Goal: Information Seeking & Learning: Learn about a topic

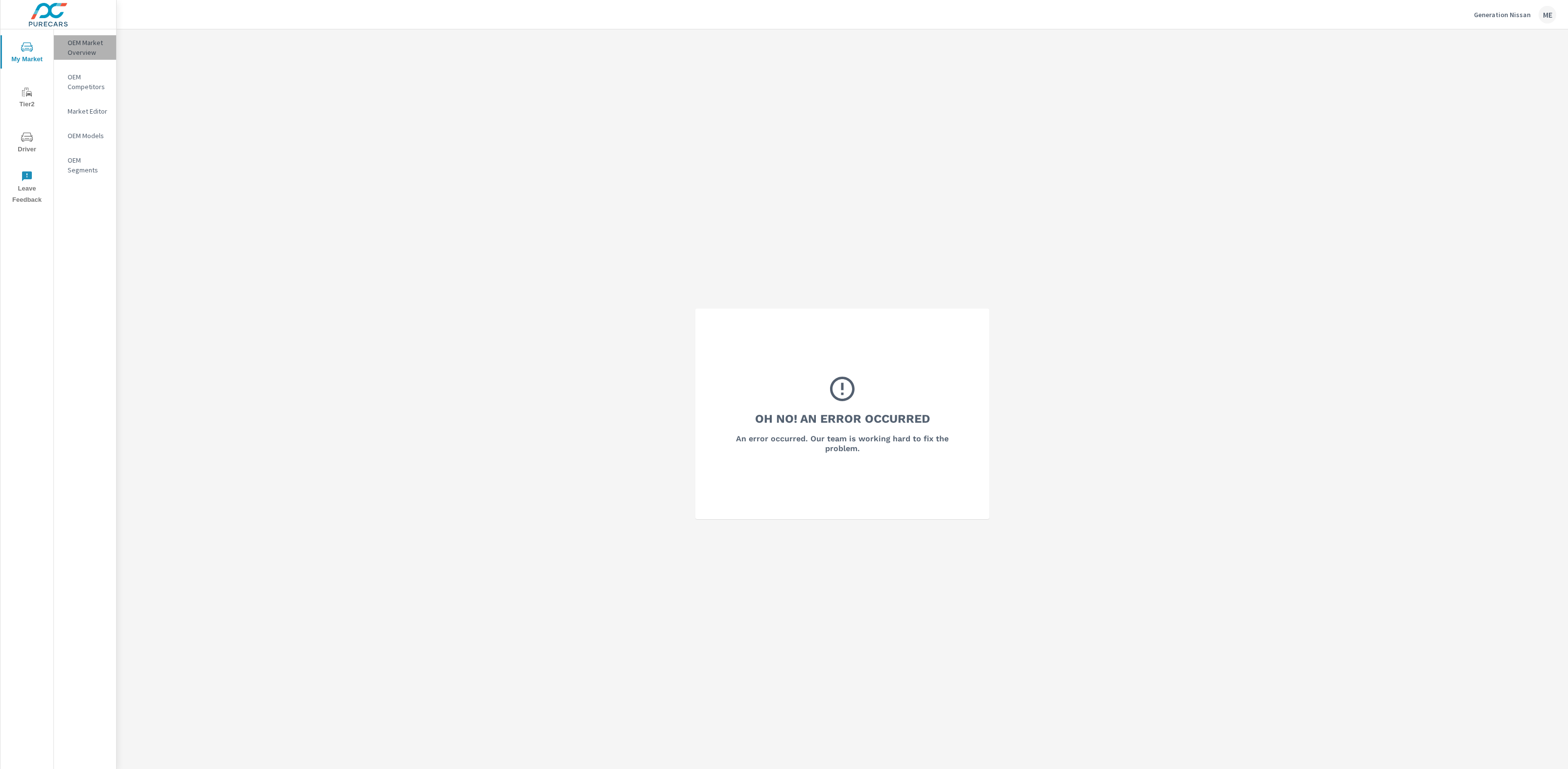
click at [87, 44] on p "OEM Market Overview" at bounding box center [88, 47] width 40 height 19
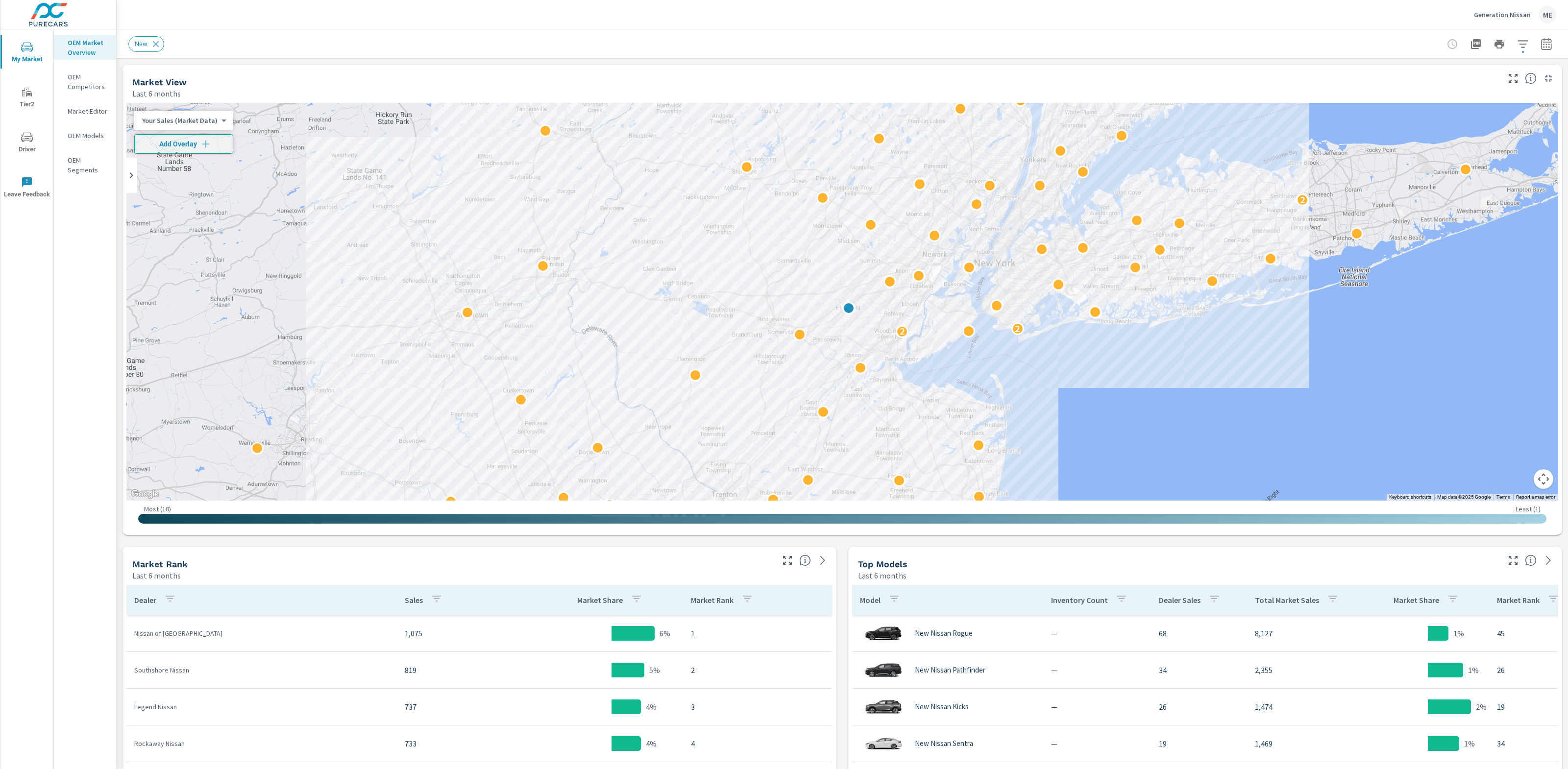
click at [339, 65] on div "Market View Last 6 months" at bounding box center [812, 81] width 1379 height 34
click at [1543, 46] on icon "button" at bounding box center [1547, 44] width 12 height 12
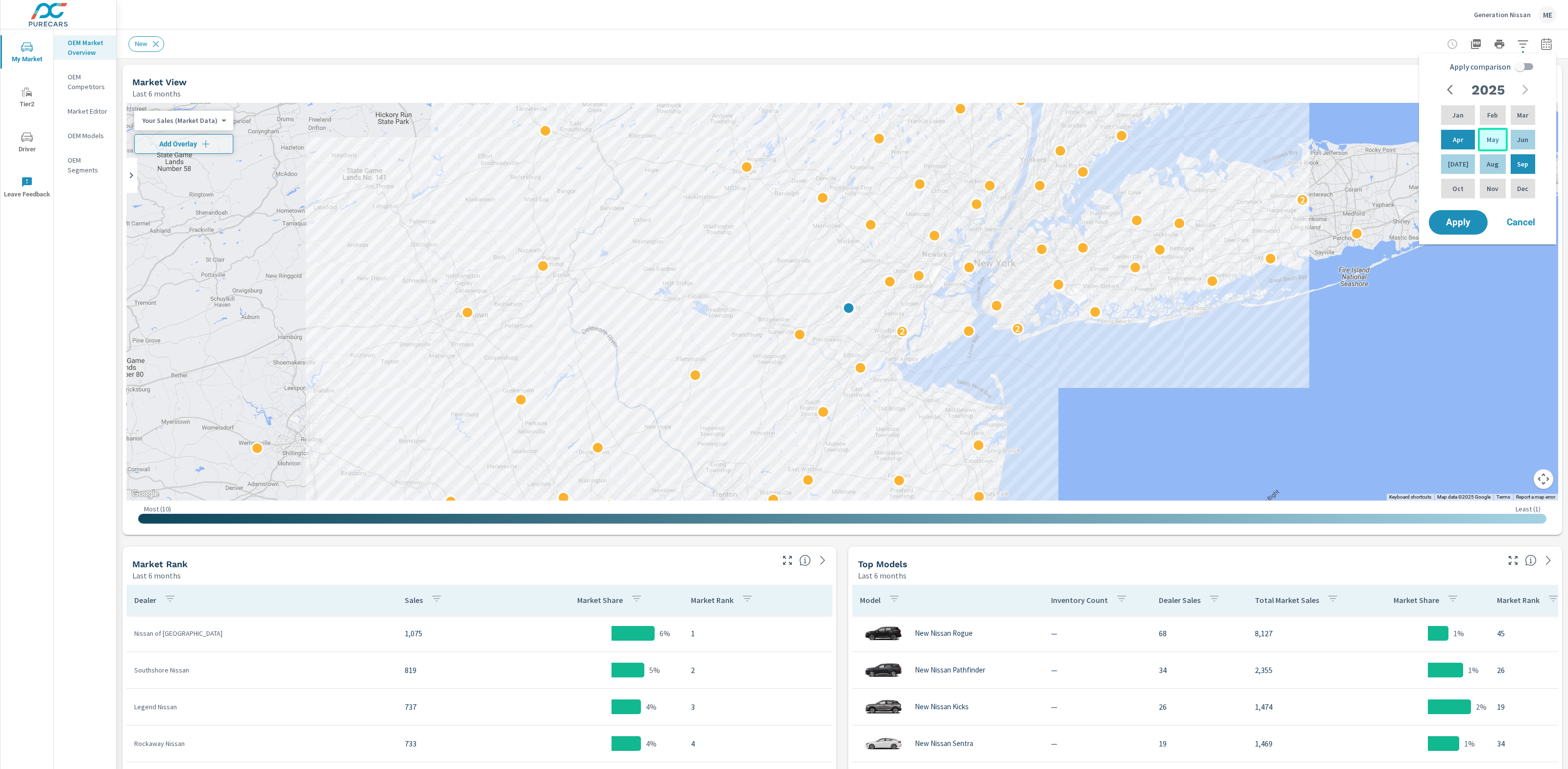
click at [1489, 138] on p "May" at bounding box center [1492, 140] width 13 height 10
click at [1457, 164] on p "Jul" at bounding box center [1458, 164] width 21 height 10
click at [1516, 68] on input "Apply comparison" at bounding box center [1520, 66] width 56 height 18
checkbox input "true"
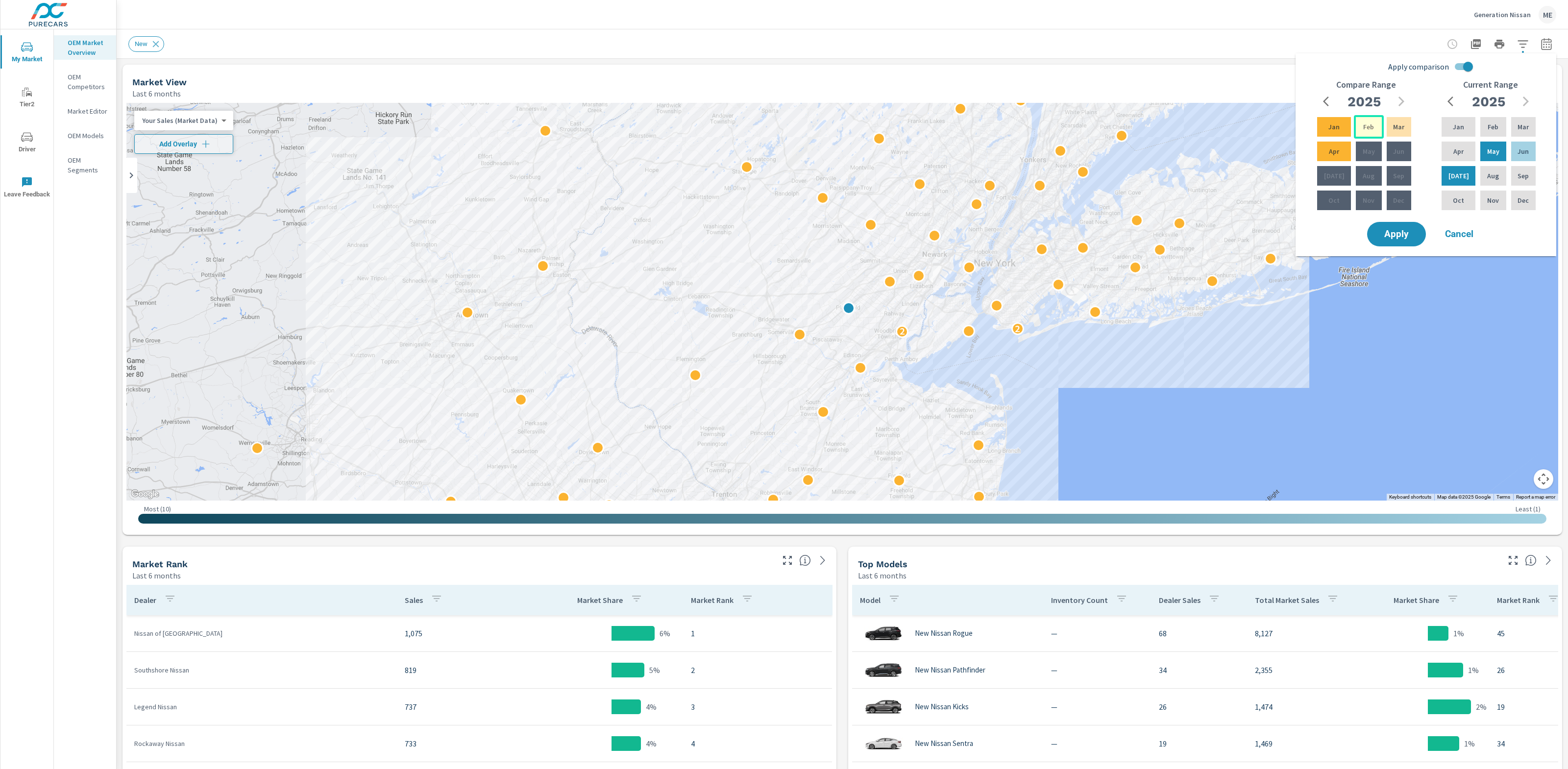
click at [1370, 124] on div "Feb" at bounding box center [1368, 127] width 29 height 23
click at [1336, 151] on div "Apr" at bounding box center [1334, 151] width 38 height 23
click at [1402, 231] on span "Apply" at bounding box center [1397, 234] width 40 height 9
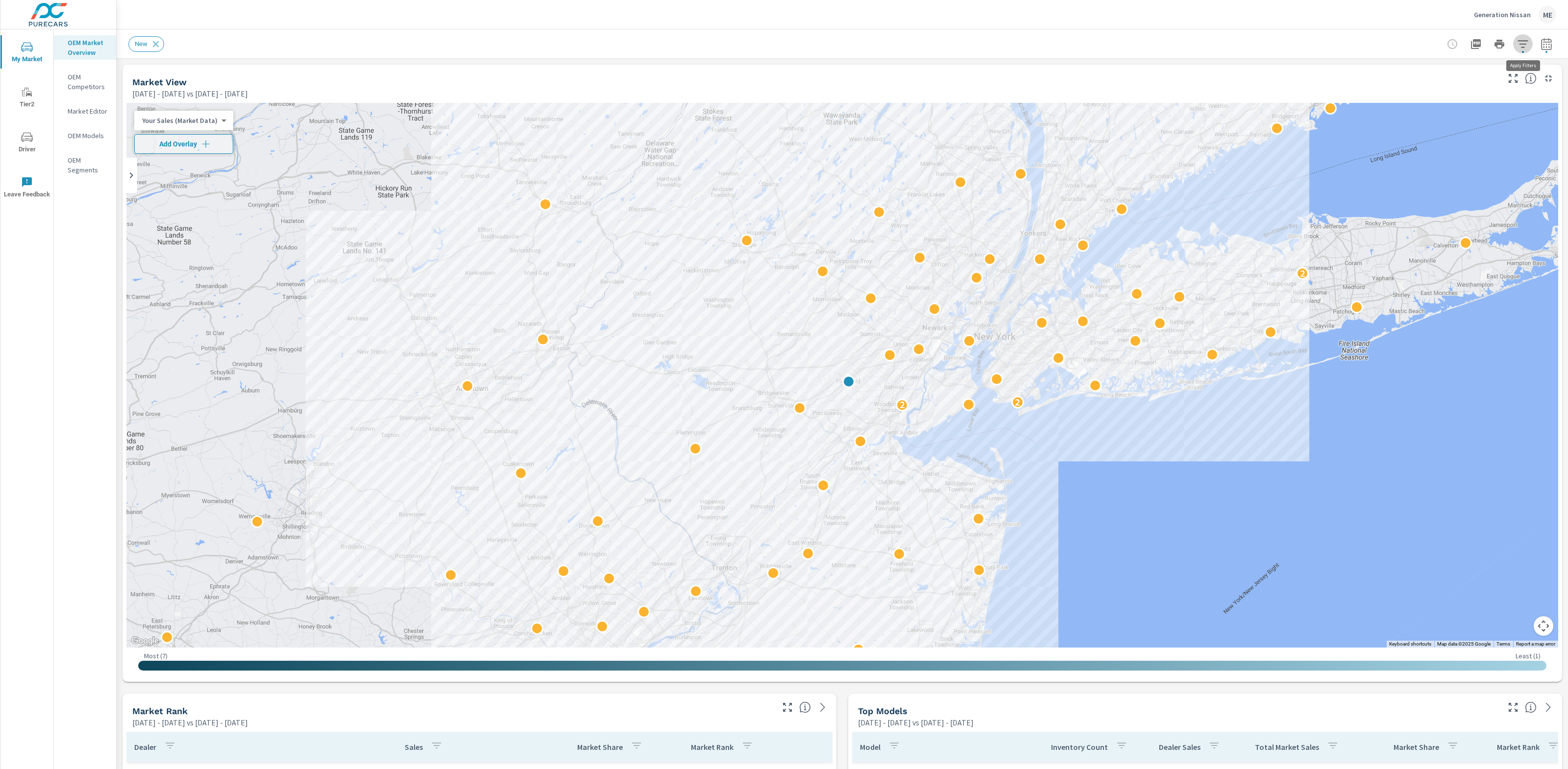
click at [1527, 41] on icon "button" at bounding box center [1524, 44] width 12 height 12
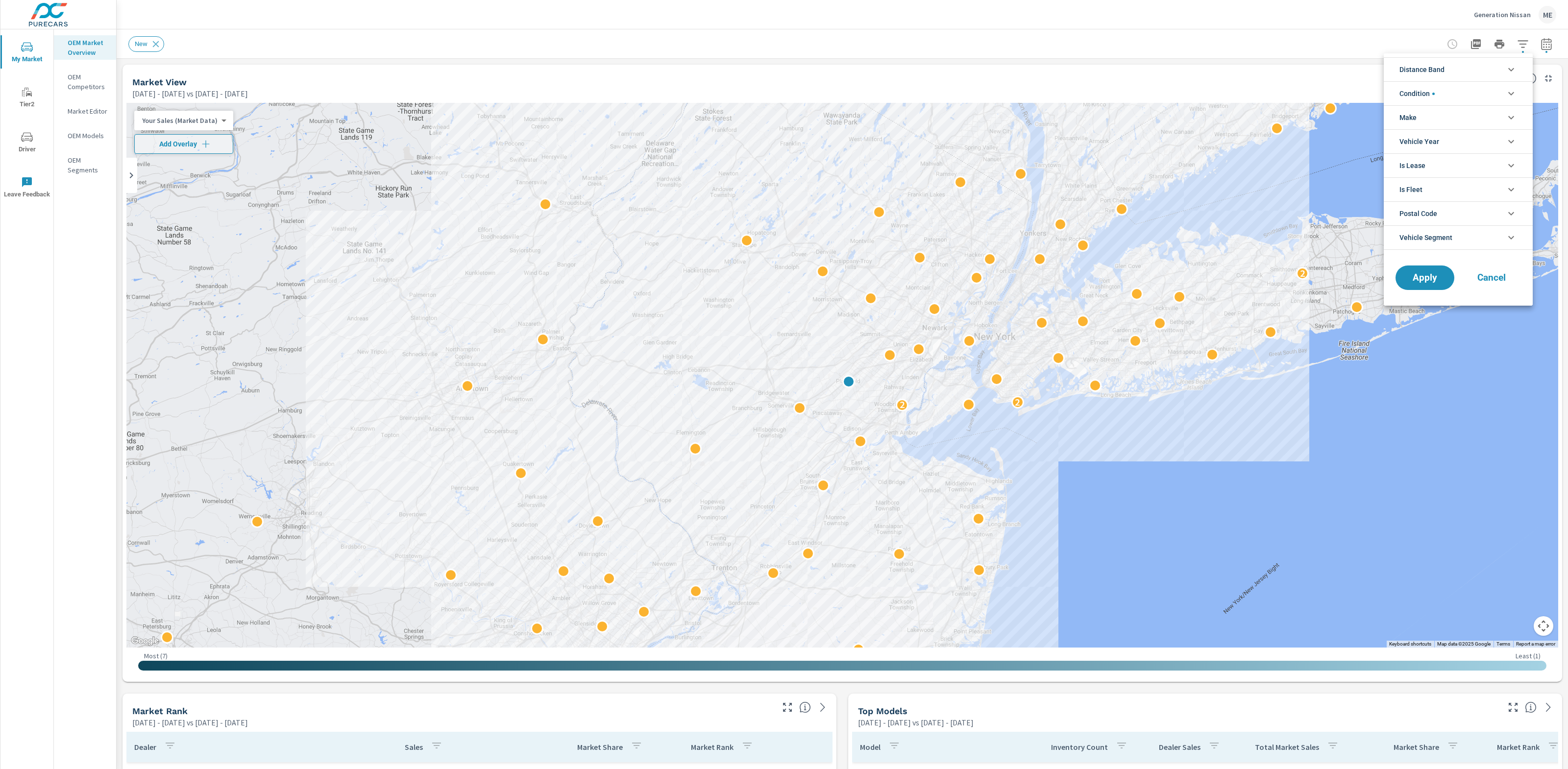
click at [1472, 66] on li "Distance Band" at bounding box center [1459, 69] width 149 height 24
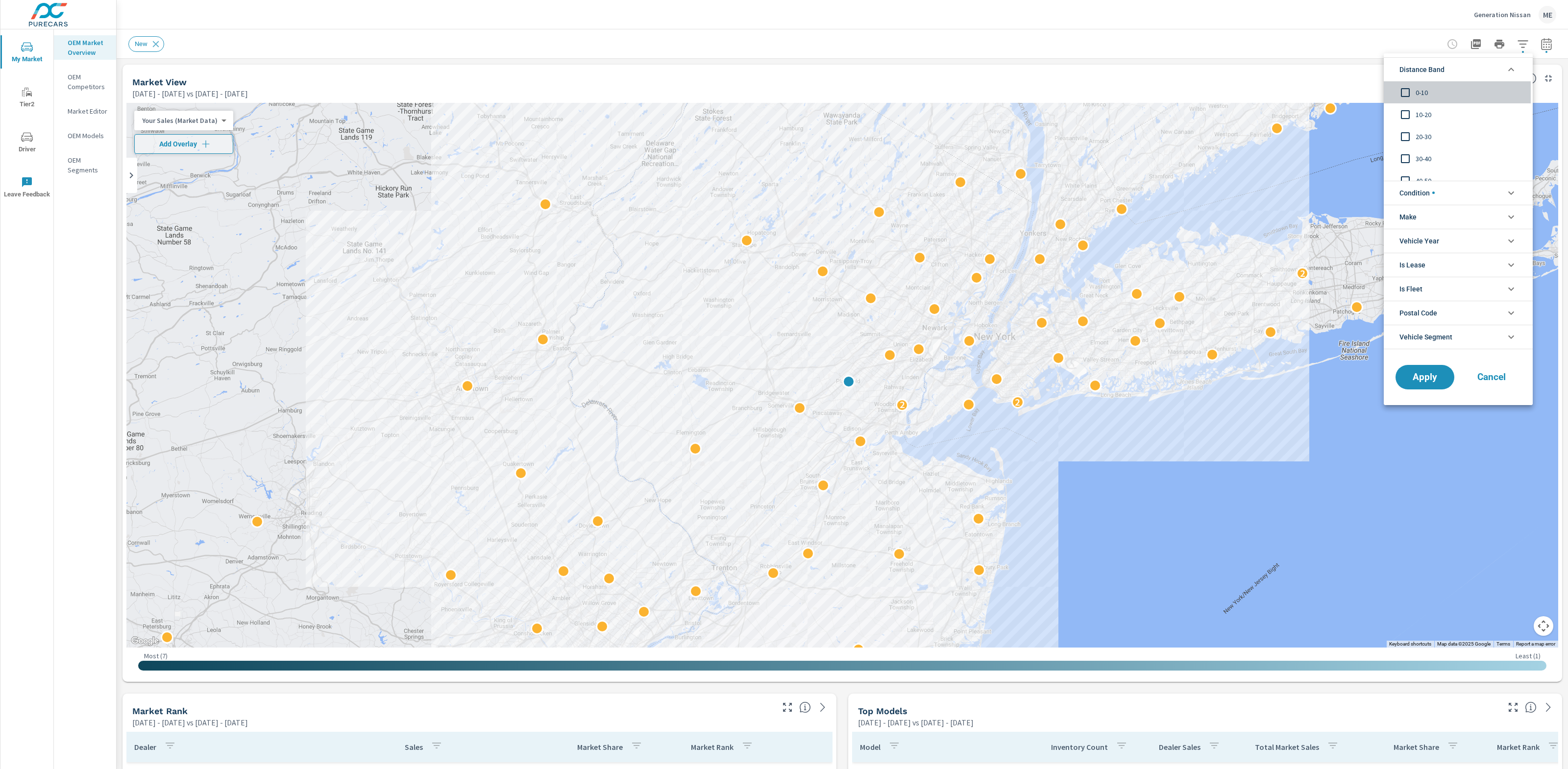
click at [1421, 94] on span "0-10" at bounding box center [1470, 92] width 107 height 12
click at [1425, 109] on span "10-20" at bounding box center [1470, 115] width 107 height 12
click at [1440, 194] on li "Condition" at bounding box center [1459, 193] width 149 height 24
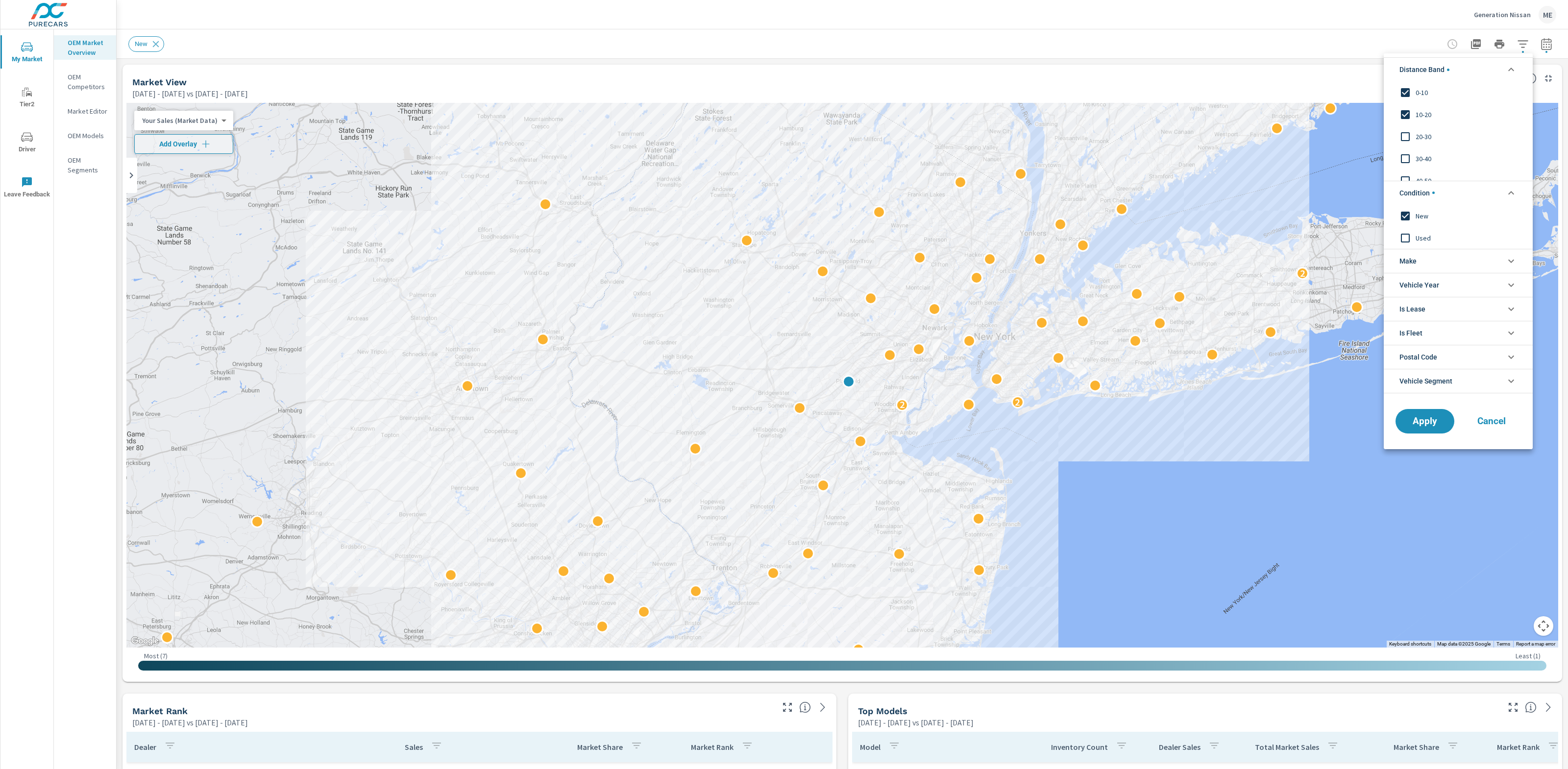
click at [1428, 263] on li "Make" at bounding box center [1459, 261] width 149 height 24
click at [1430, 286] on span "Nissan" at bounding box center [1470, 283] width 107 height 12
click at [1429, 442] on span "Apply" at bounding box center [1425, 443] width 40 height 9
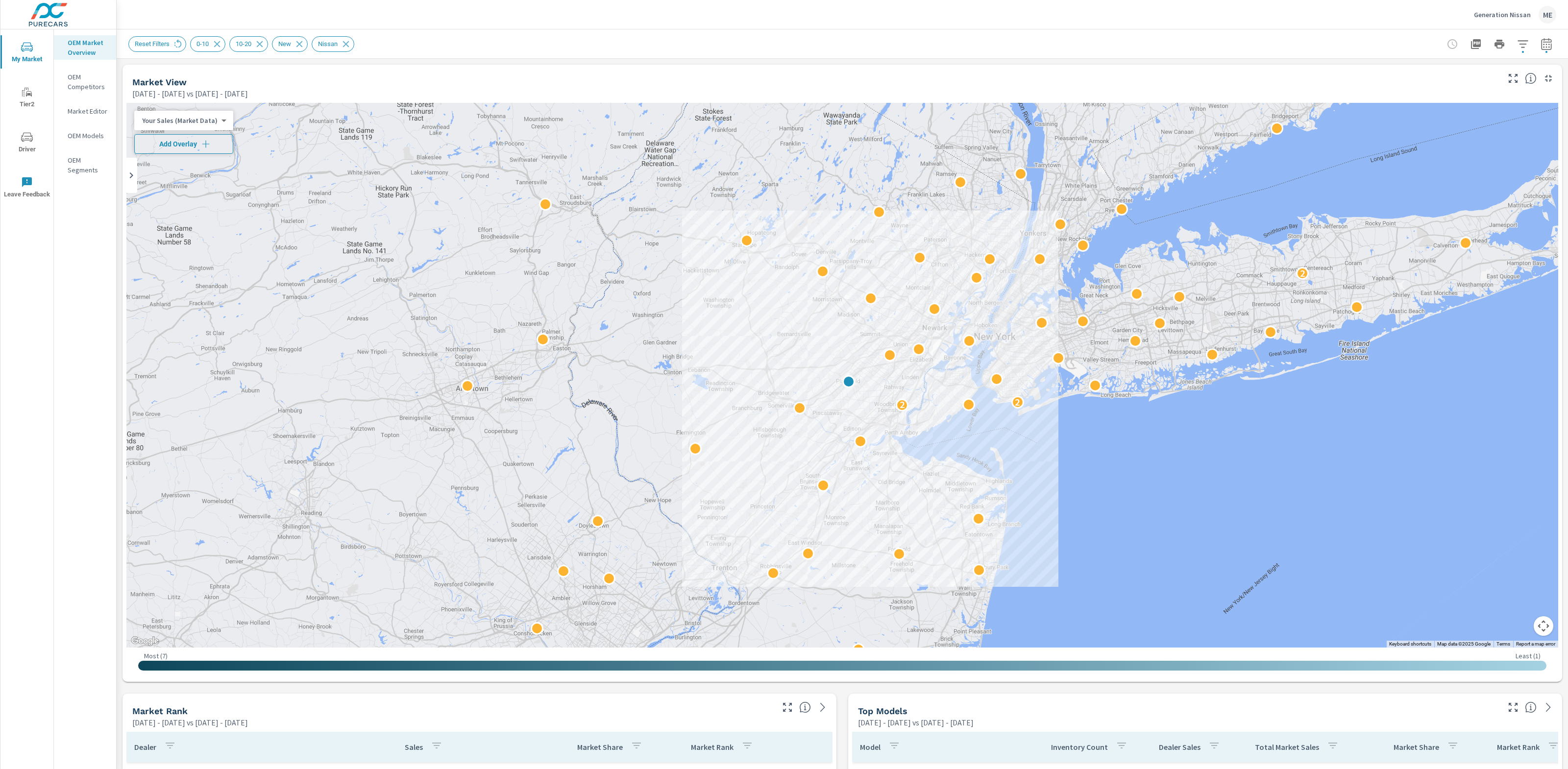
click at [190, 139] on span "Add Overlay" at bounding box center [183, 144] width 90 height 10
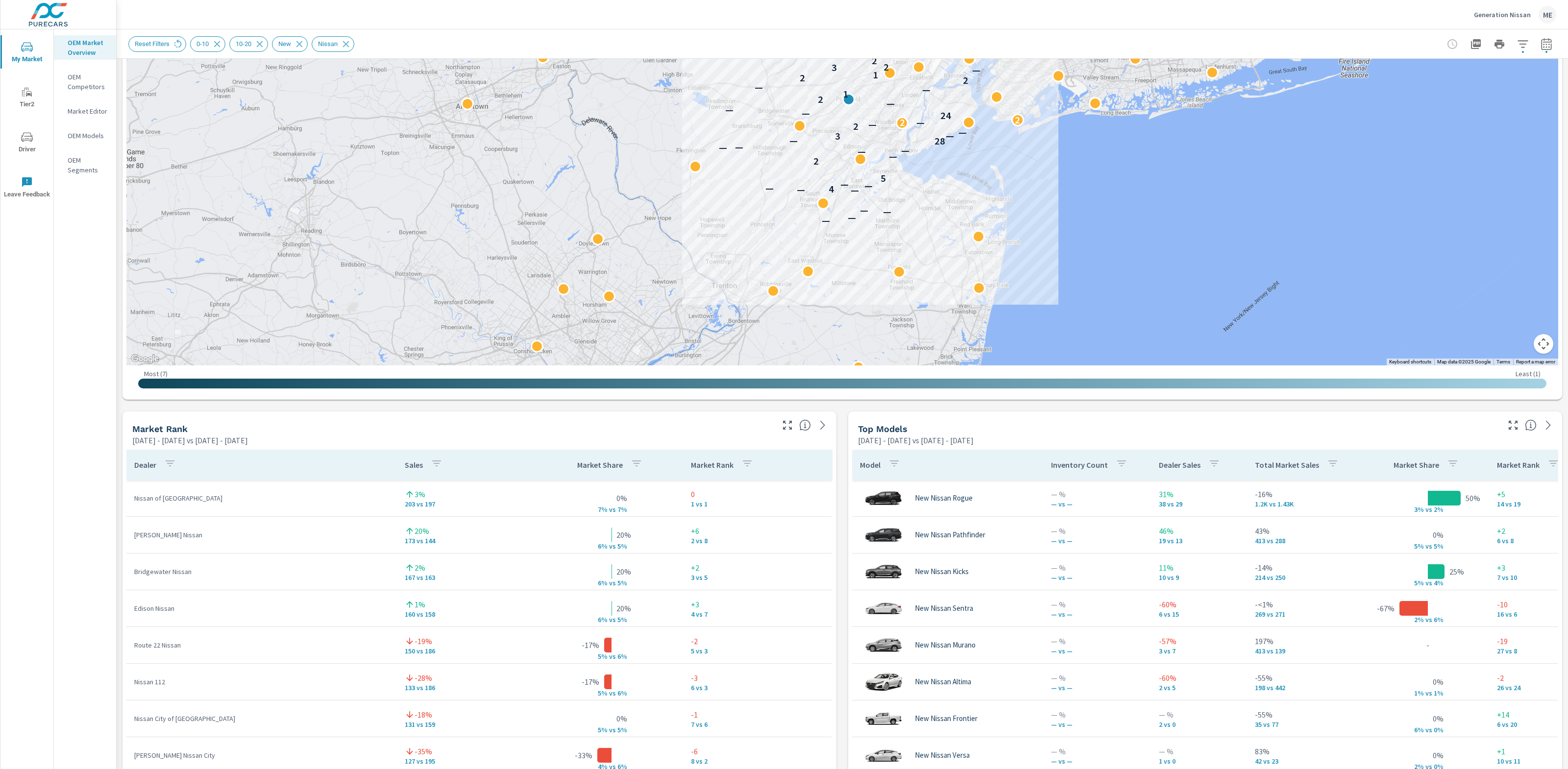
scroll to position [290, 0]
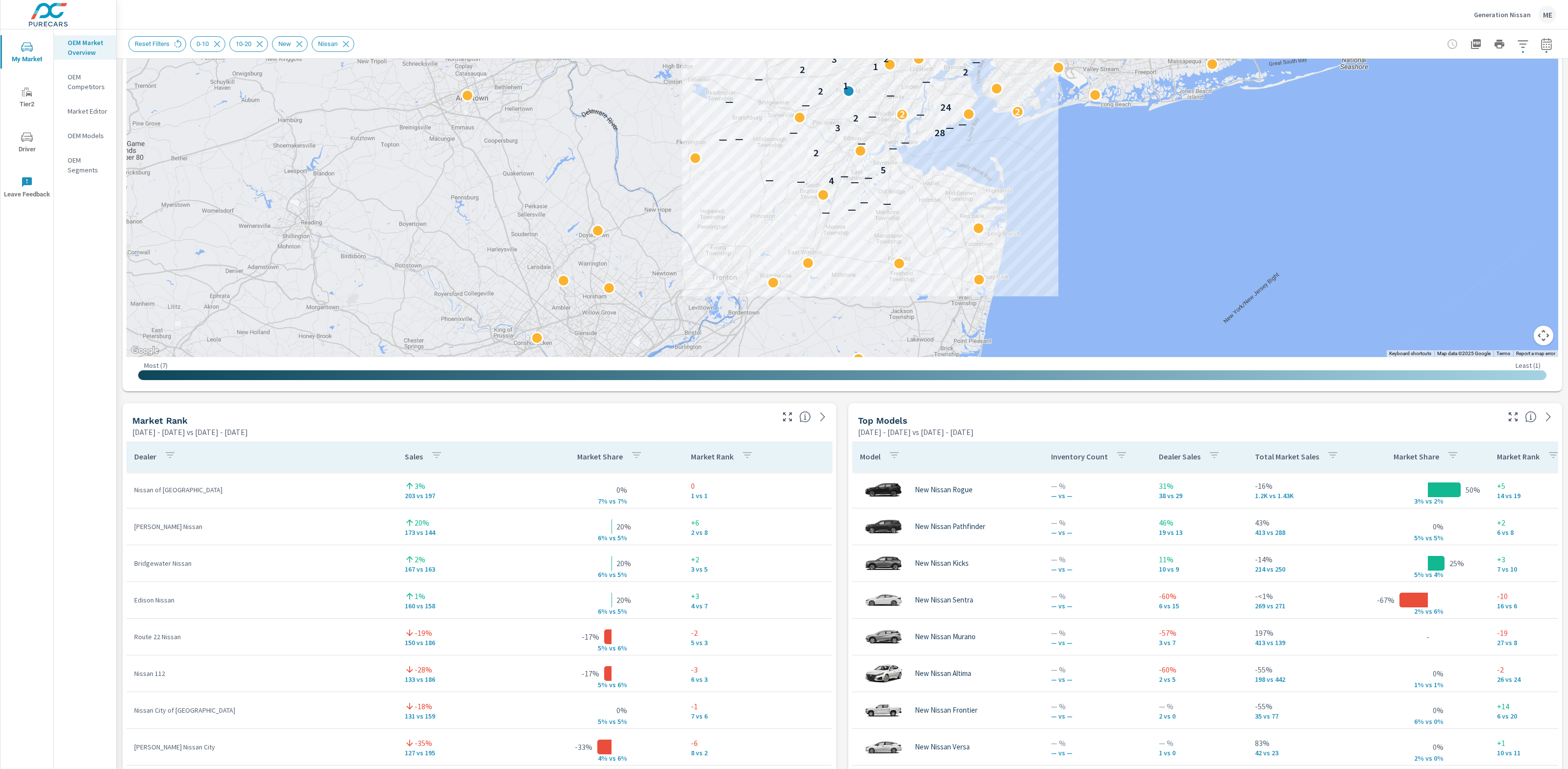
click at [843, 652] on div "Market View May 01, 2025 - Jul 31, 2025 vs Feb 01, 2025 - Apr 30, 2025 ← Move l…" at bounding box center [842, 607] width 1451 height 1677
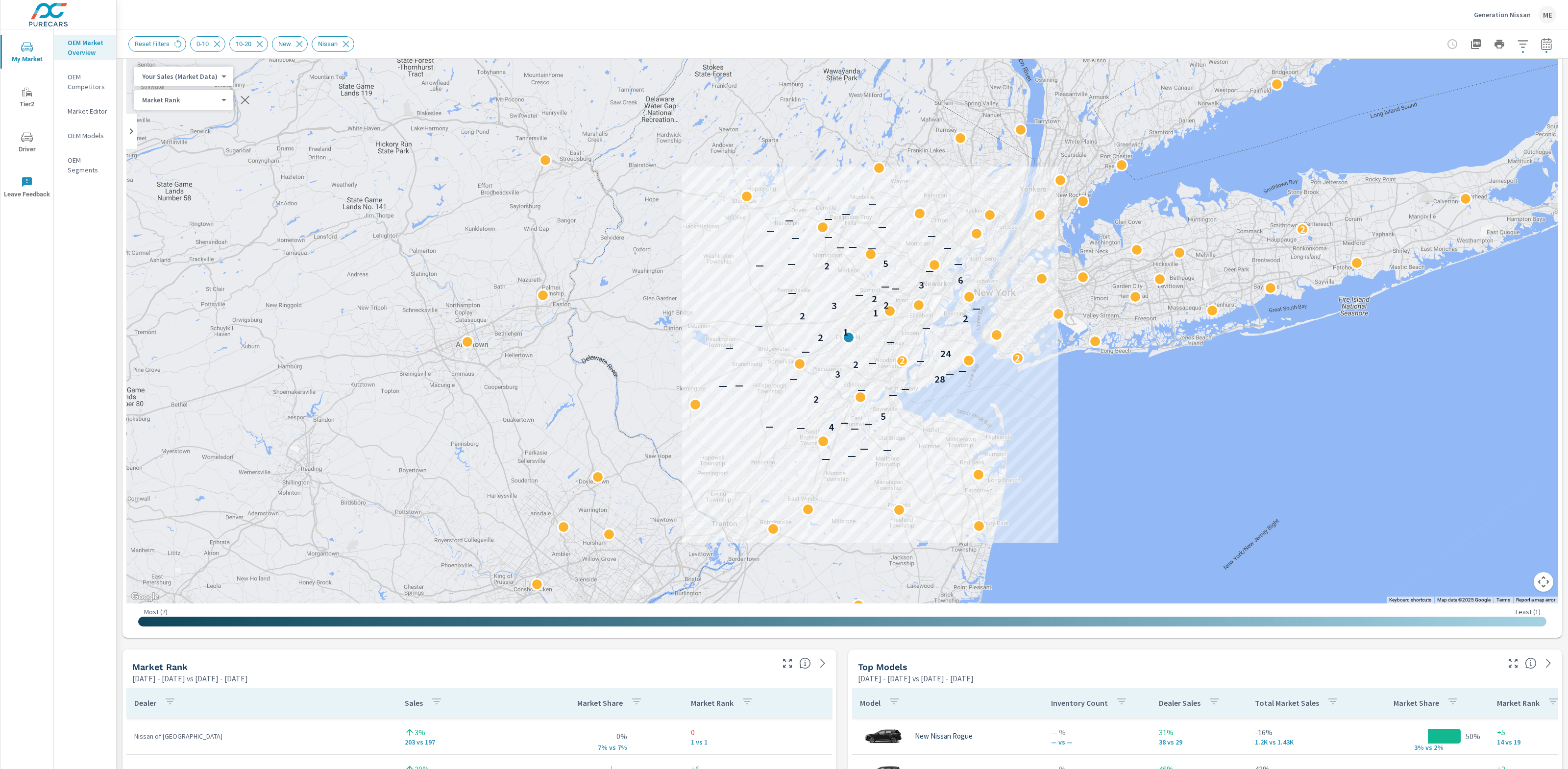
scroll to position [33, 0]
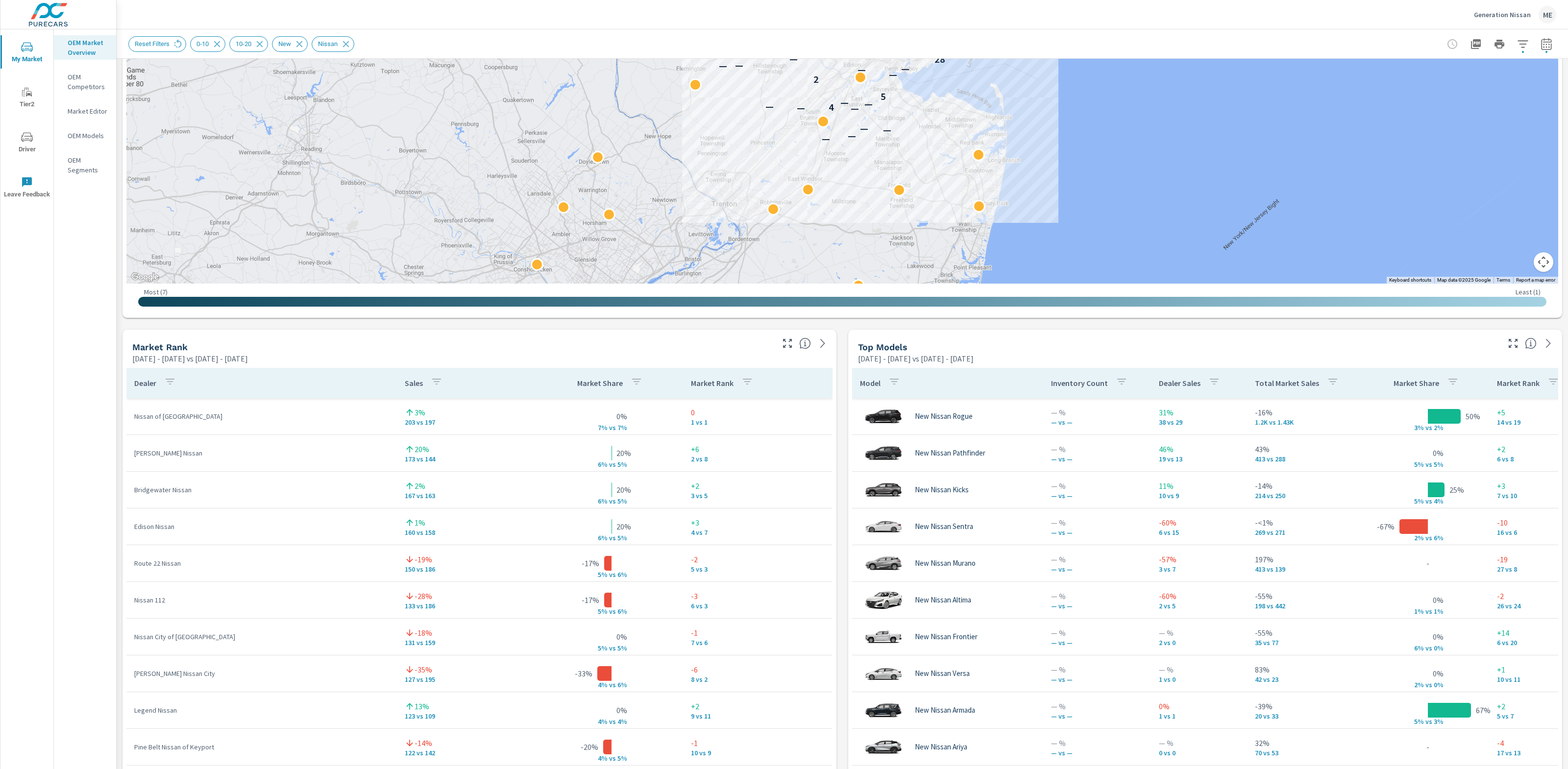
scroll to position [363, 0]
click at [841, 718] on div "Market View May 01, 2025 - Jul 31, 2025 vs Feb 01, 2025 - Apr 30, 2025 ← Move l…" at bounding box center [842, 534] width 1451 height 1677
click at [842, 716] on div "Market View May 01, 2025 - Jul 31, 2025 vs Feb 01, 2025 - Apr 30, 2025 ← Move l…" at bounding box center [842, 534] width 1451 height 1677
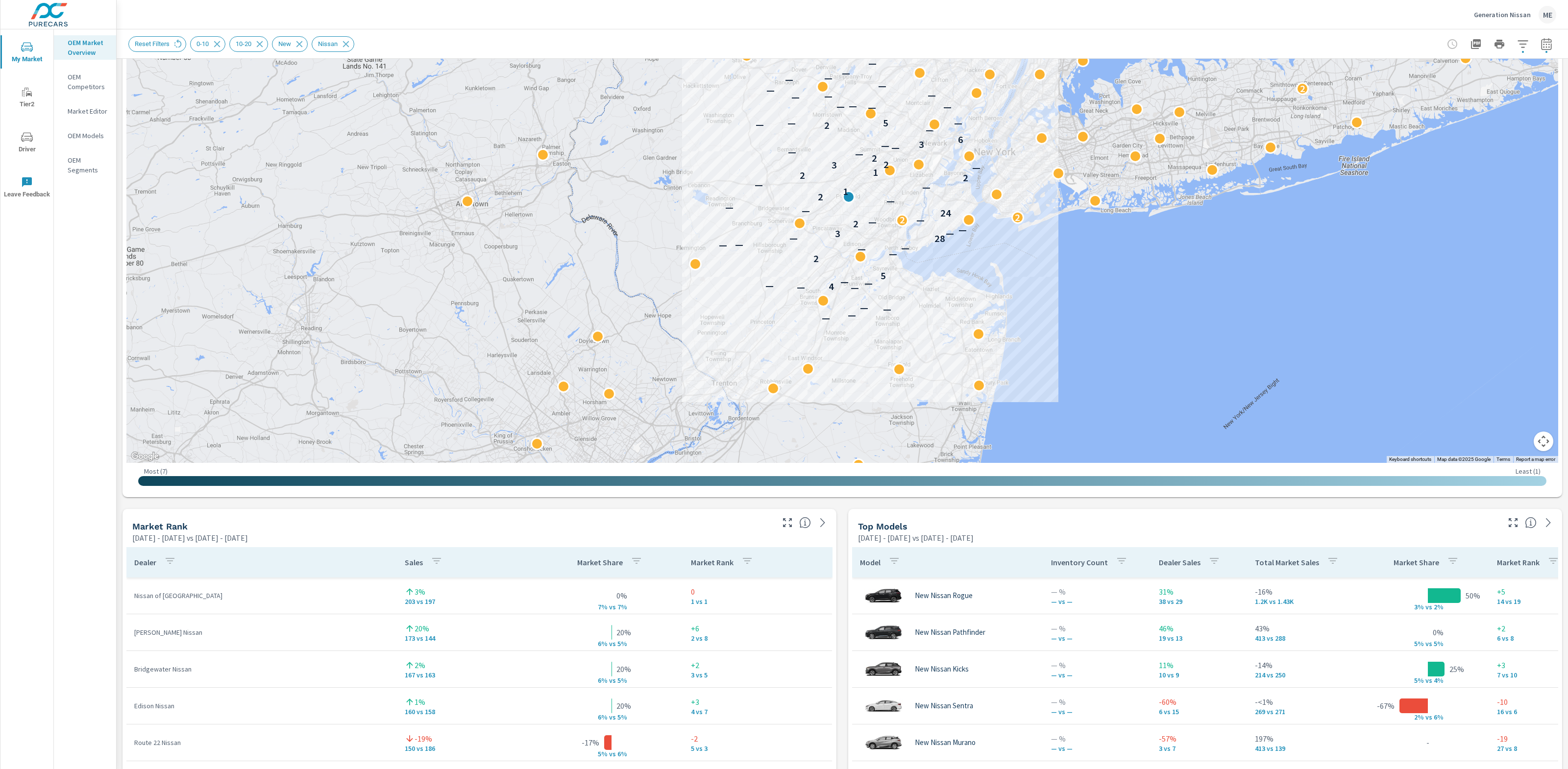
scroll to position [101, 0]
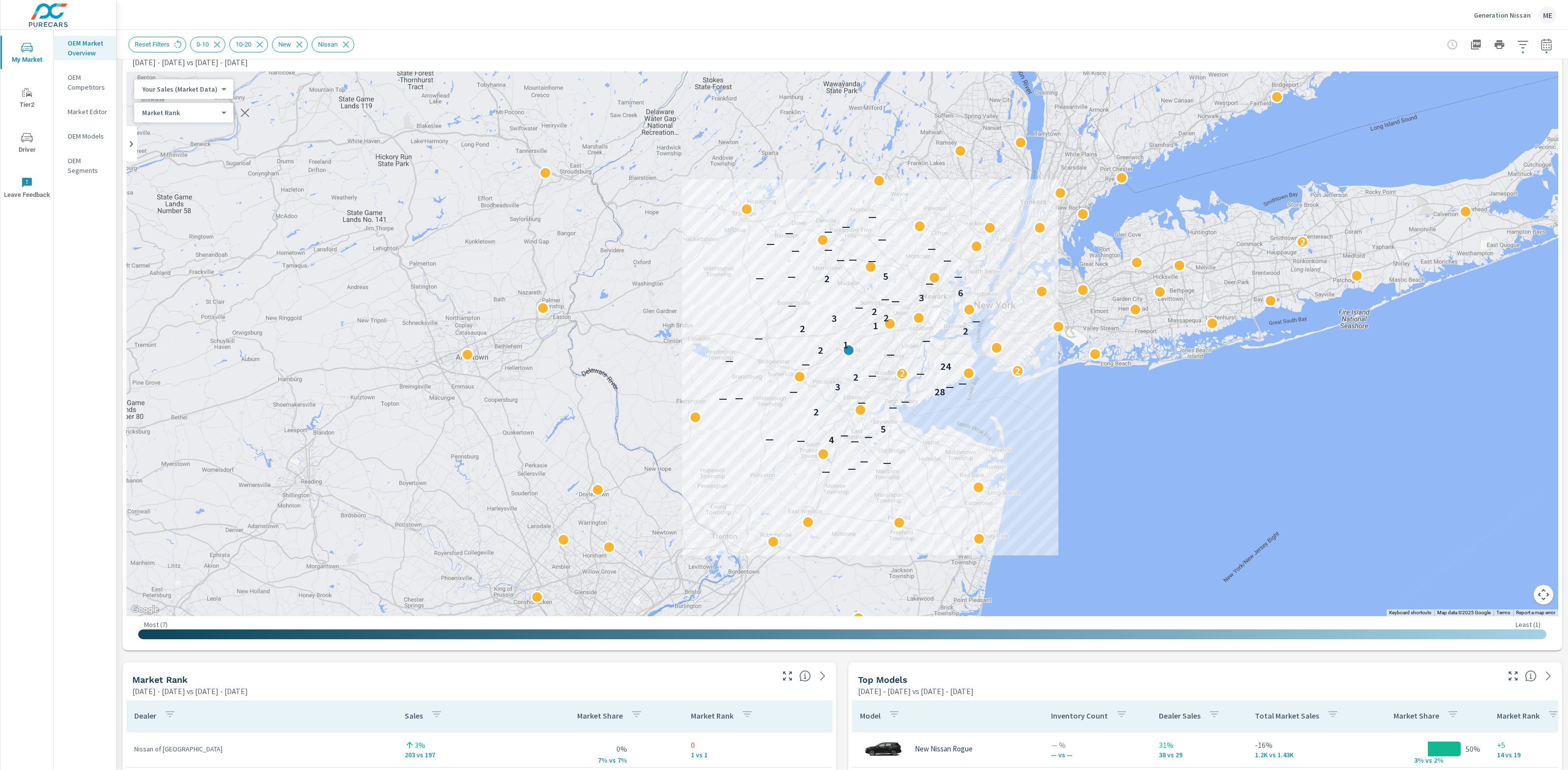
scroll to position [0, 0]
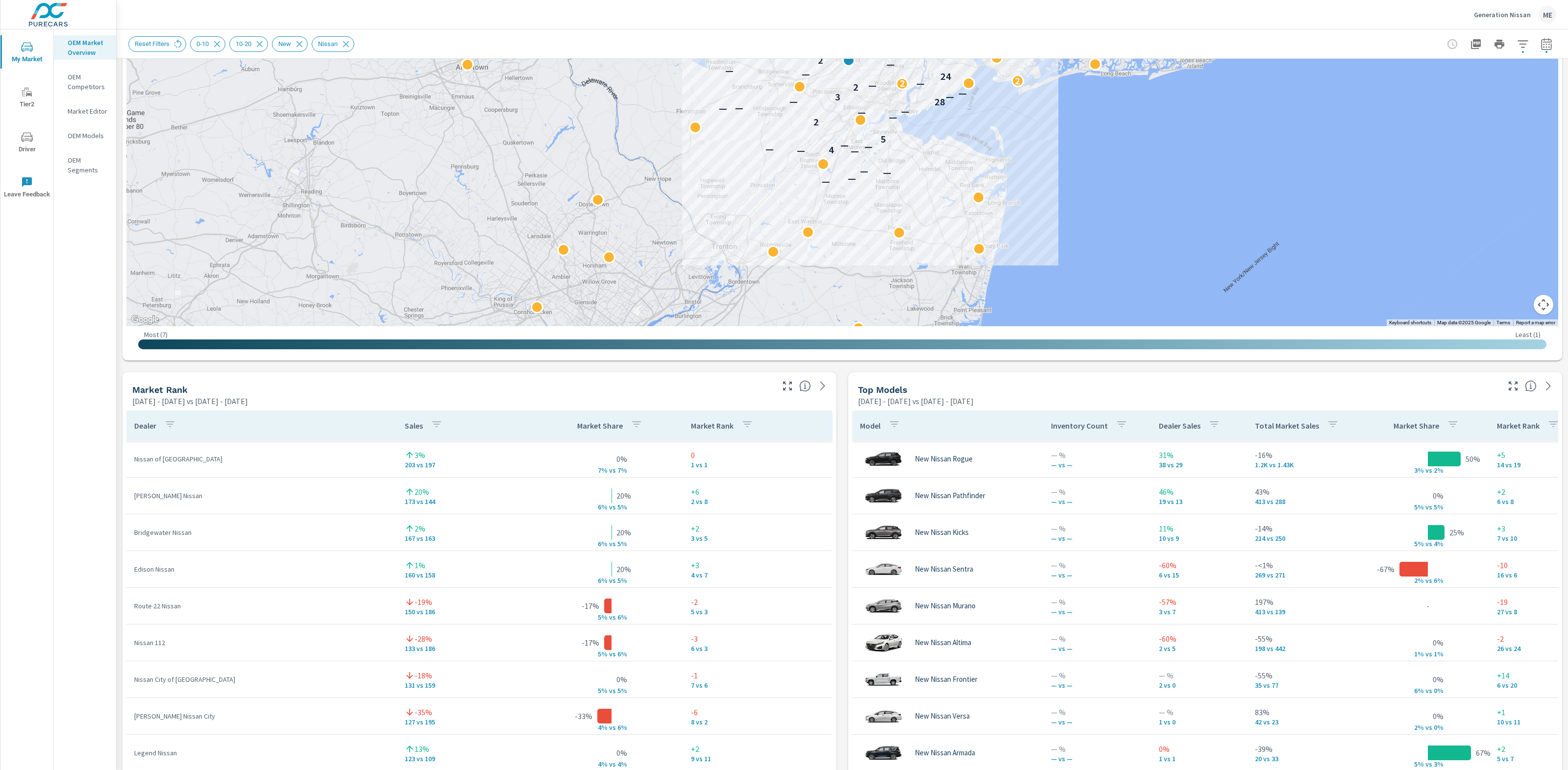
scroll to position [325, 0]
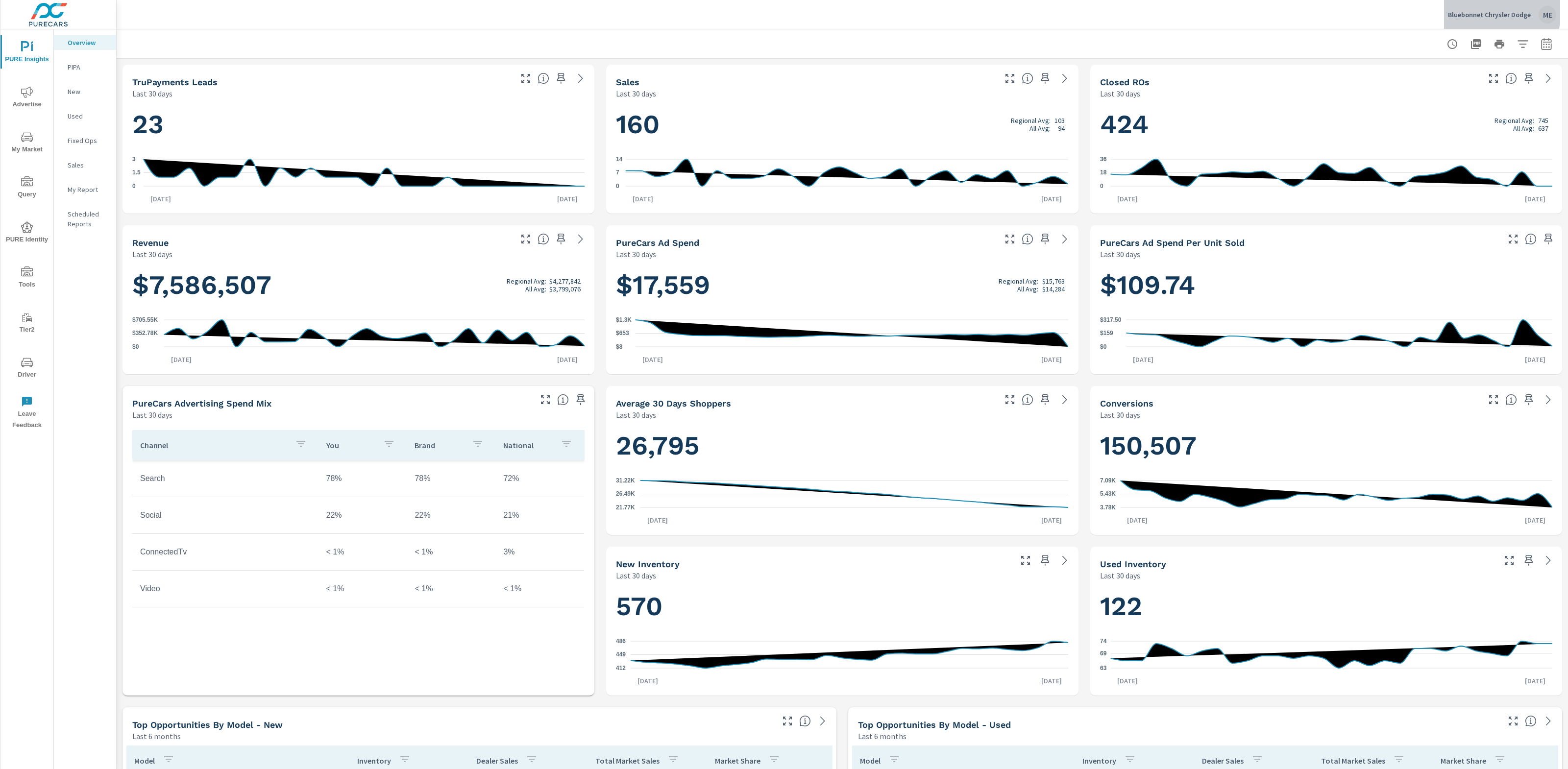
click at [1484, 7] on div "Bluebonnet Chrysler Dodge ME" at bounding box center [1502, 14] width 108 height 18
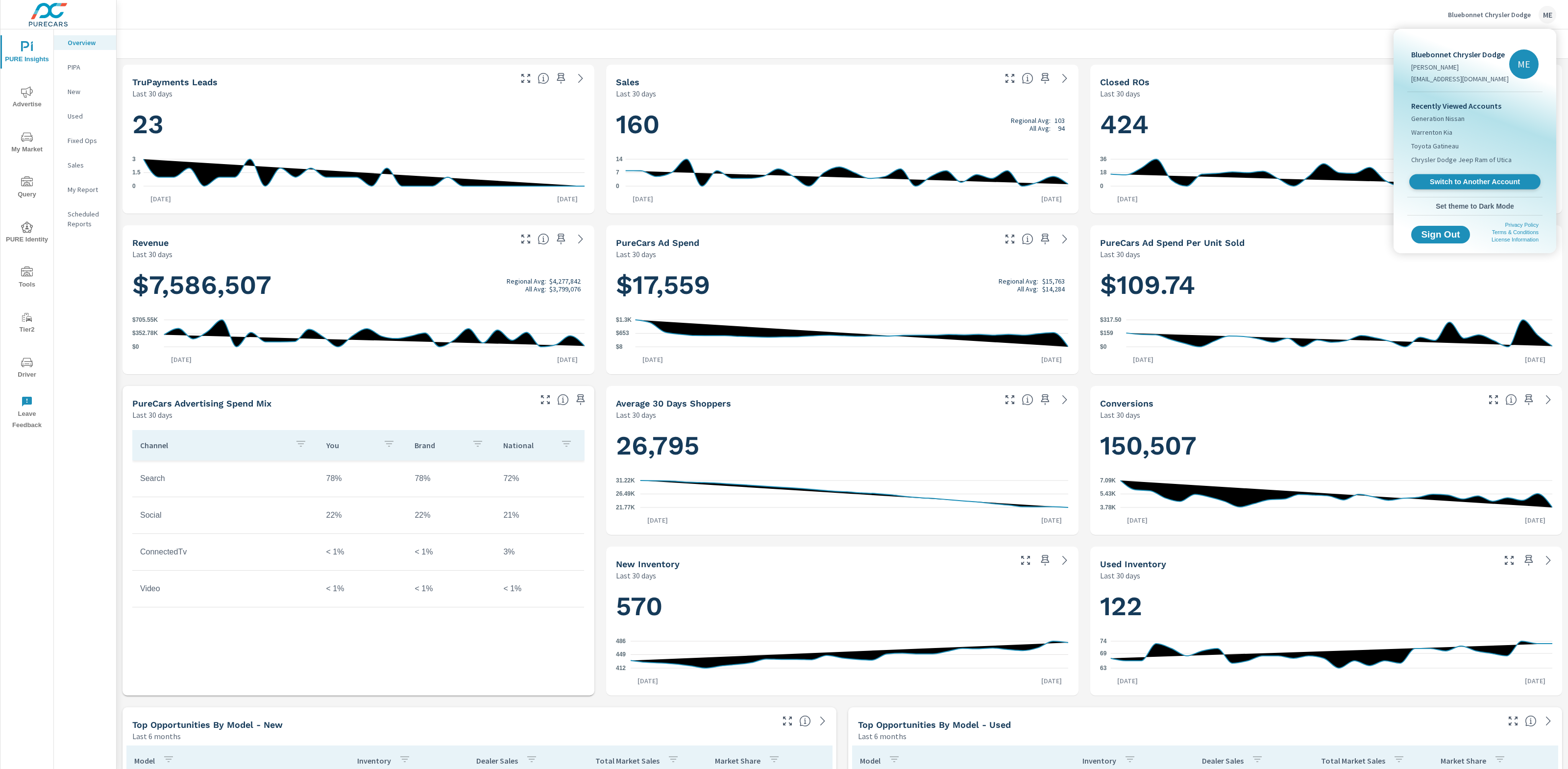
click at [1472, 181] on span "Switch to Another Account" at bounding box center [1474, 181] width 120 height 9
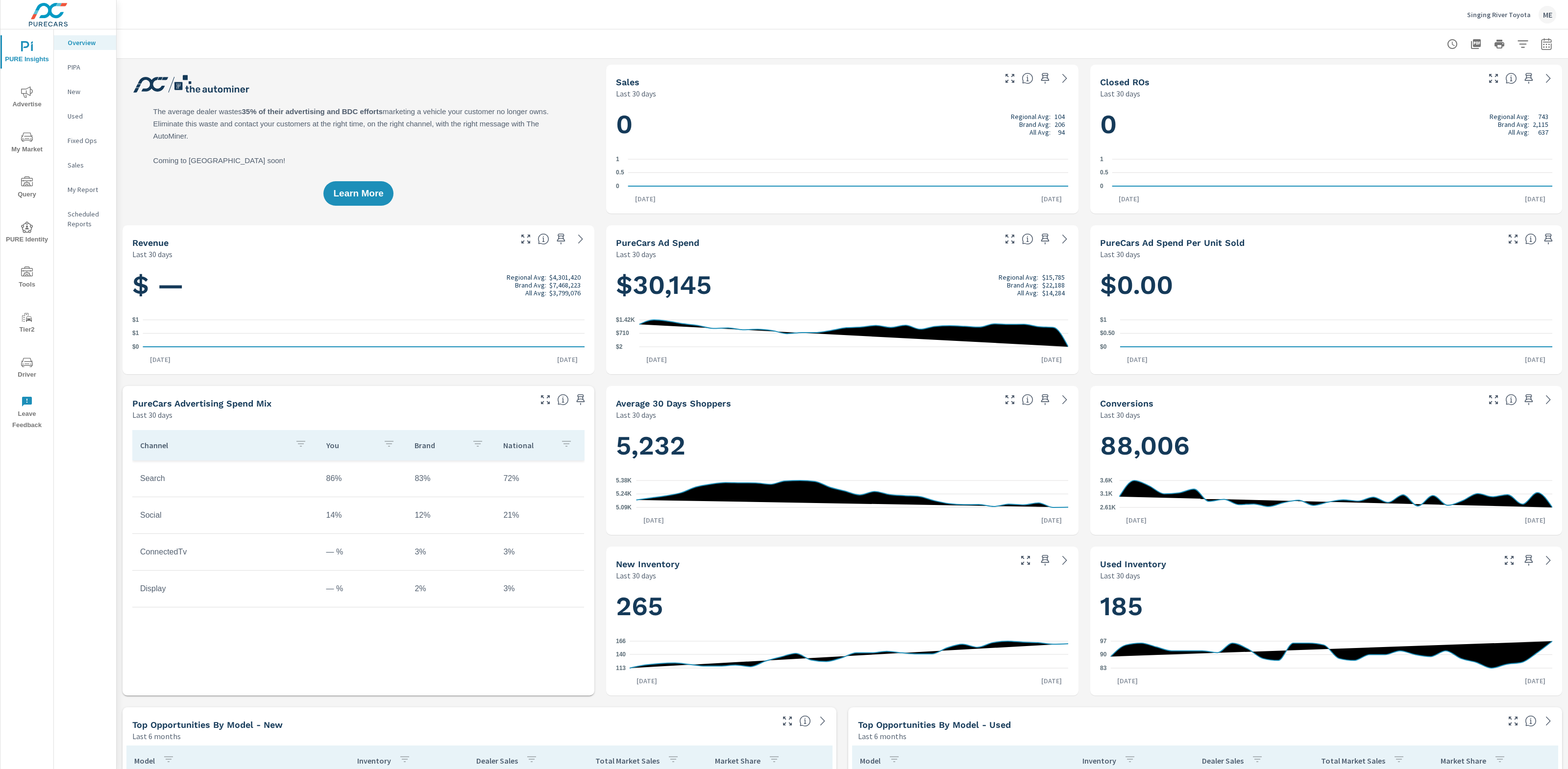
click at [1511, 13] on p "Singing River Toyota" at bounding box center [1499, 14] width 64 height 9
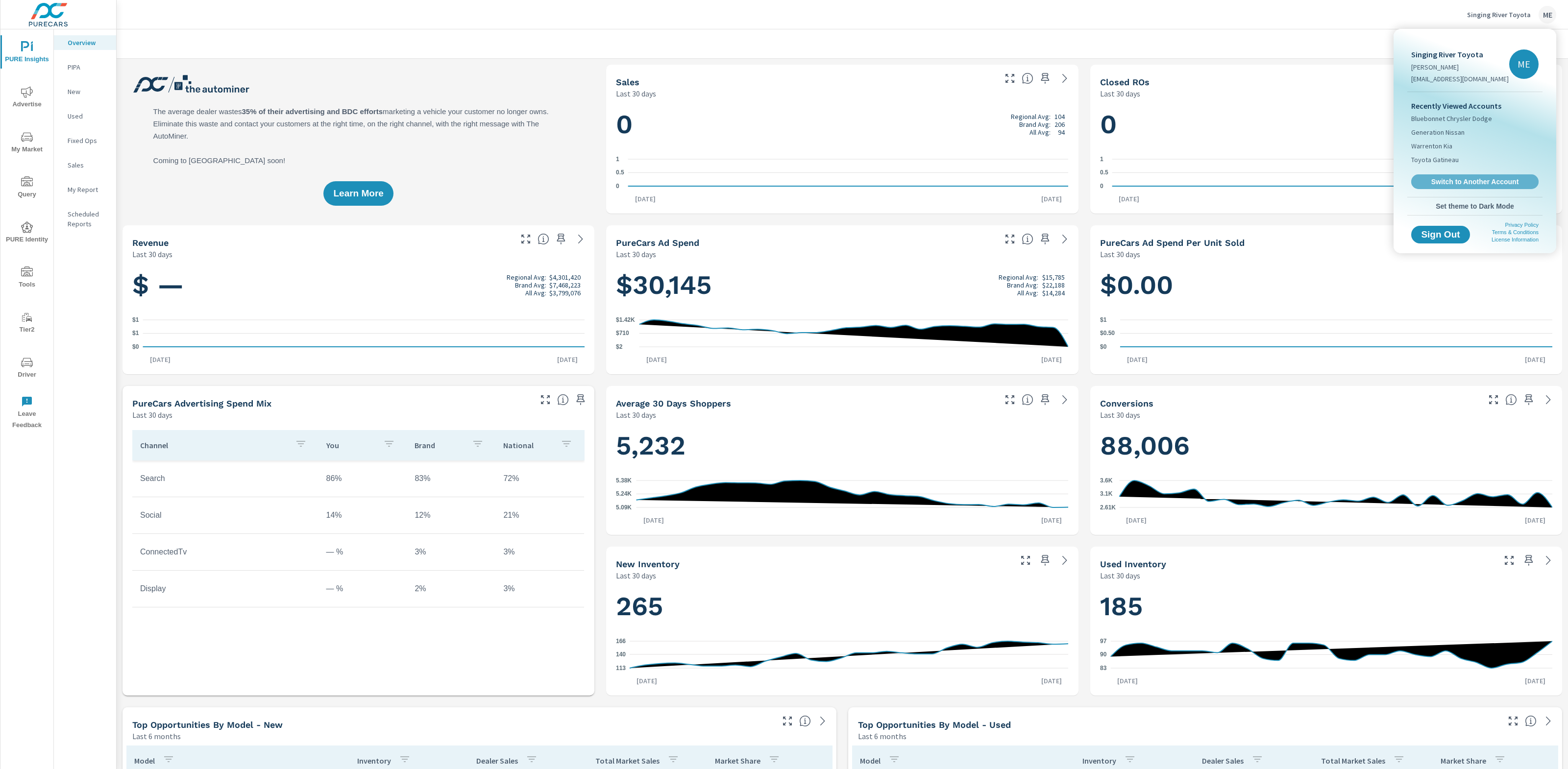
drag, startPoint x: 1450, startPoint y: 183, endPoint x: 1435, endPoint y: 182, distance: 15.0
click at [1450, 183] on span "Switch to Another Account" at bounding box center [1475, 181] width 117 height 9
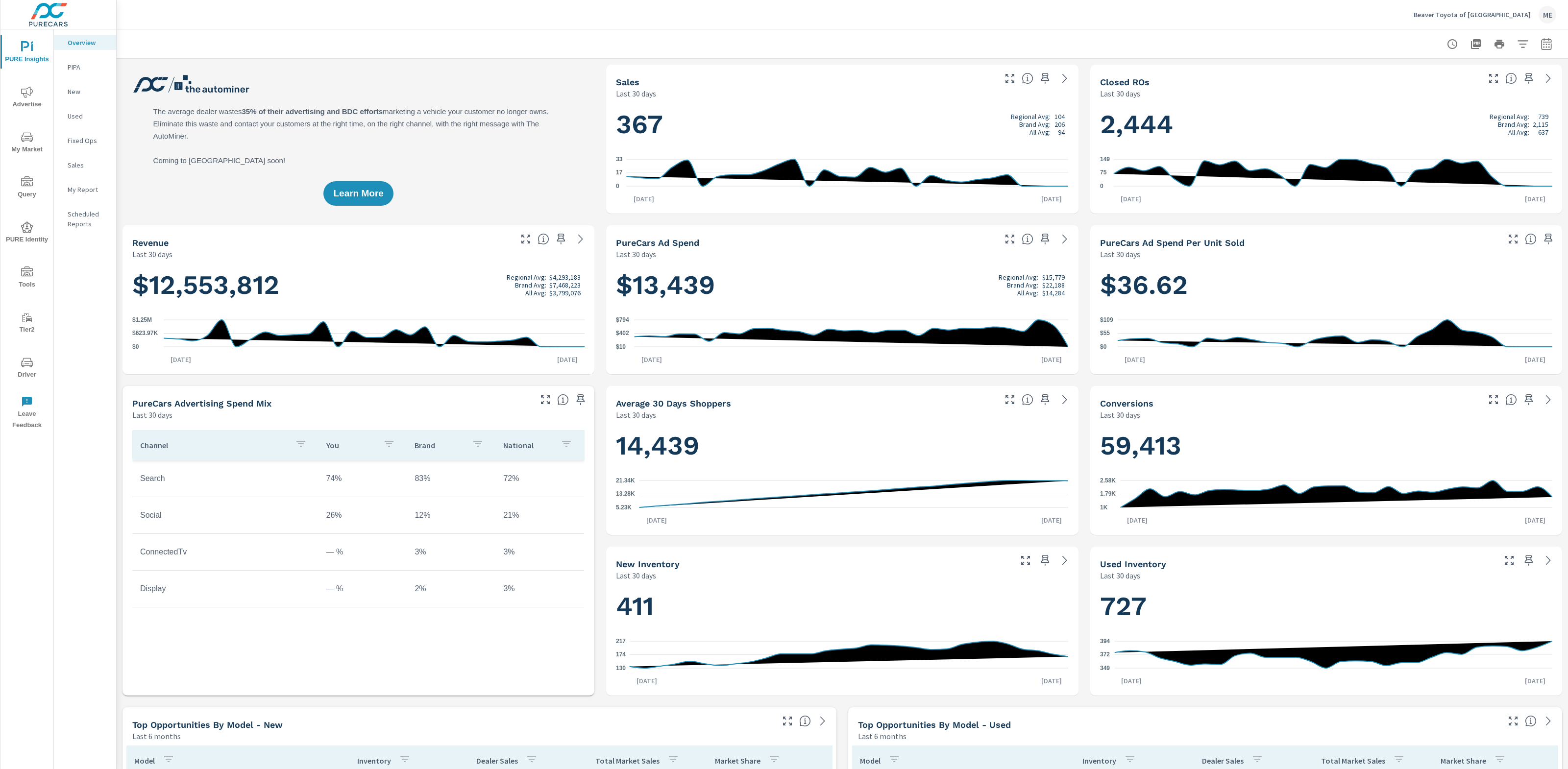
click at [1064, 52] on div at bounding box center [842, 44] width 1428 height 29
click at [1046, 81] on icon "button" at bounding box center [1045, 78] width 12 height 12
click at [1532, 77] on icon "button" at bounding box center [1529, 78] width 12 height 12
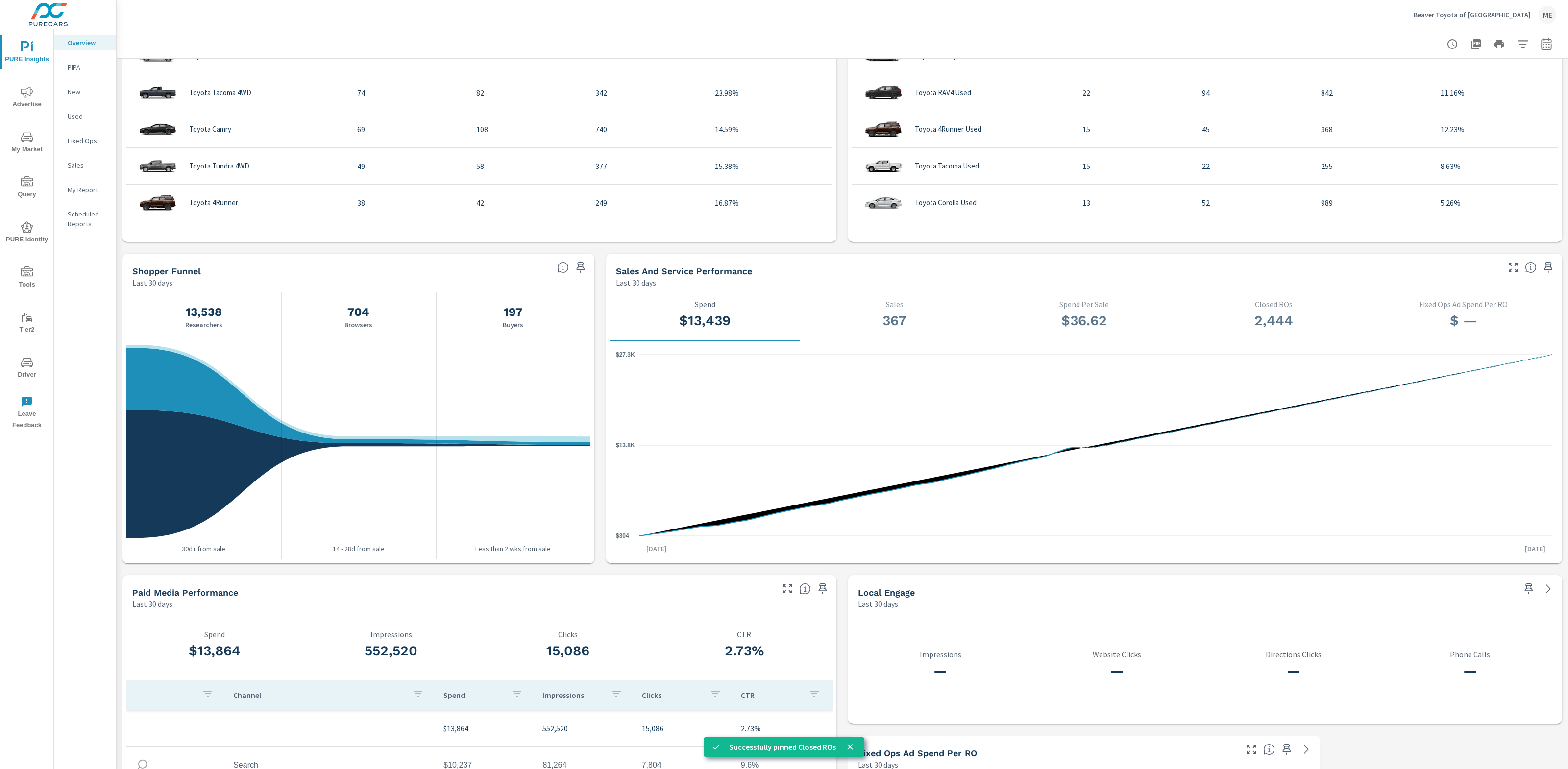
scroll to position [782, 0]
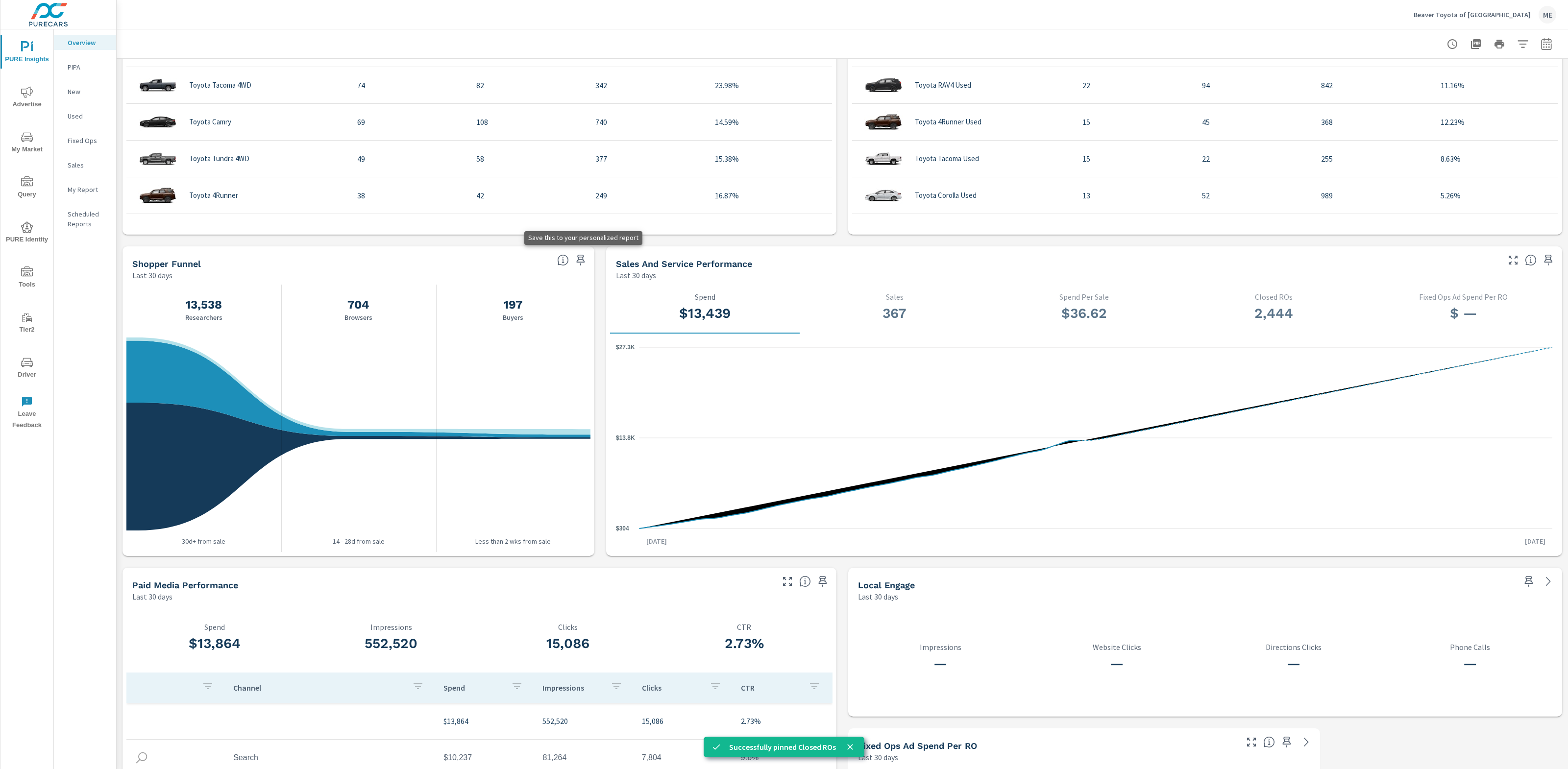
click at [579, 257] on icon "button" at bounding box center [581, 260] width 12 height 12
click at [826, 576] on icon "button" at bounding box center [823, 581] width 12 height 12
click at [85, 189] on p "My Report" at bounding box center [88, 190] width 40 height 10
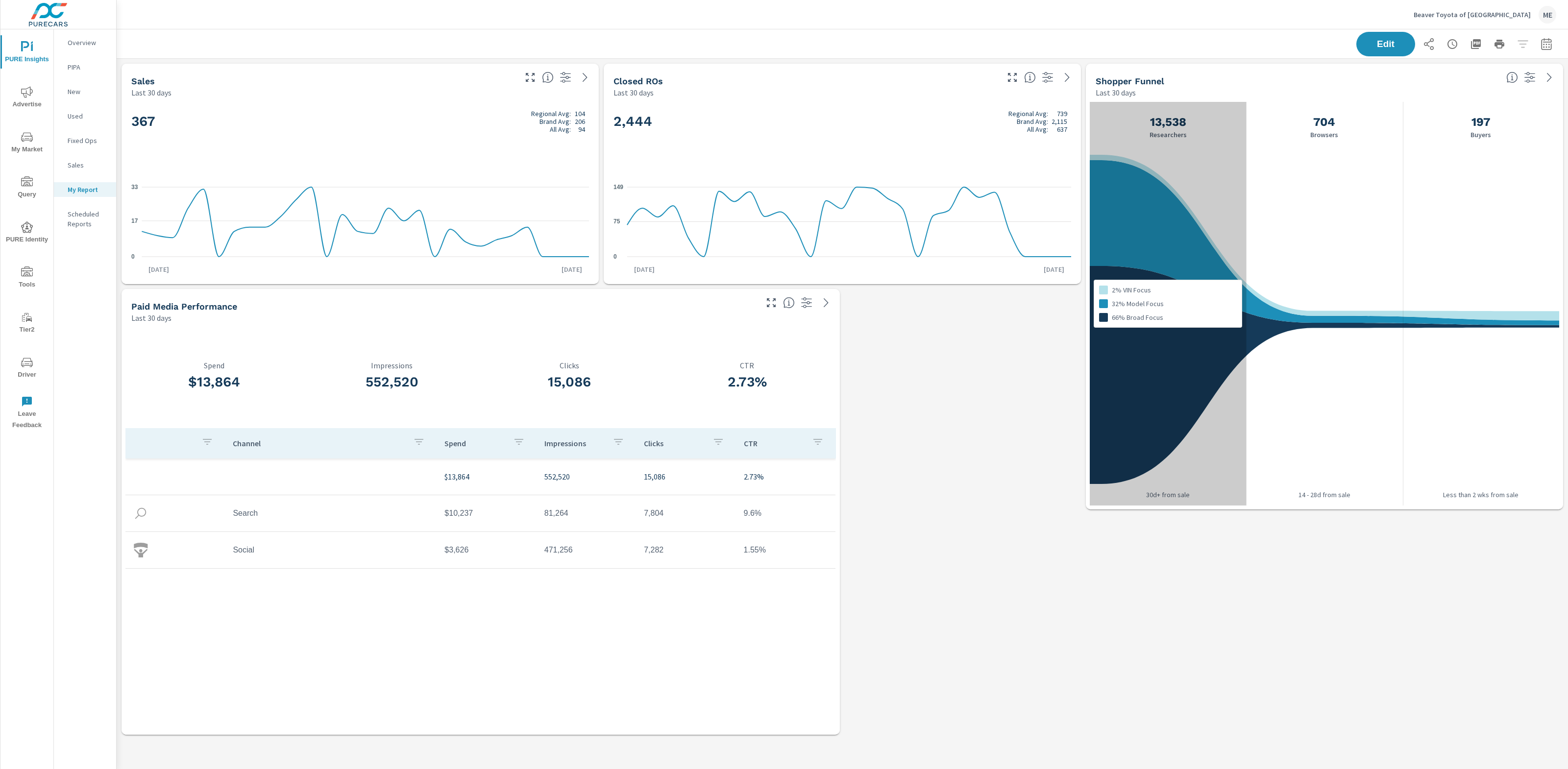
scroll to position [682, 1452]
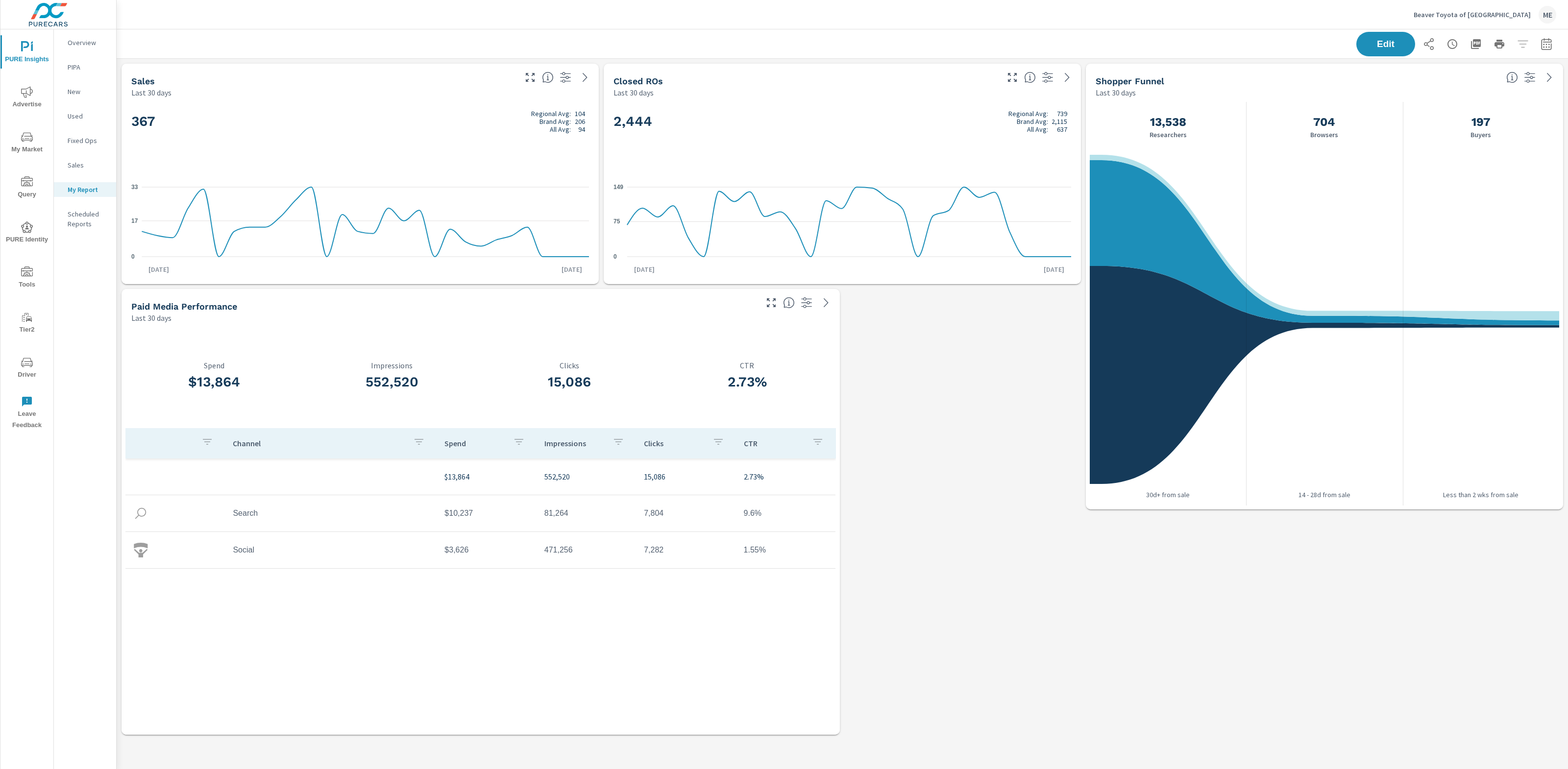
click at [864, 533] on div "Sales Last 30 days 367 Regional Avg: 104 Brand Avg: 206 All Avg: 94 0 17 33 Sep…" at bounding box center [842, 399] width 1451 height 681
click at [90, 42] on p "Overview" at bounding box center [88, 43] width 40 height 10
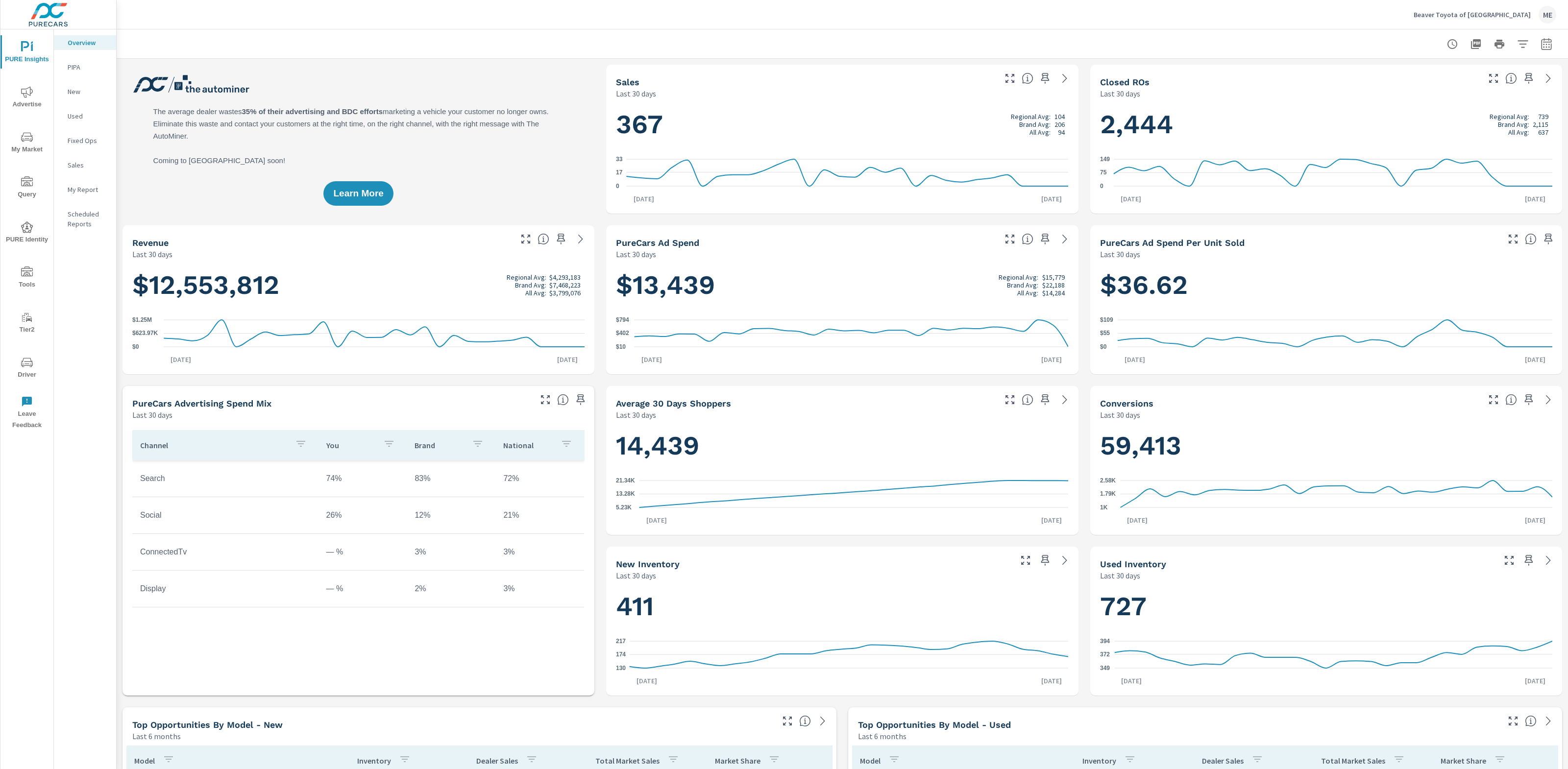
click at [1047, 23] on div "Beaver Toyota of St. Augustine ME" at bounding box center [842, 14] width 1428 height 29
click at [1048, 23] on div "Beaver Toyota of St. Augustine ME" at bounding box center [842, 14] width 1428 height 29
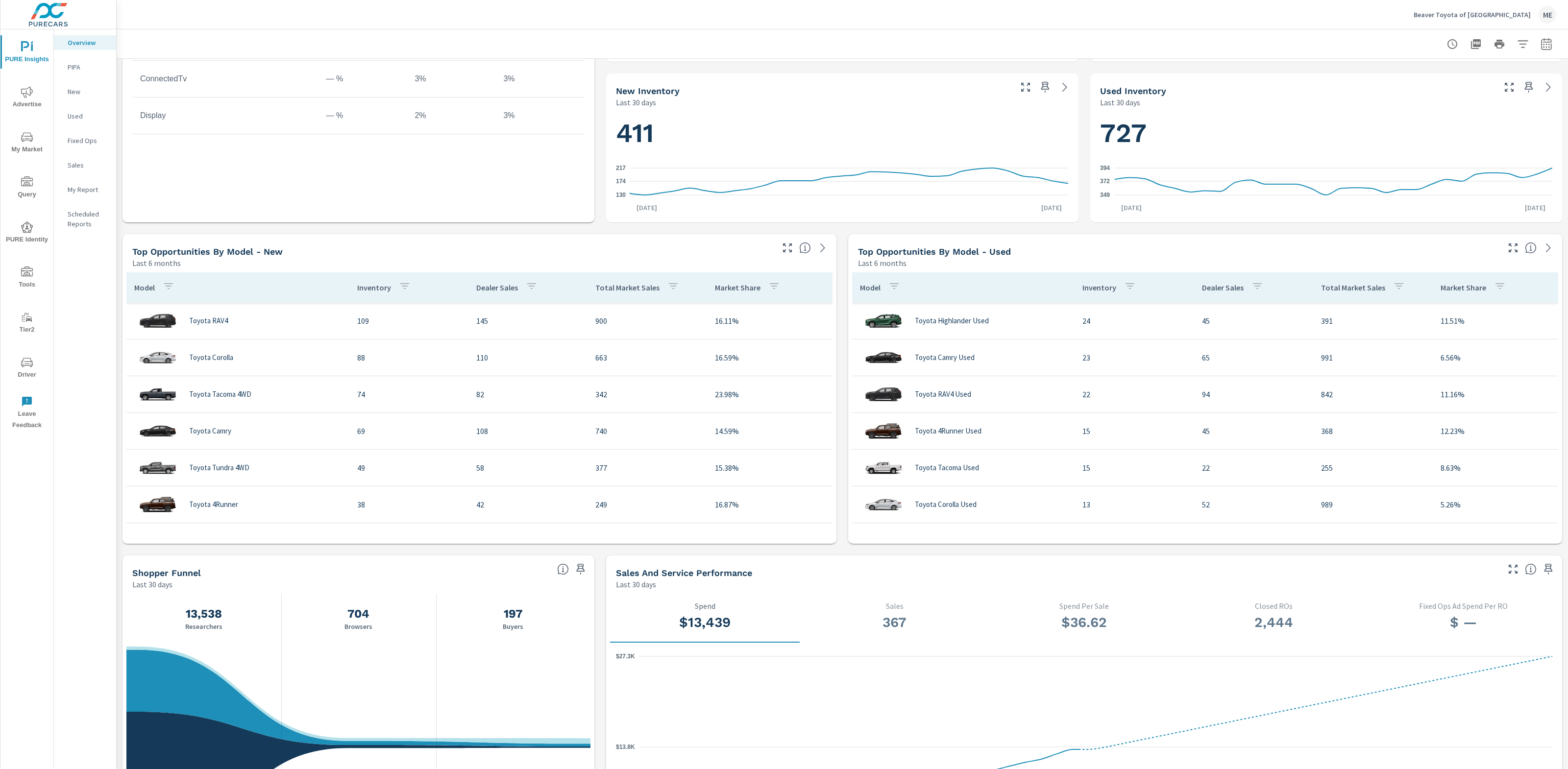
scroll to position [474, 0]
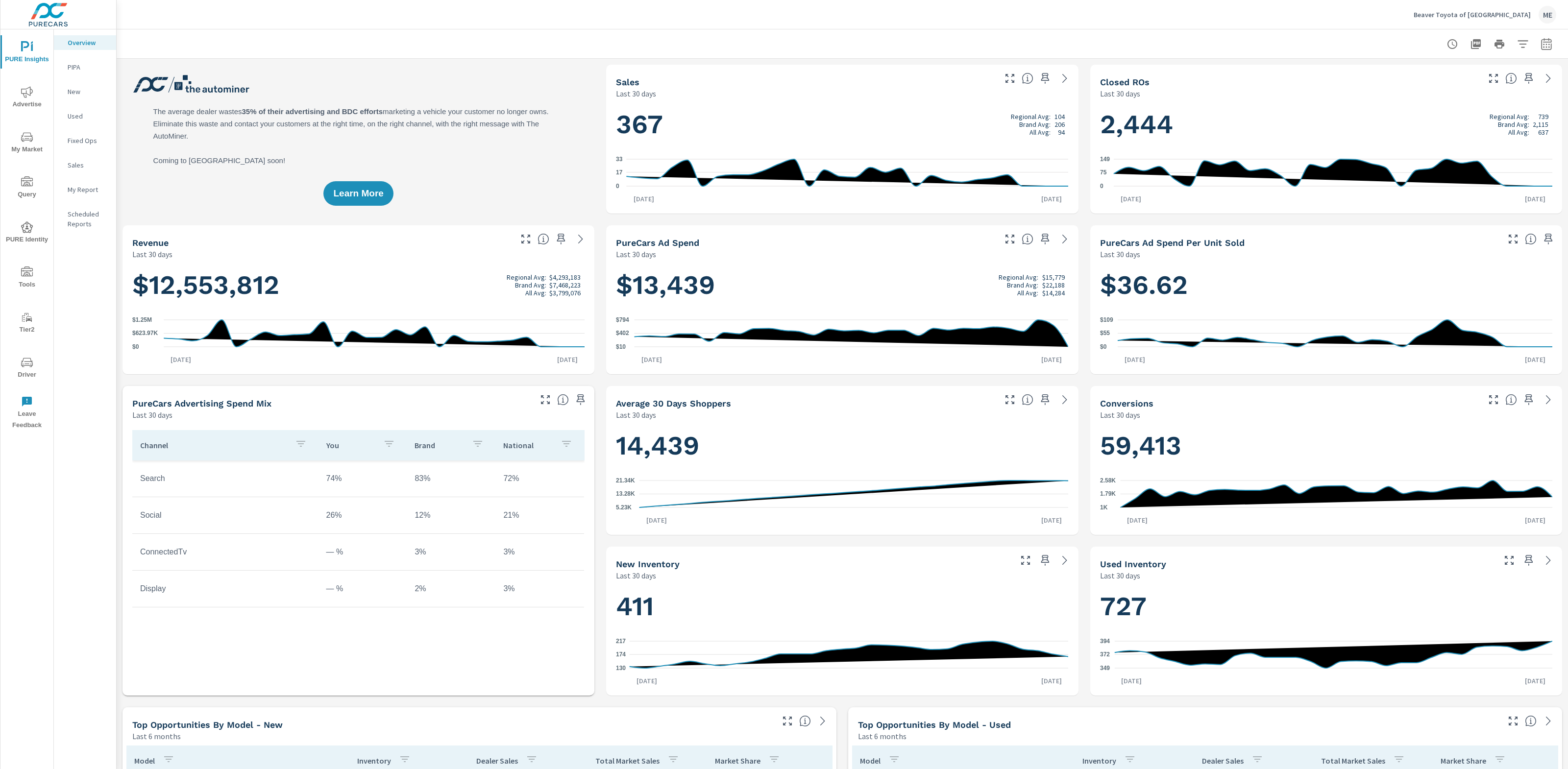
click at [29, 142] on icon "nav menu" at bounding box center [27, 138] width 12 height 12
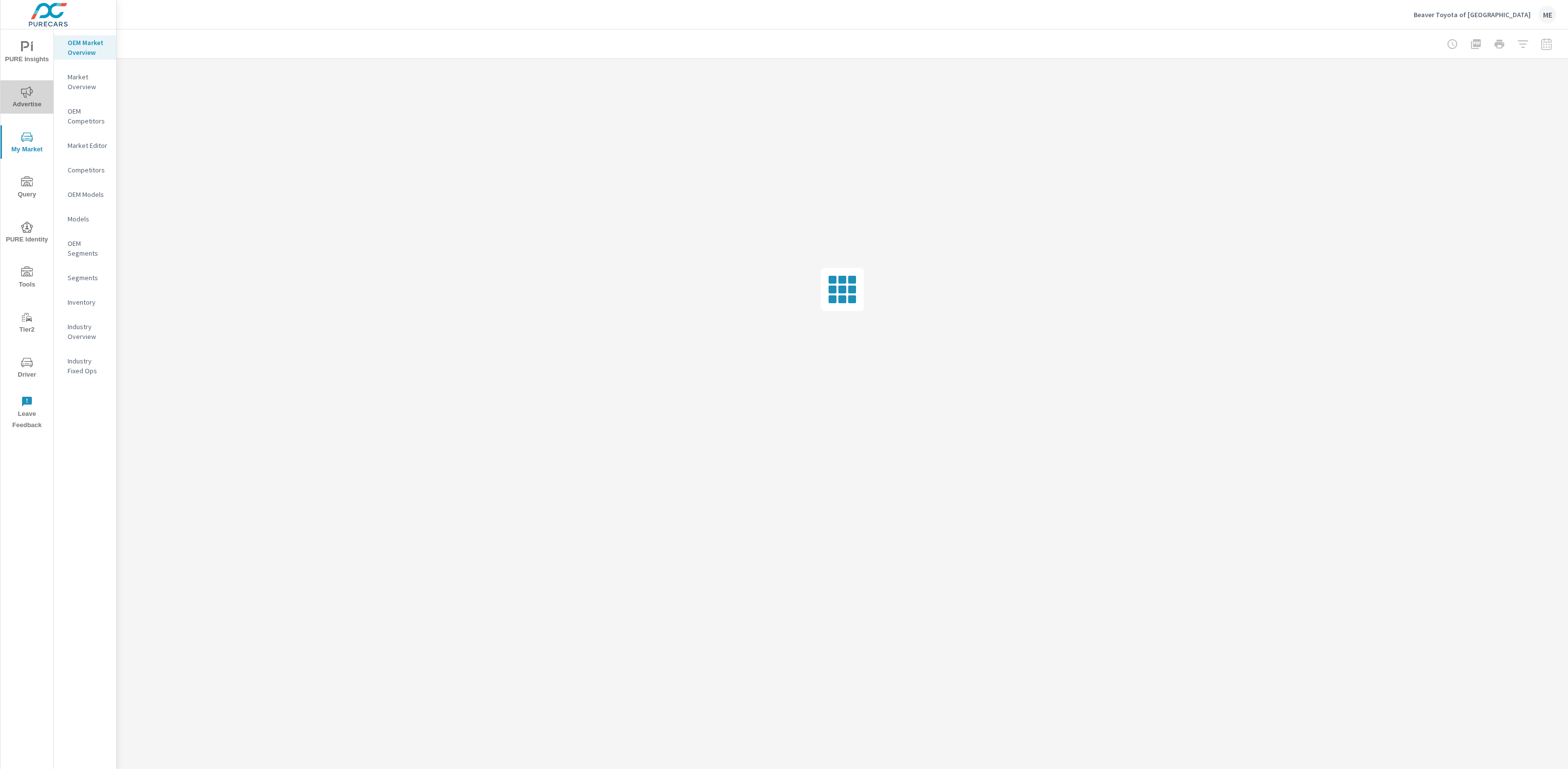
click at [27, 90] on icon "nav menu" at bounding box center [27, 92] width 12 height 12
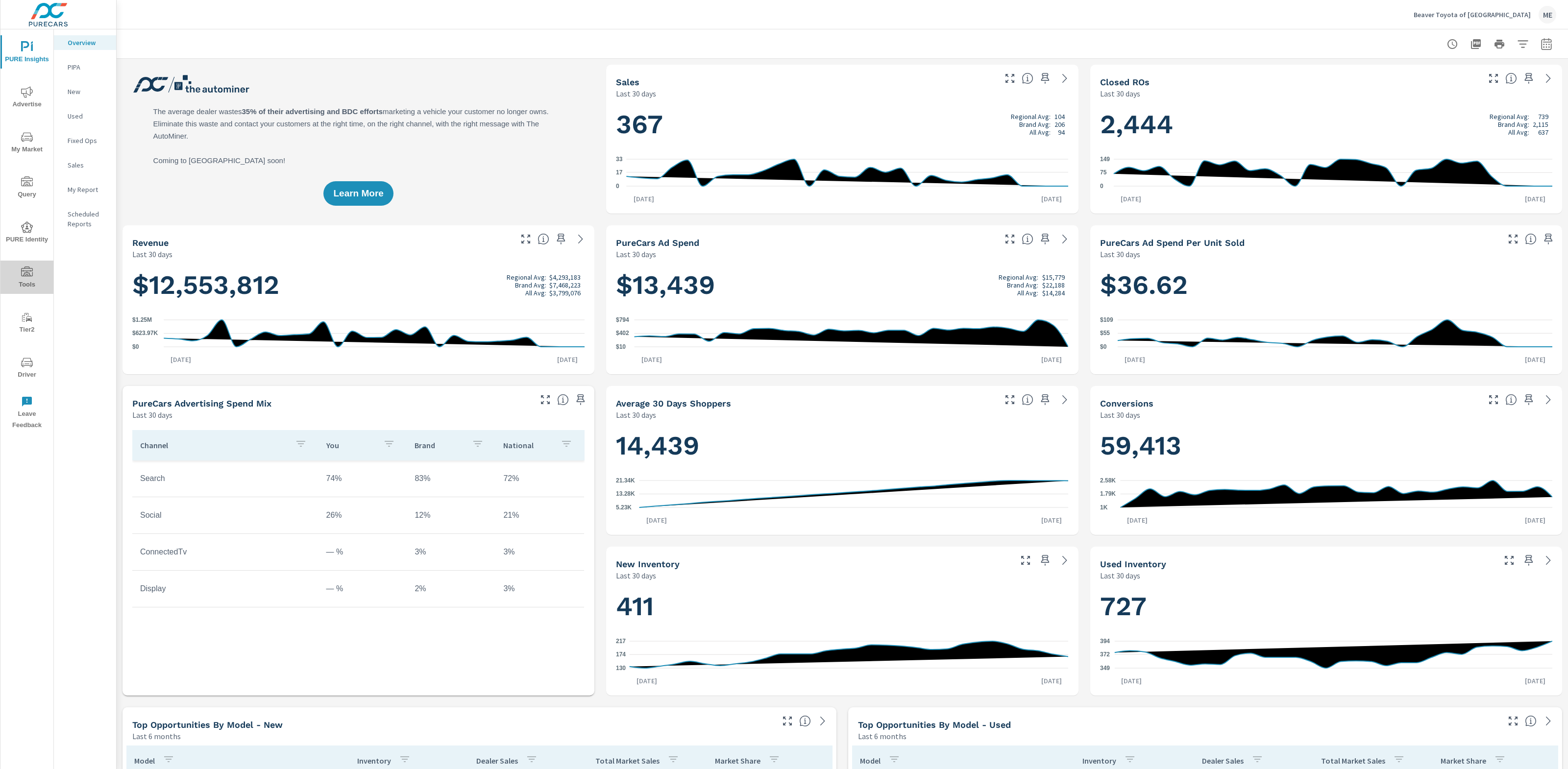
click at [29, 273] on icon "nav menu" at bounding box center [27, 272] width 12 height 10
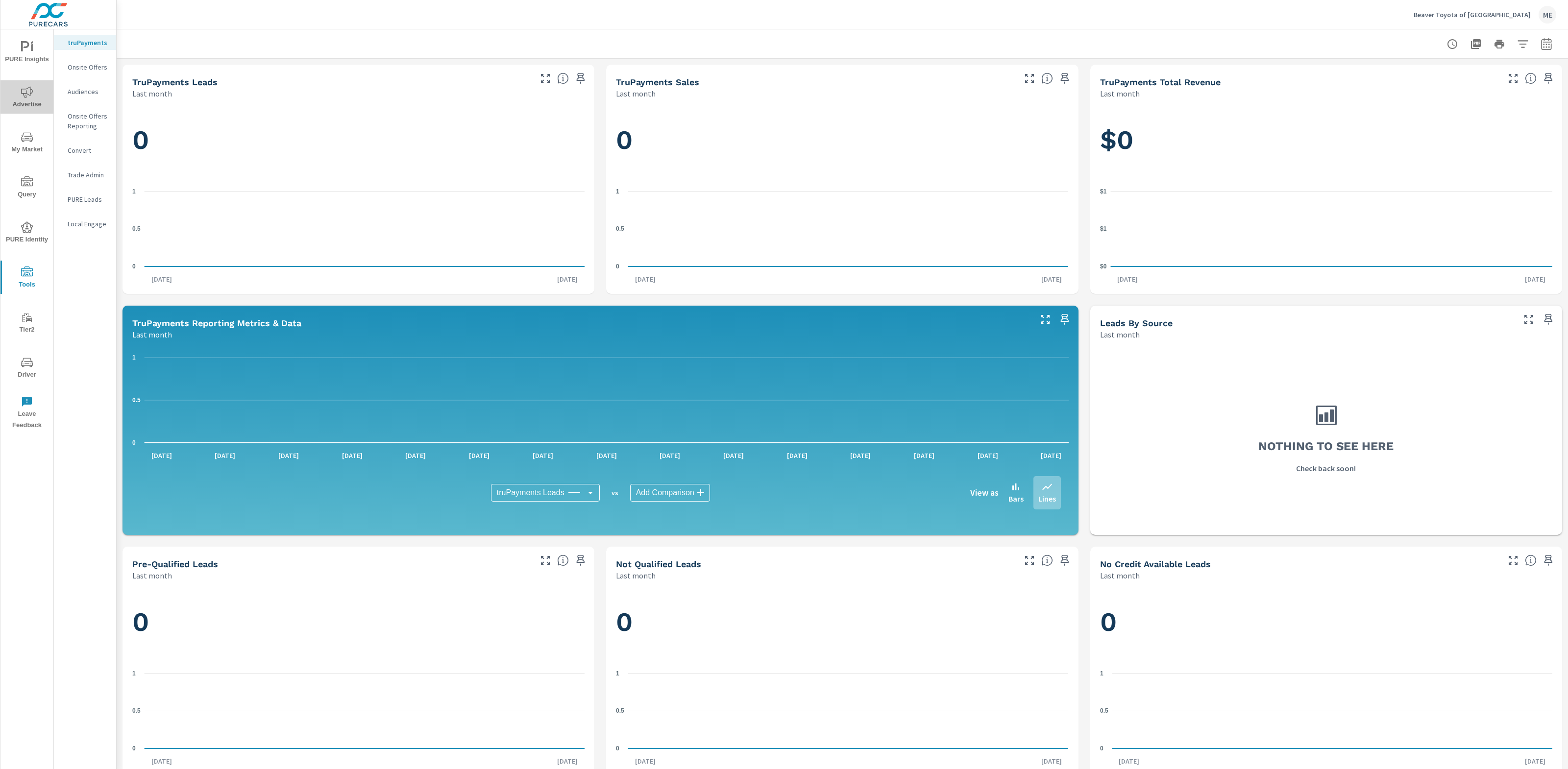
click at [26, 91] on icon "nav menu" at bounding box center [27, 91] width 12 height 11
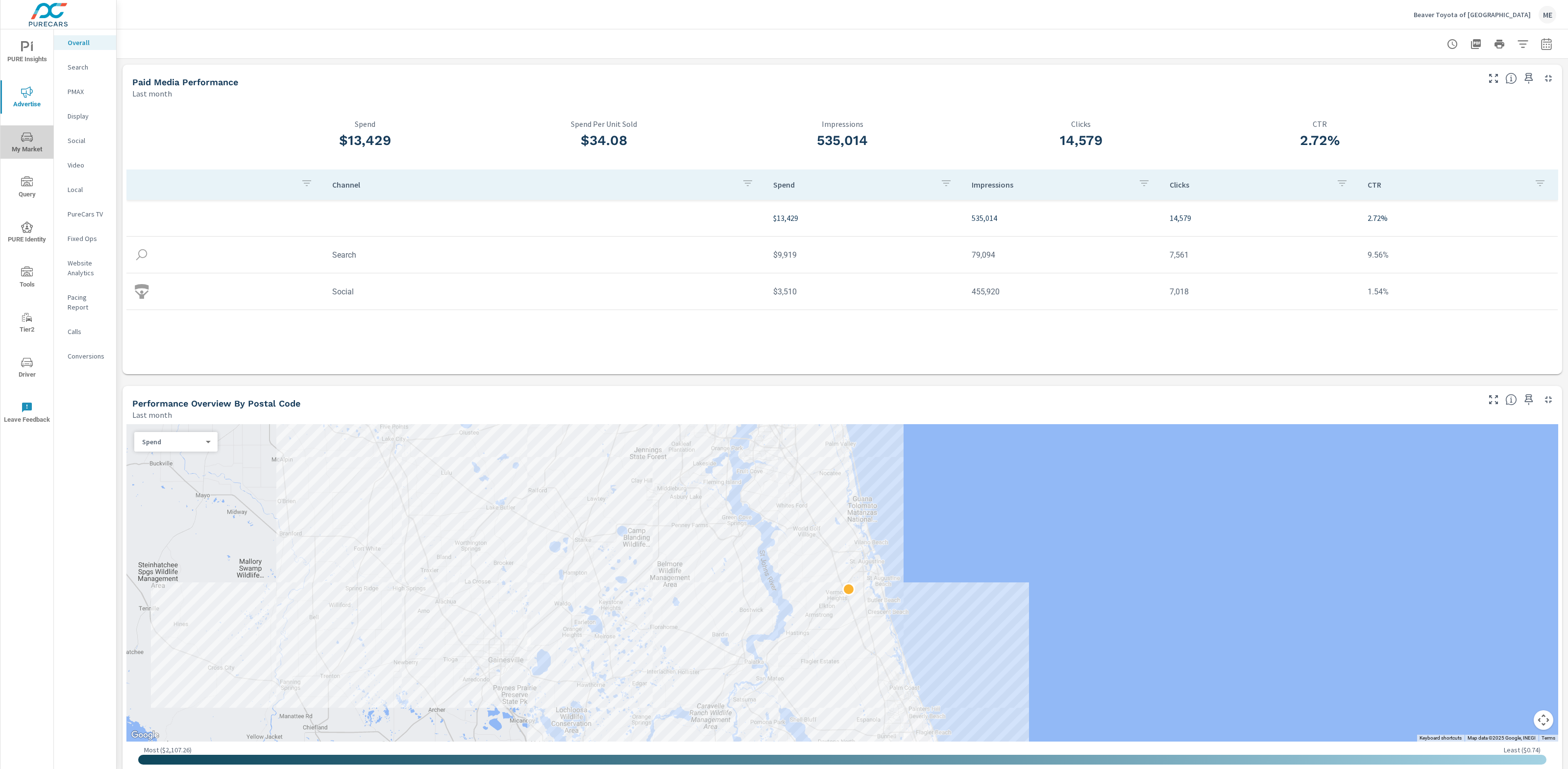
click at [24, 132] on icon "nav menu" at bounding box center [27, 138] width 12 height 12
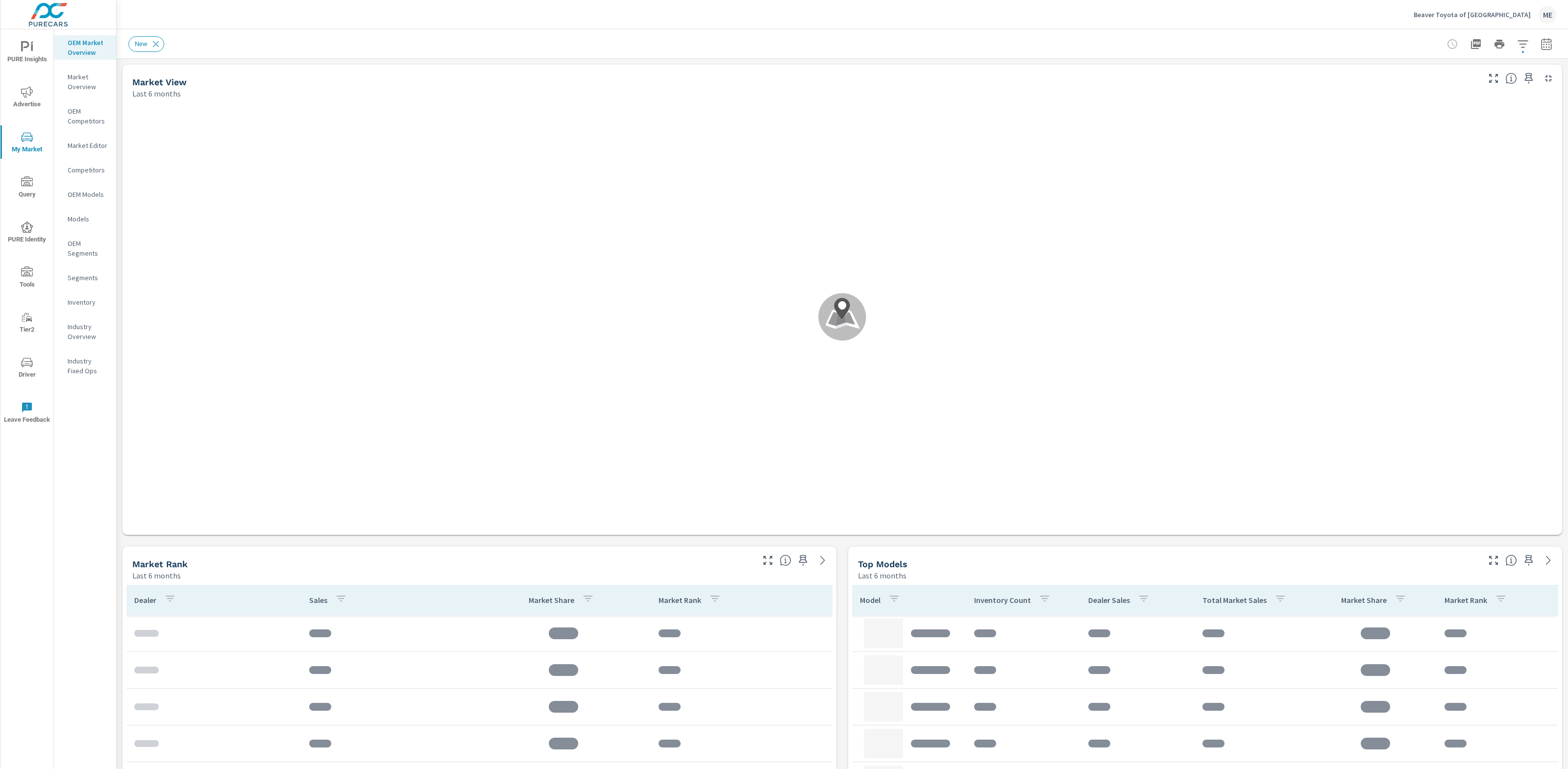
click at [94, 299] on p "Inventory" at bounding box center [88, 303] width 40 height 10
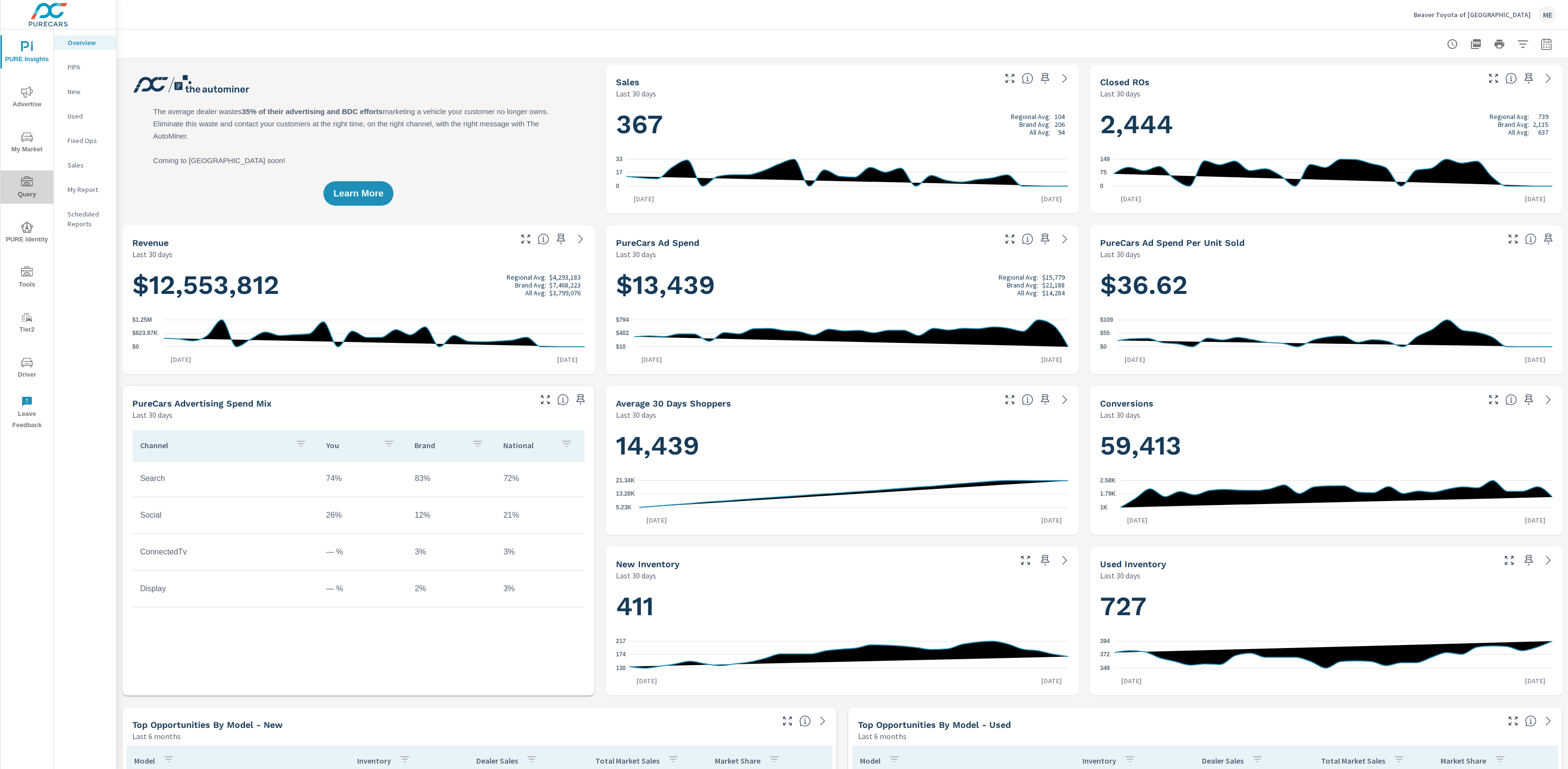
click at [21, 184] on icon "nav menu" at bounding box center [27, 182] width 12 height 12
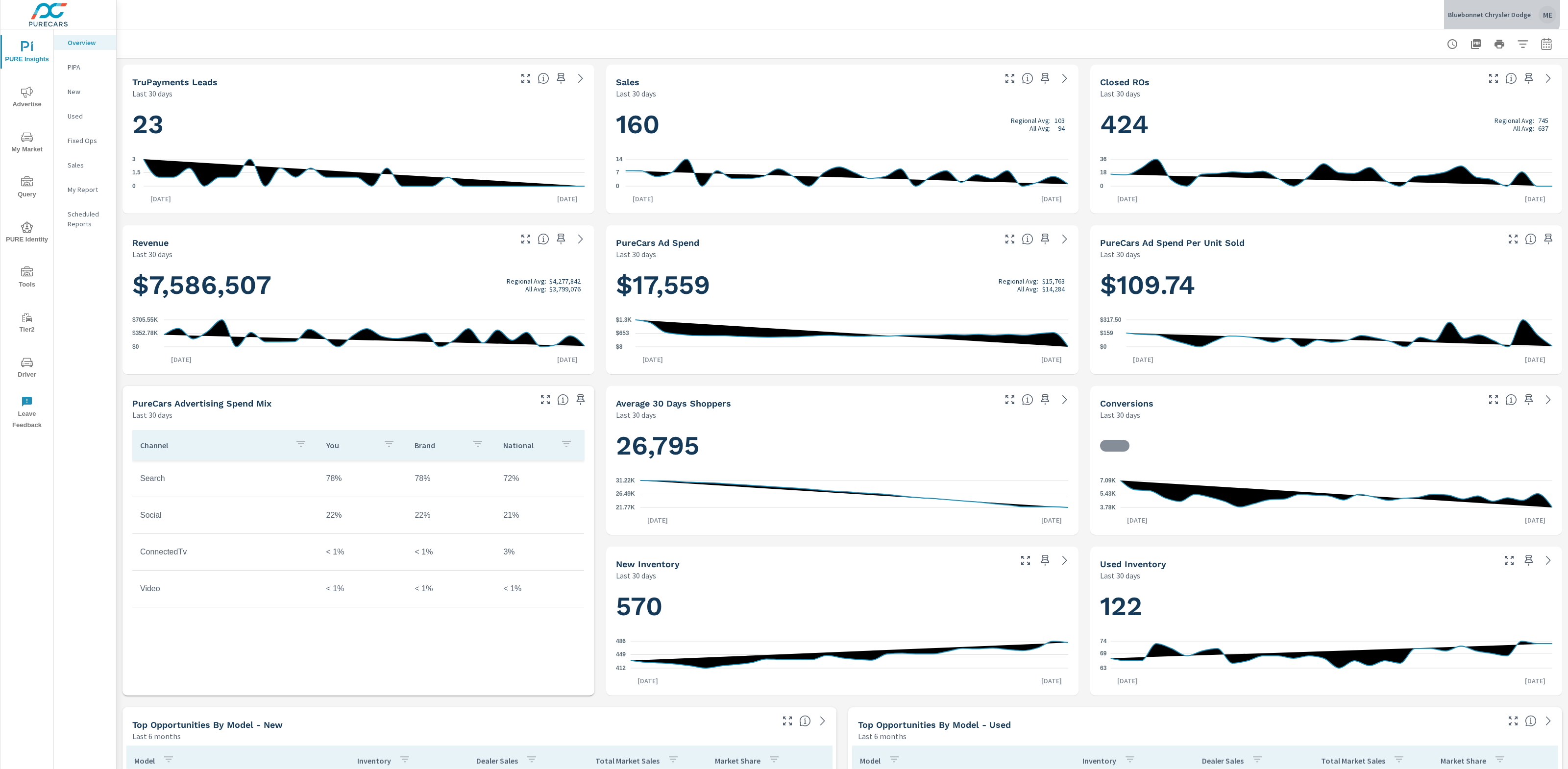
click at [1500, 10] on p "Bluebonnet Chrysler Dodge" at bounding box center [1489, 14] width 83 height 9
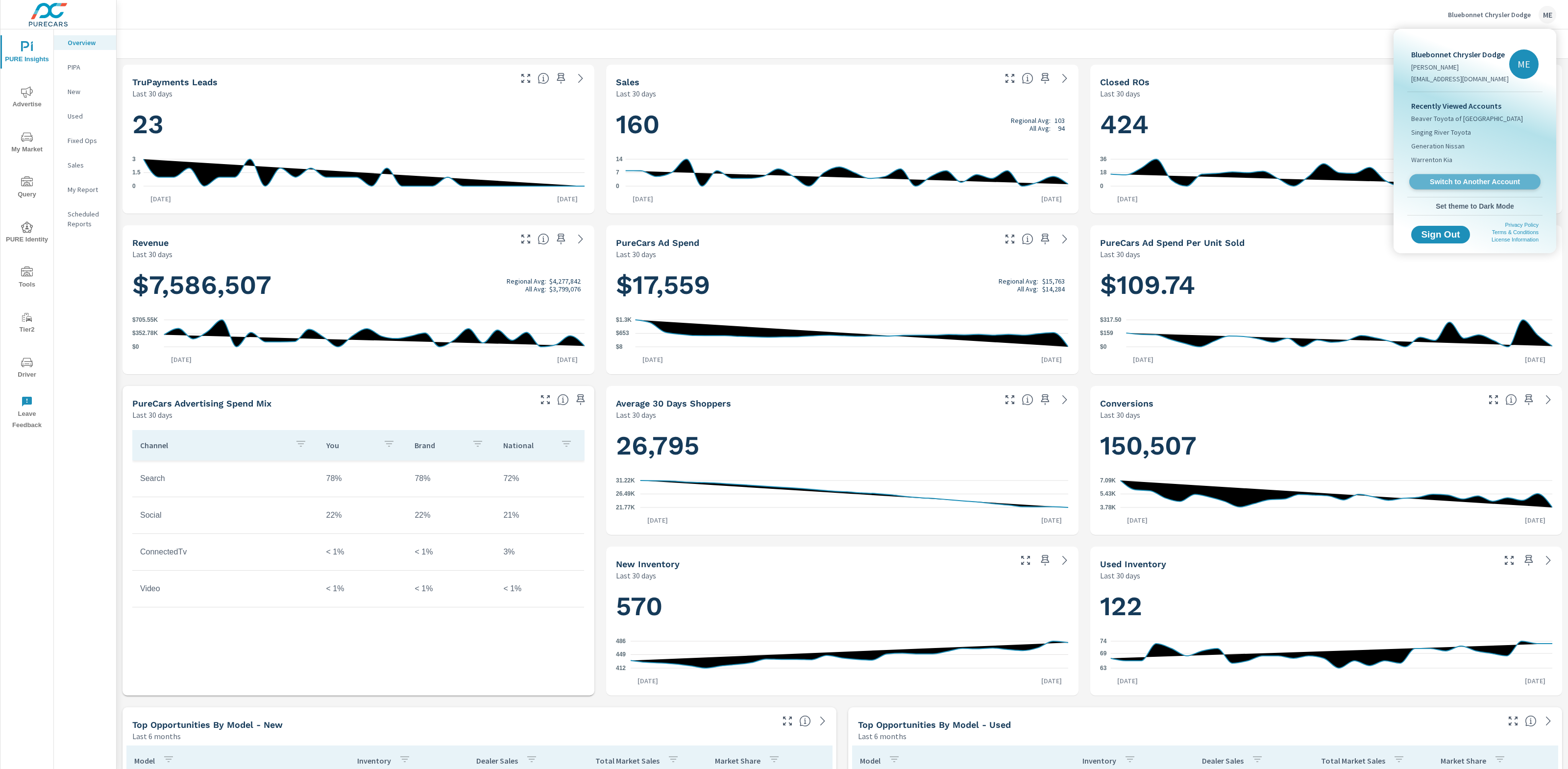
click at [1460, 183] on span "Switch to Another Account" at bounding box center [1474, 181] width 120 height 9
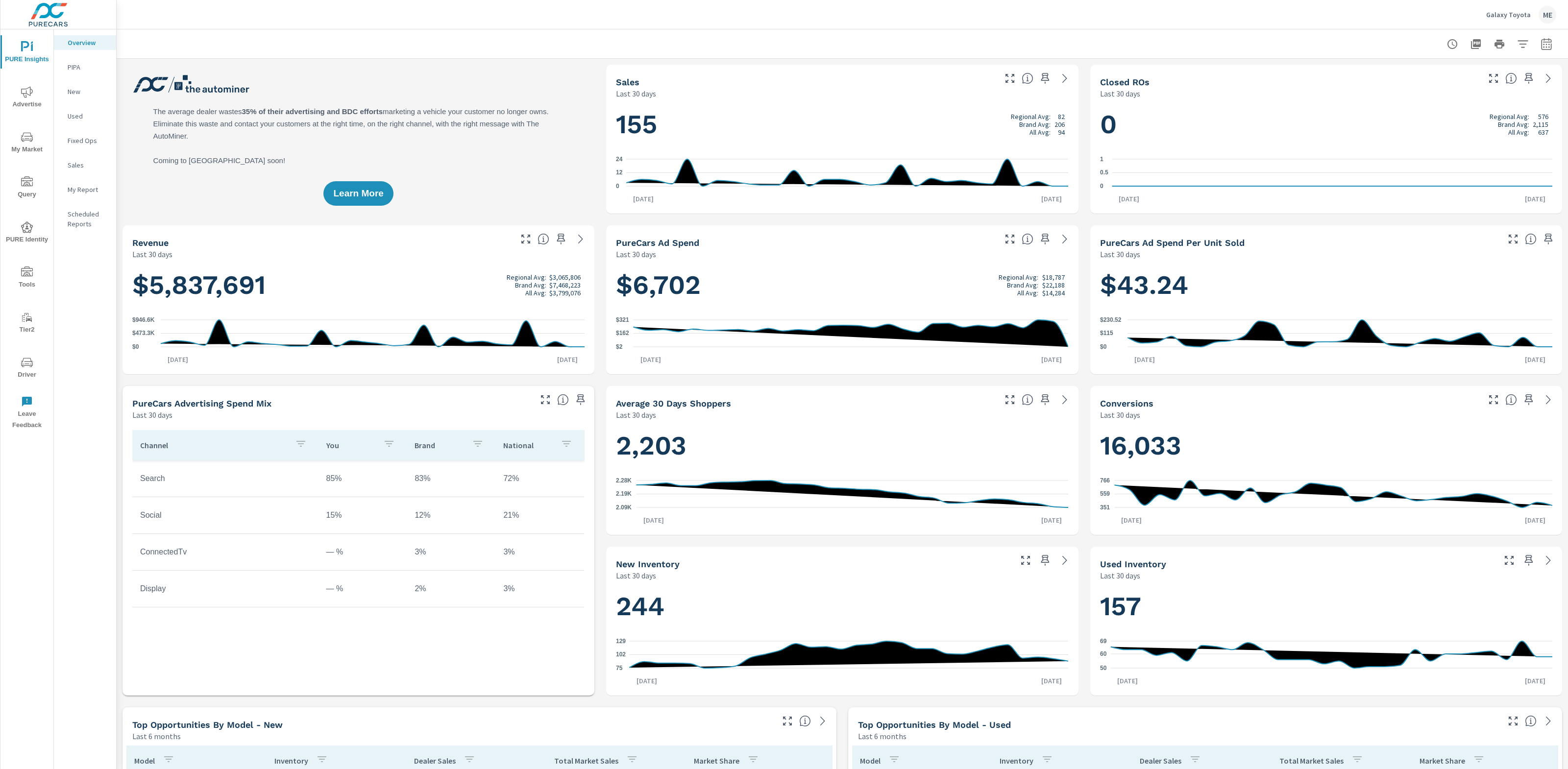
drag, startPoint x: 22, startPoint y: 278, endPoint x: 23, endPoint y: 258, distance: 20.0
click at [22, 277] on icon "nav menu" at bounding box center [27, 273] width 12 height 12
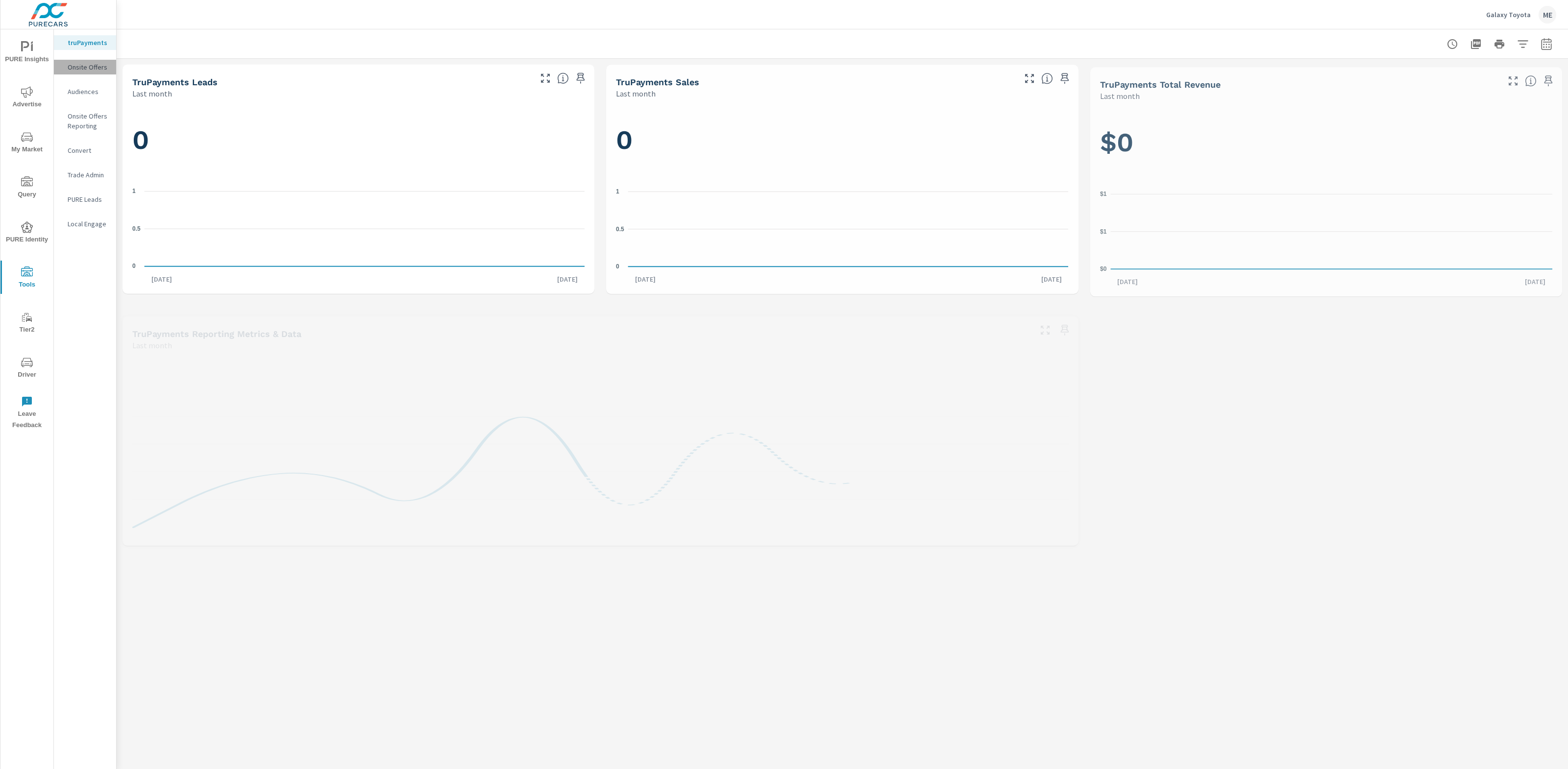
click at [83, 70] on p "Onsite Offers" at bounding box center [88, 67] width 40 height 10
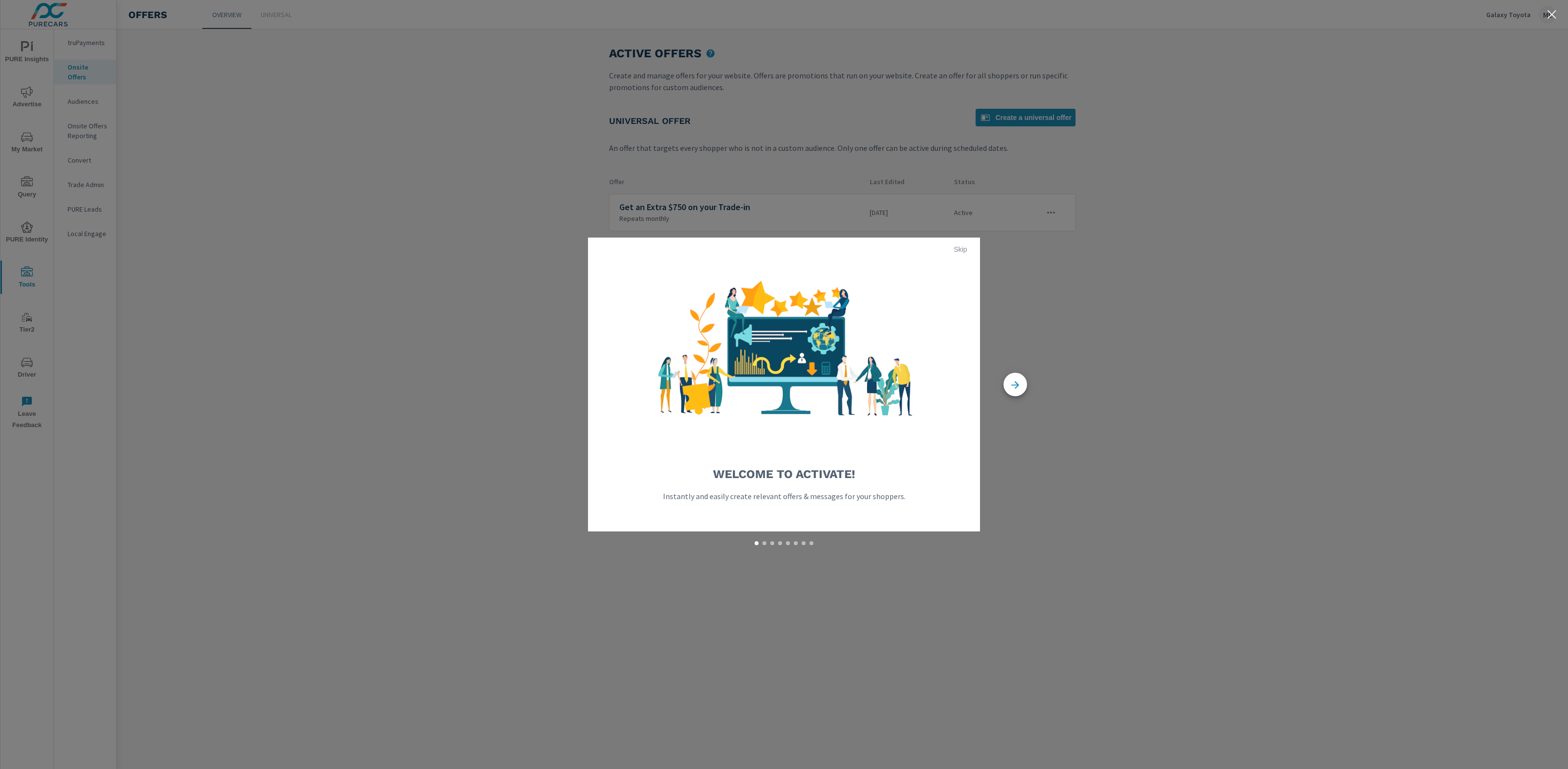
click at [965, 249] on span "Skip" at bounding box center [961, 249] width 23 height 9
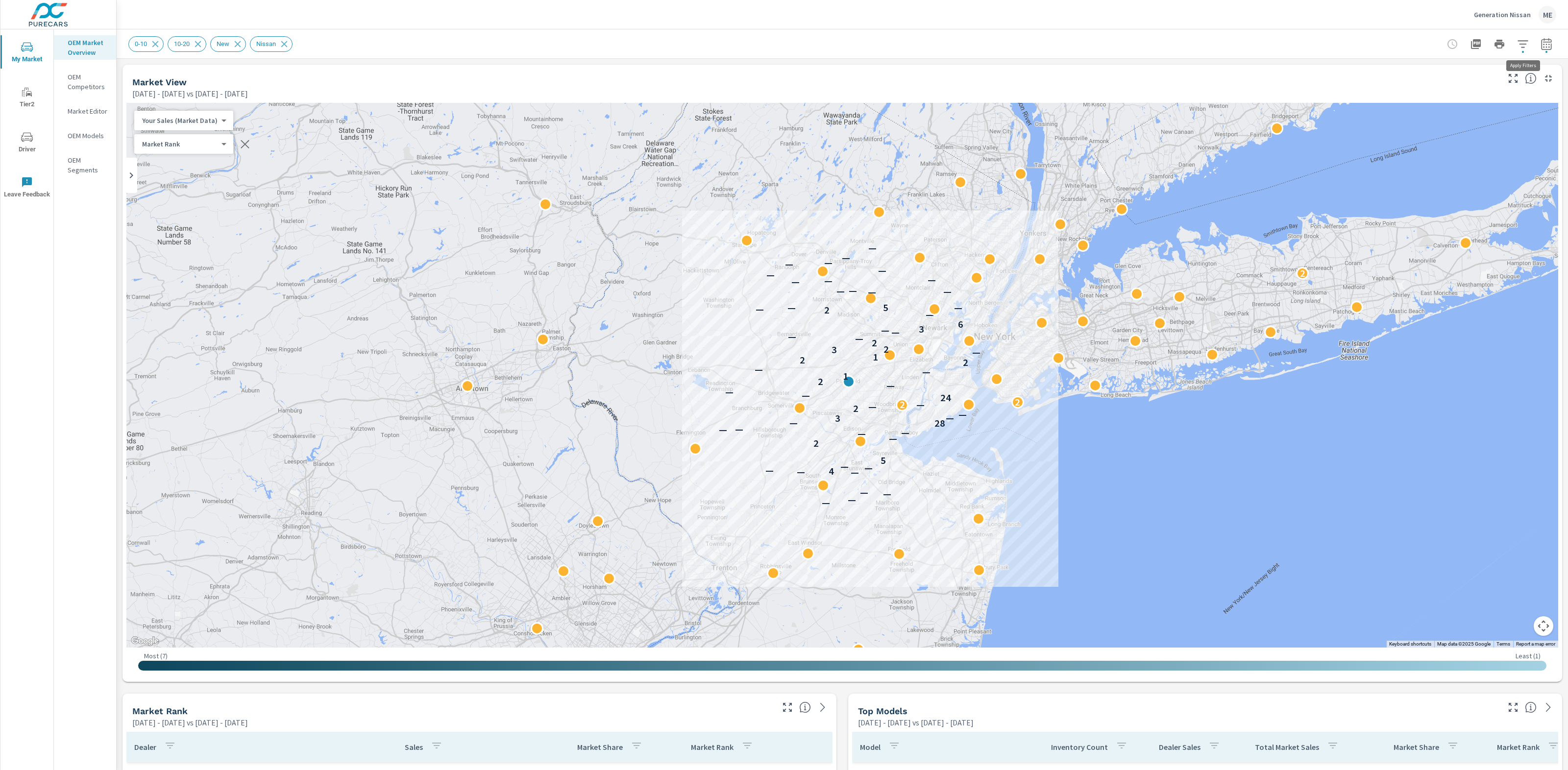
click at [1521, 44] on icon "button" at bounding box center [1524, 44] width 12 height 12
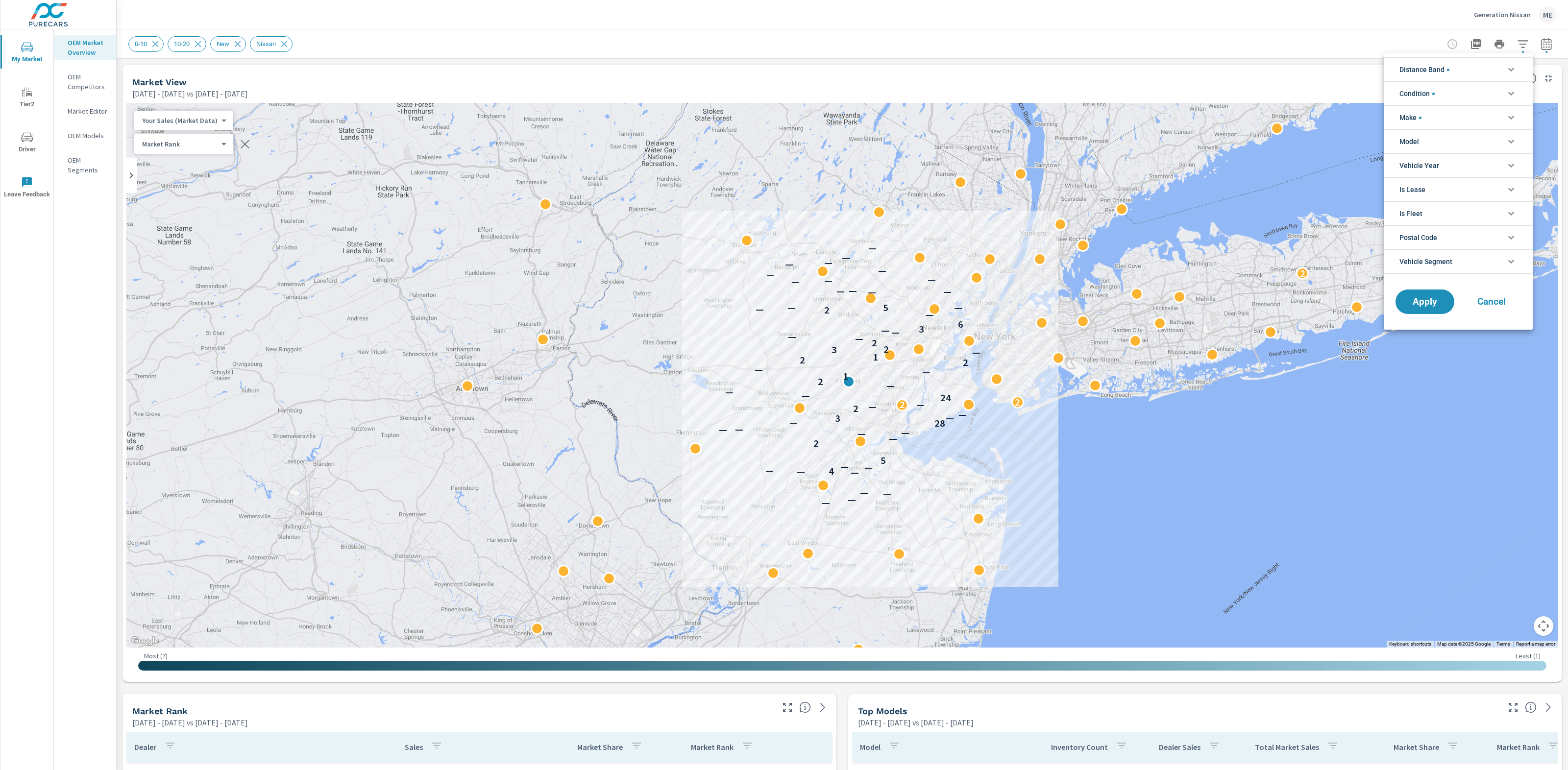
click at [1436, 138] on li "Model" at bounding box center [1459, 141] width 149 height 24
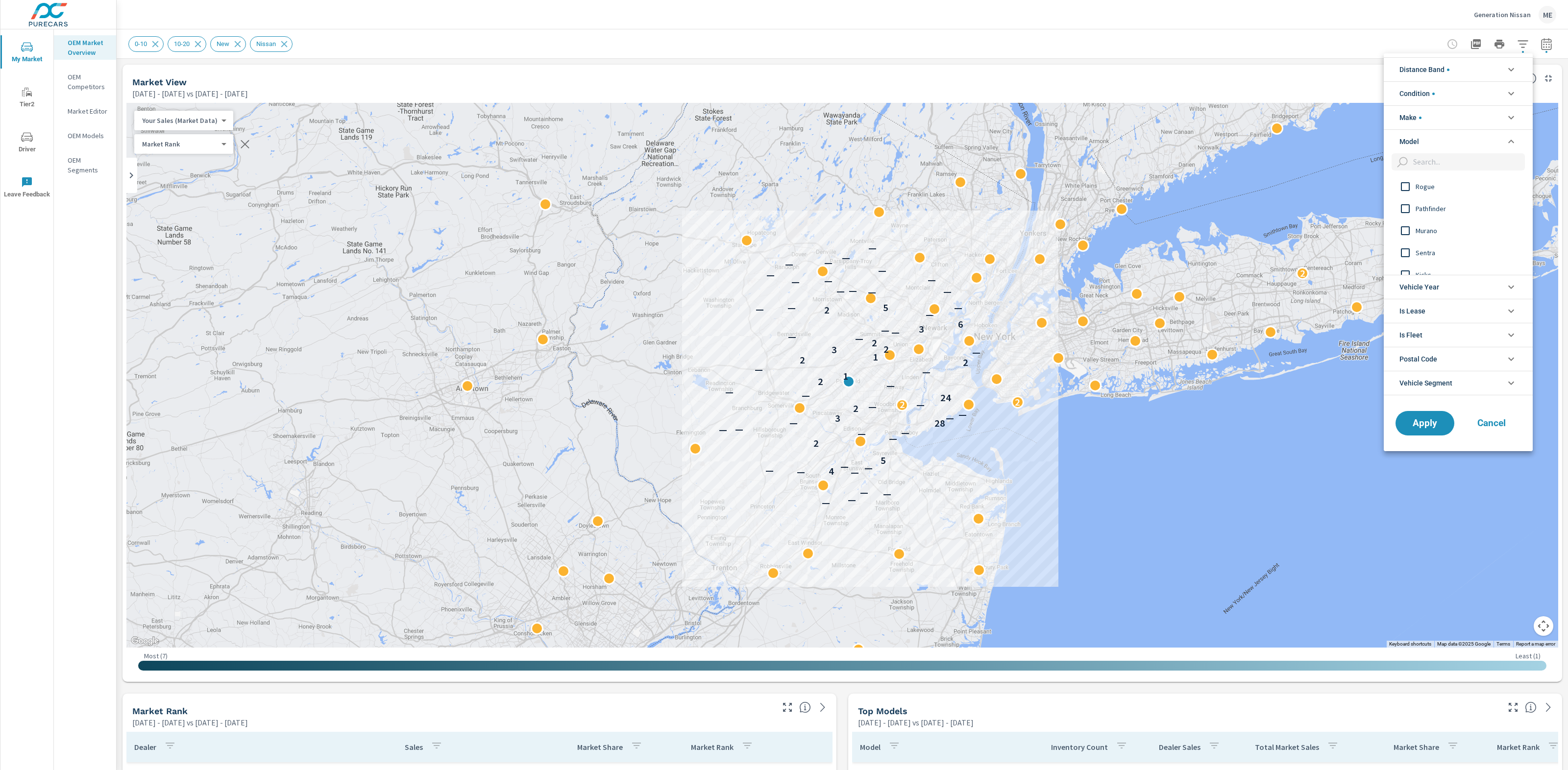
click at [1420, 187] on span "Rogue" at bounding box center [1470, 187] width 107 height 12
click at [1432, 412] on button "Apply" at bounding box center [1425, 424] width 60 height 25
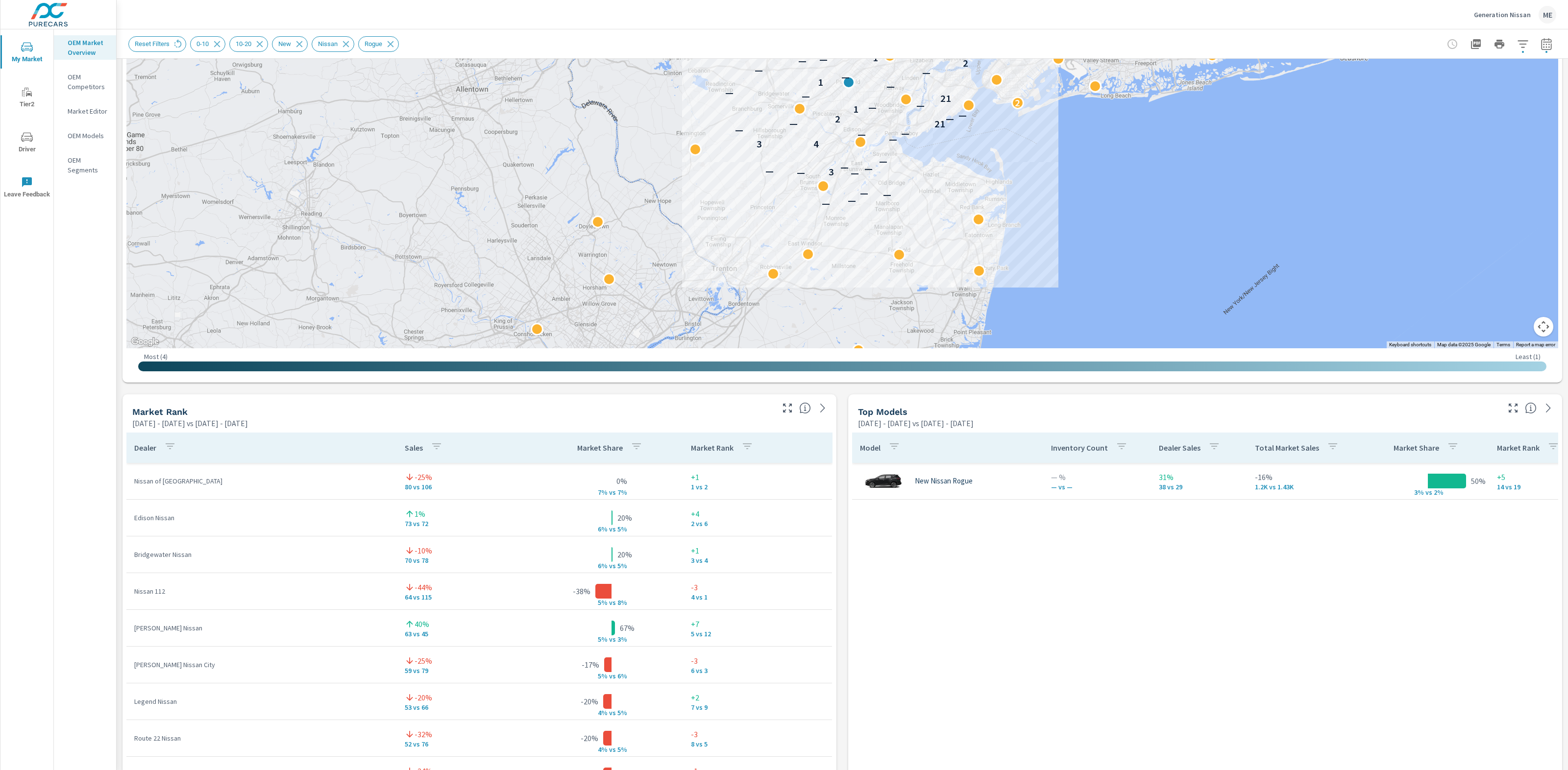
scroll to position [300, 0]
click at [1525, 44] on icon "button" at bounding box center [1523, 44] width 10 height 8
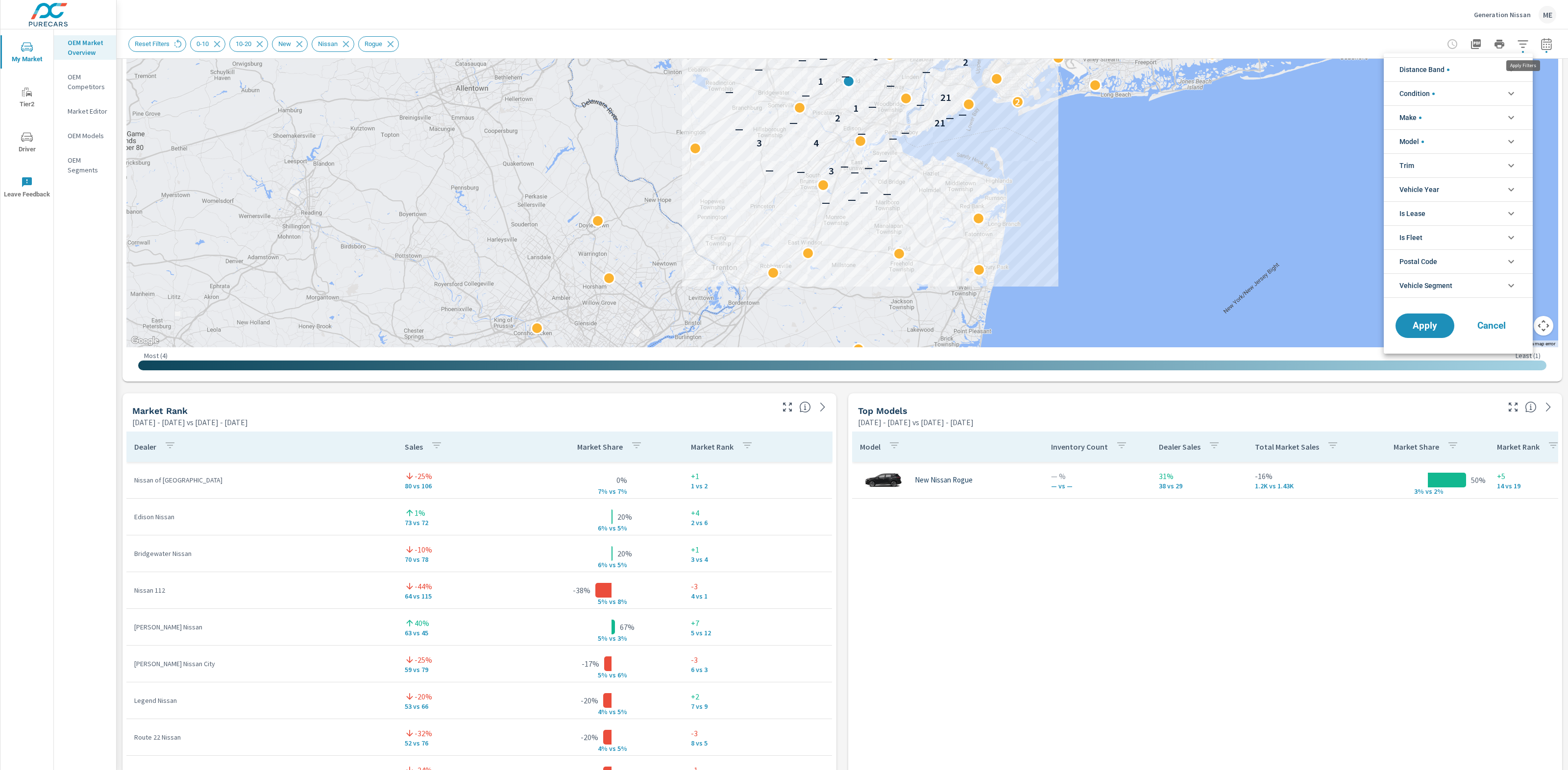
scroll to position [22, 0]
click at [1437, 288] on span "Vehicle Segment" at bounding box center [1425, 286] width 53 height 23
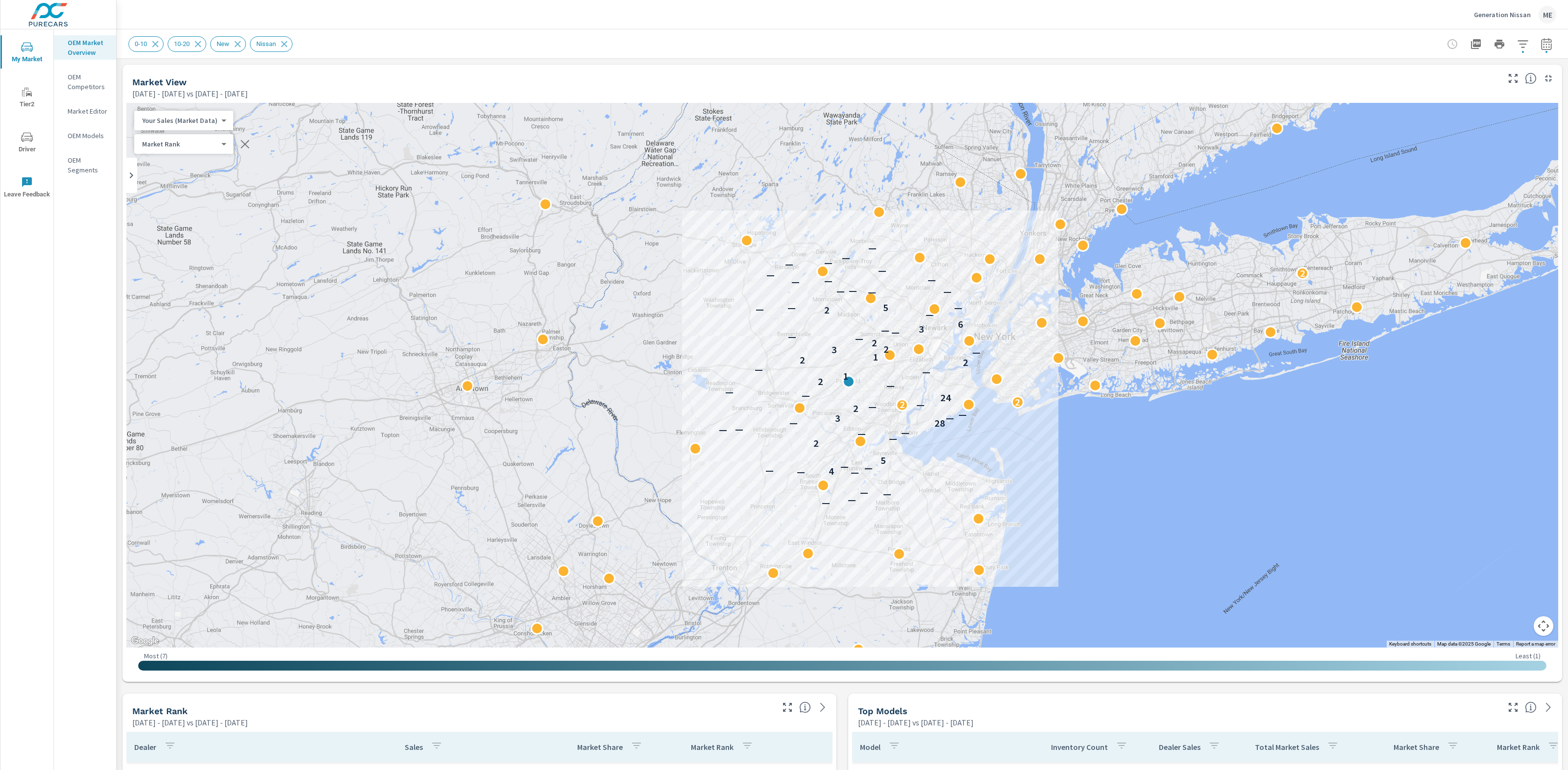
click at [1528, 36] on button "button" at bounding box center [1523, 44] width 19 height 19
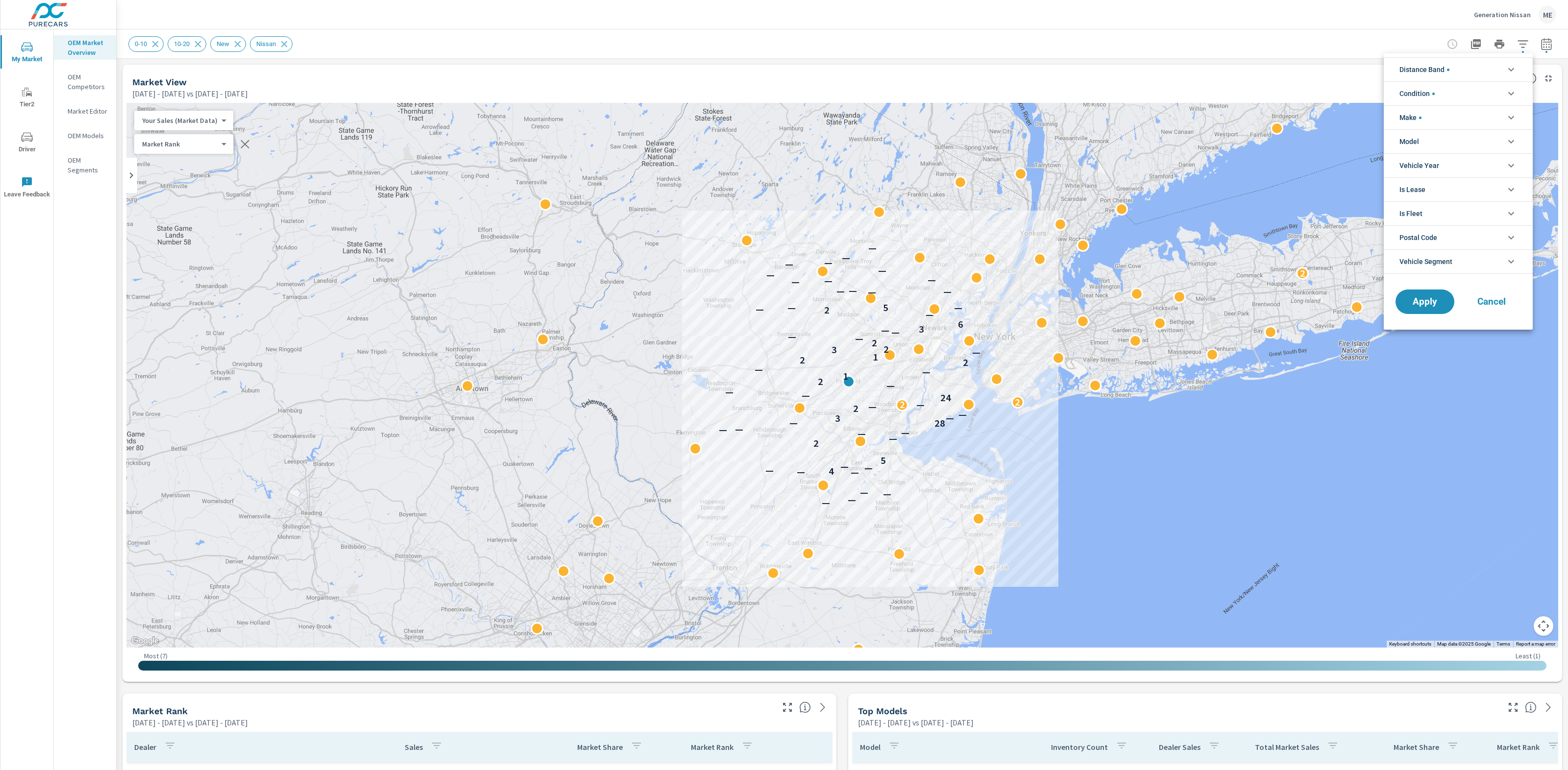
click at [1422, 143] on li "Model" at bounding box center [1459, 141] width 149 height 24
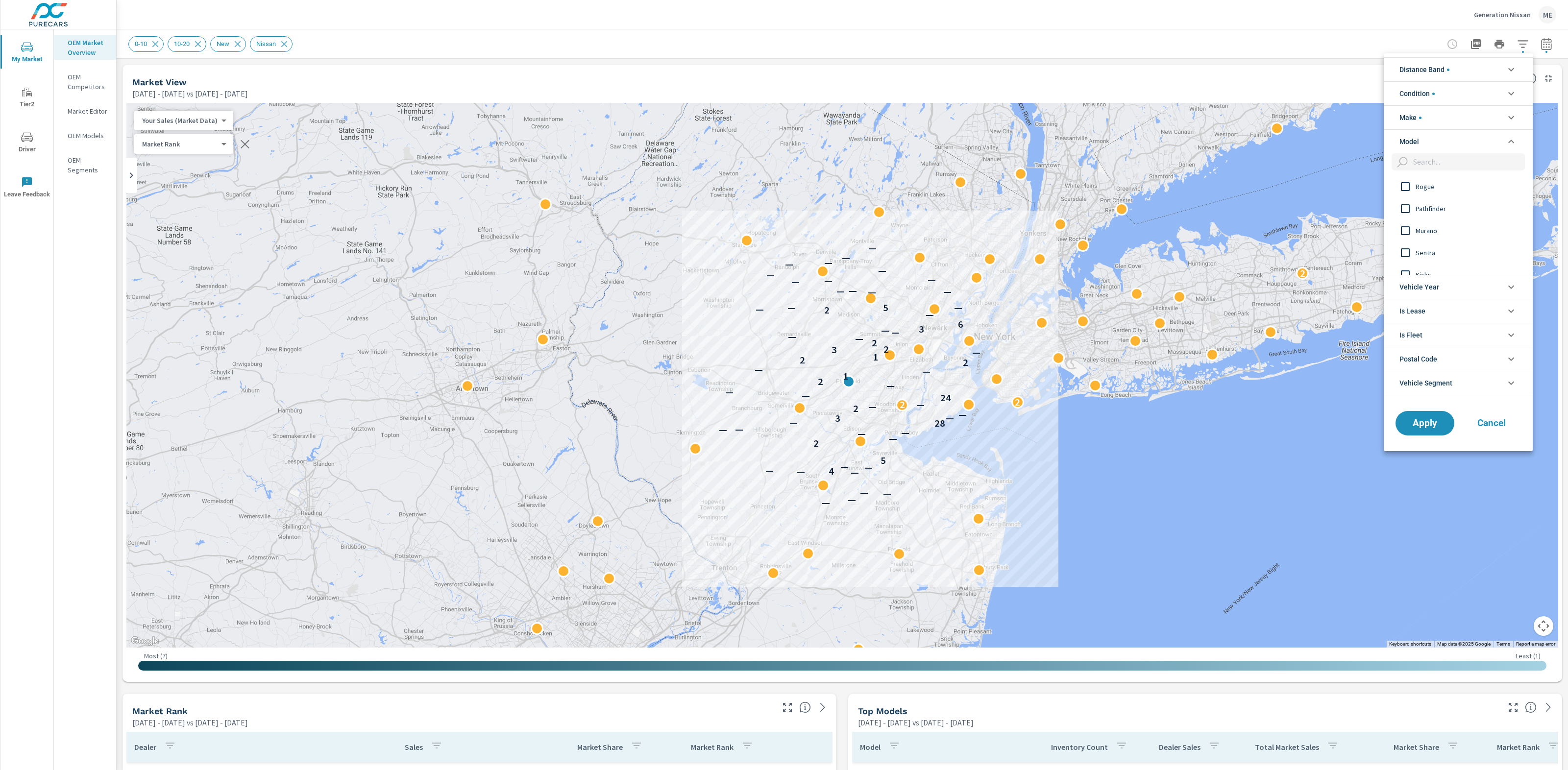
click at [1431, 251] on span "Sentra" at bounding box center [1470, 252] width 107 height 12
click at [1423, 430] on button "Apply" at bounding box center [1425, 424] width 60 height 25
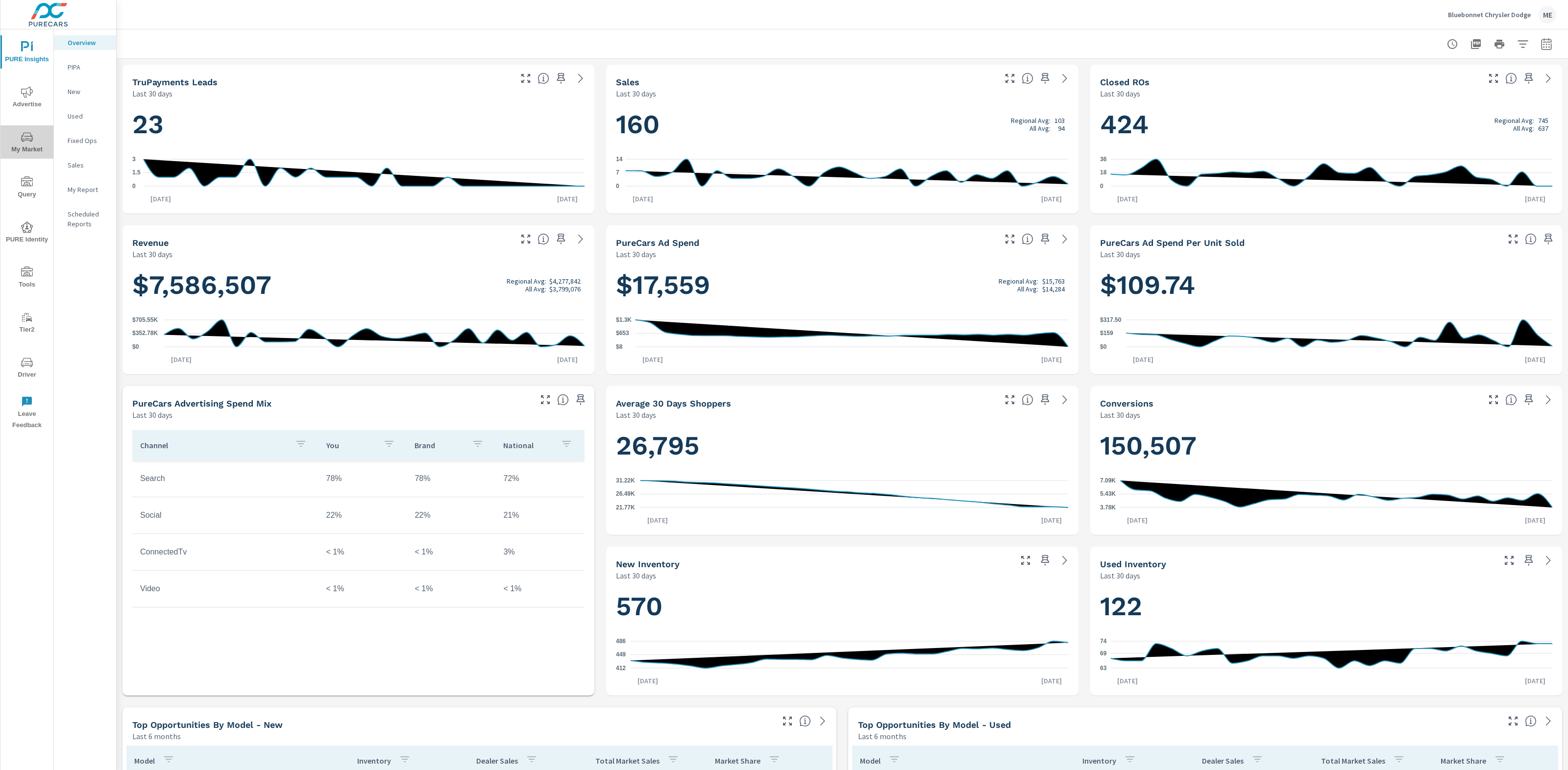
click at [27, 136] on icon "nav menu" at bounding box center [27, 137] width 12 height 9
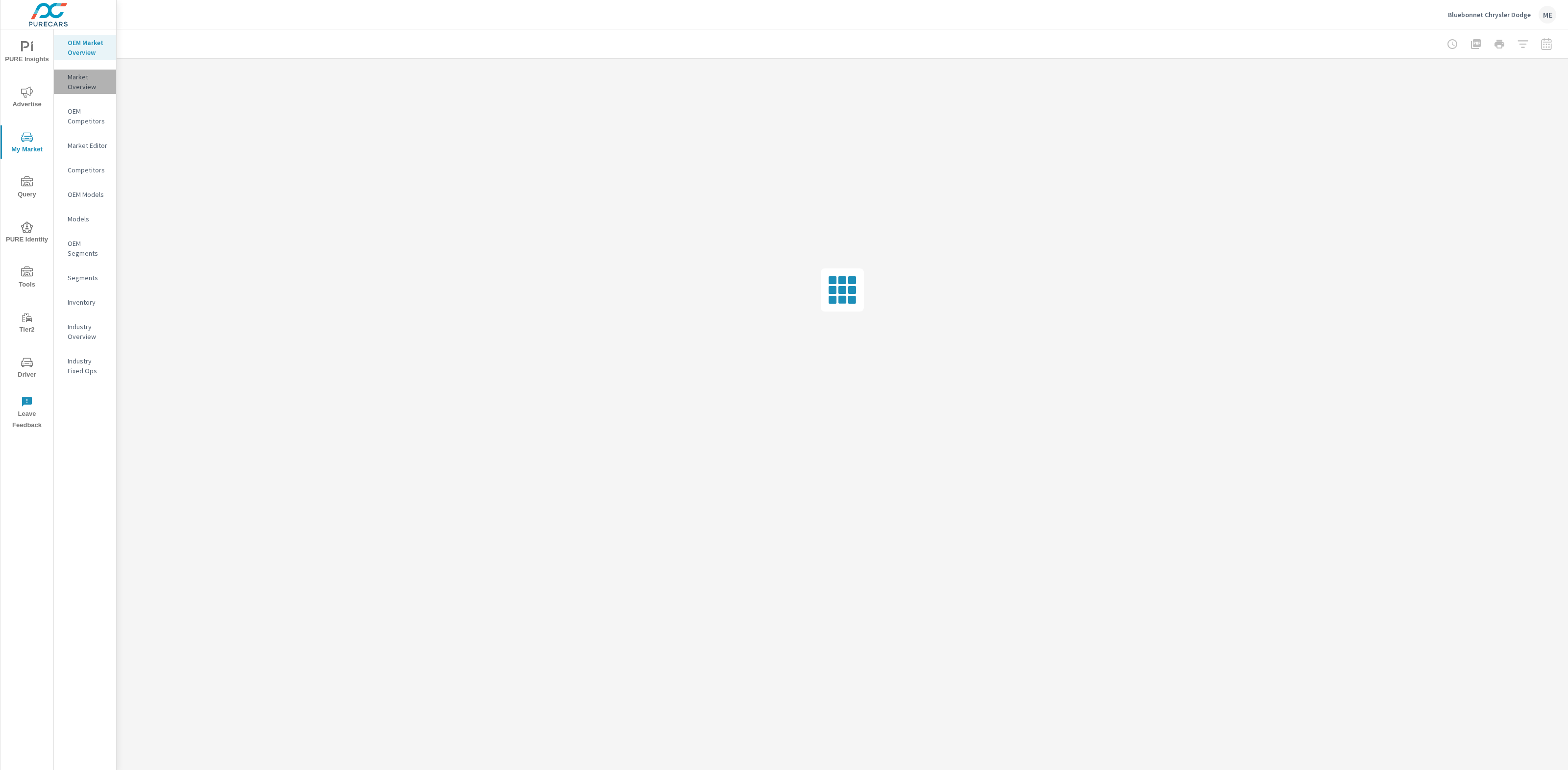
click at [76, 82] on p "Market Overview" at bounding box center [88, 81] width 40 height 19
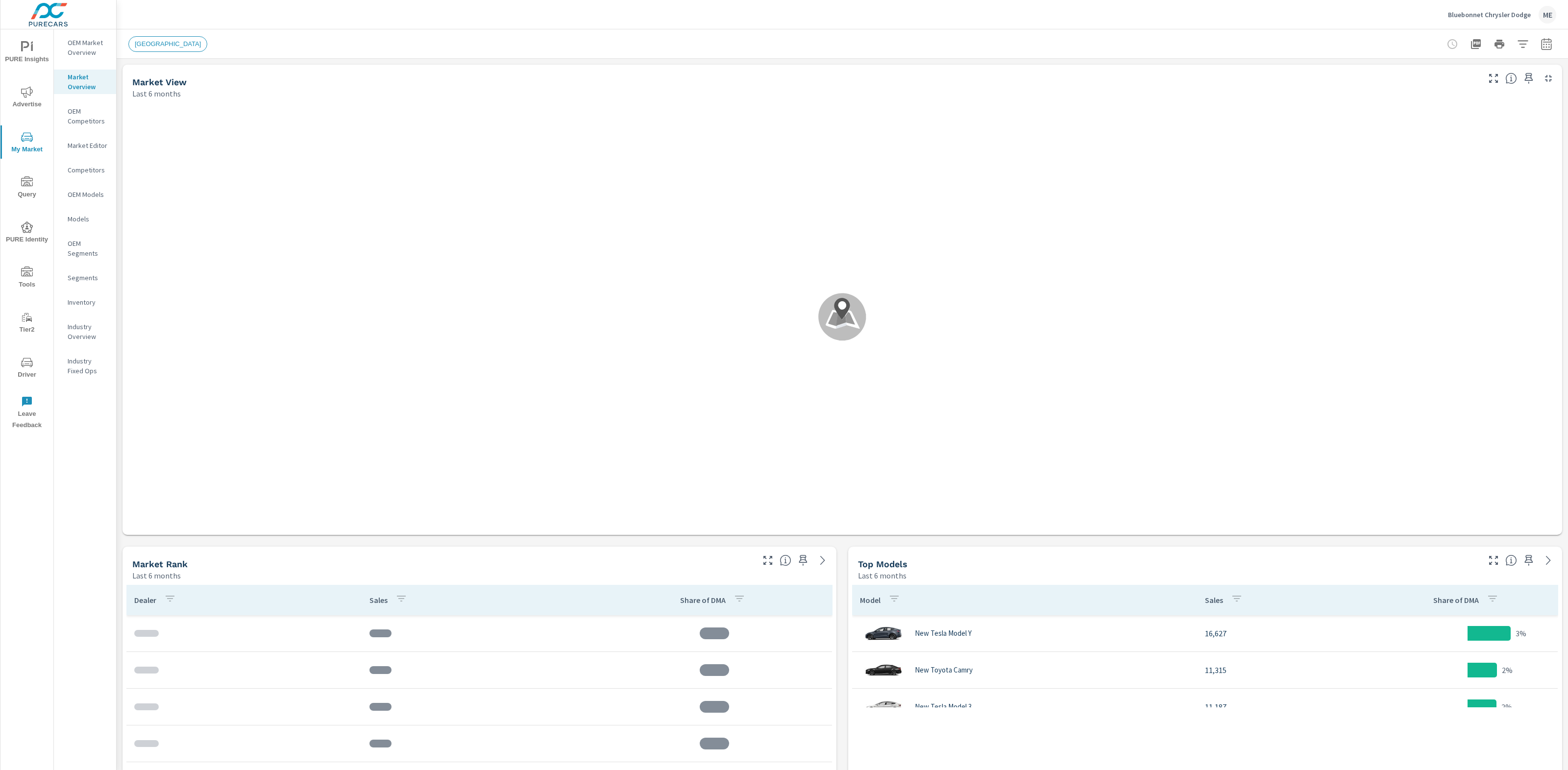
scroll to position [74, 0]
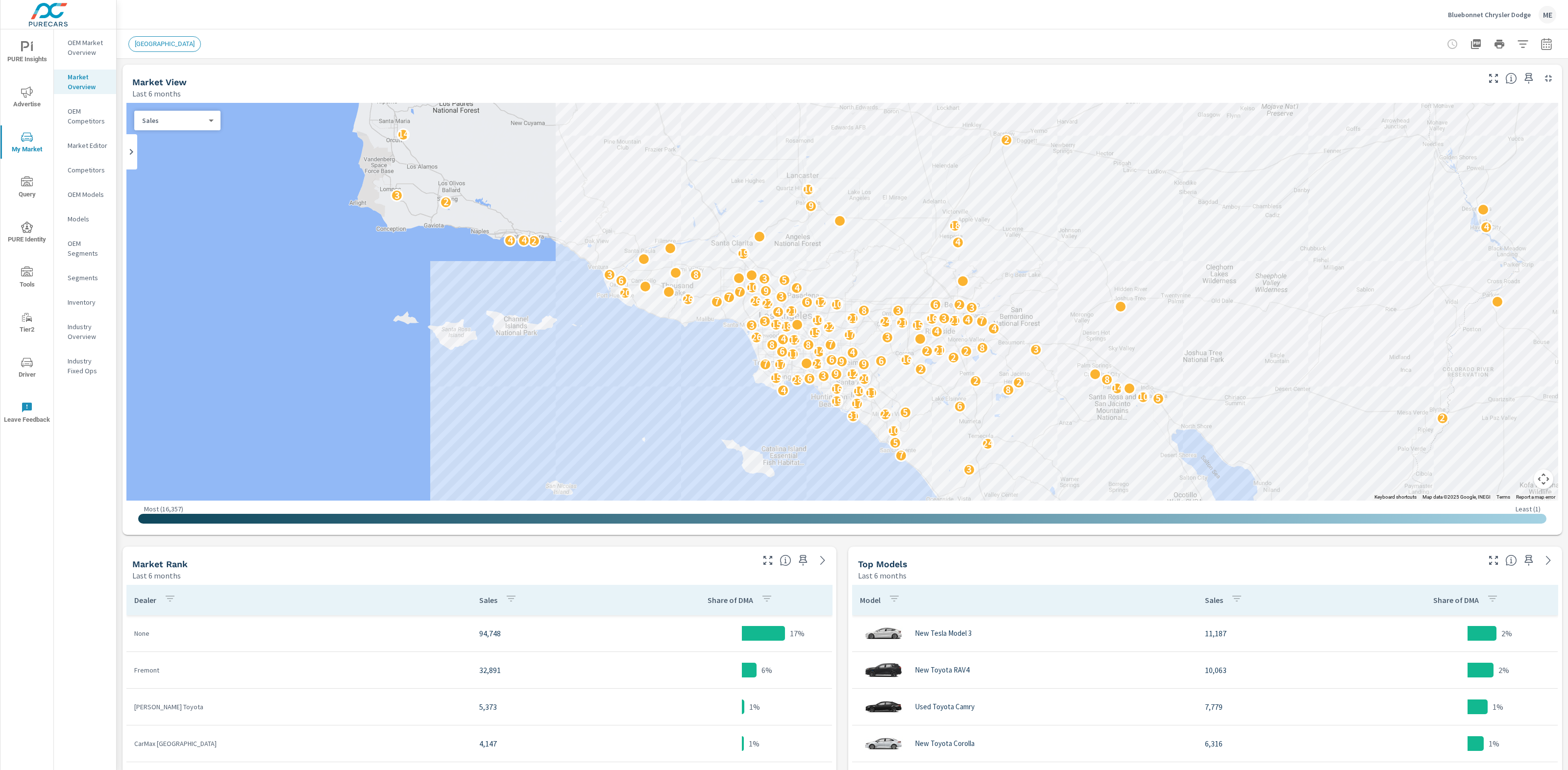
click at [1518, 42] on icon "button" at bounding box center [1524, 44] width 12 height 12
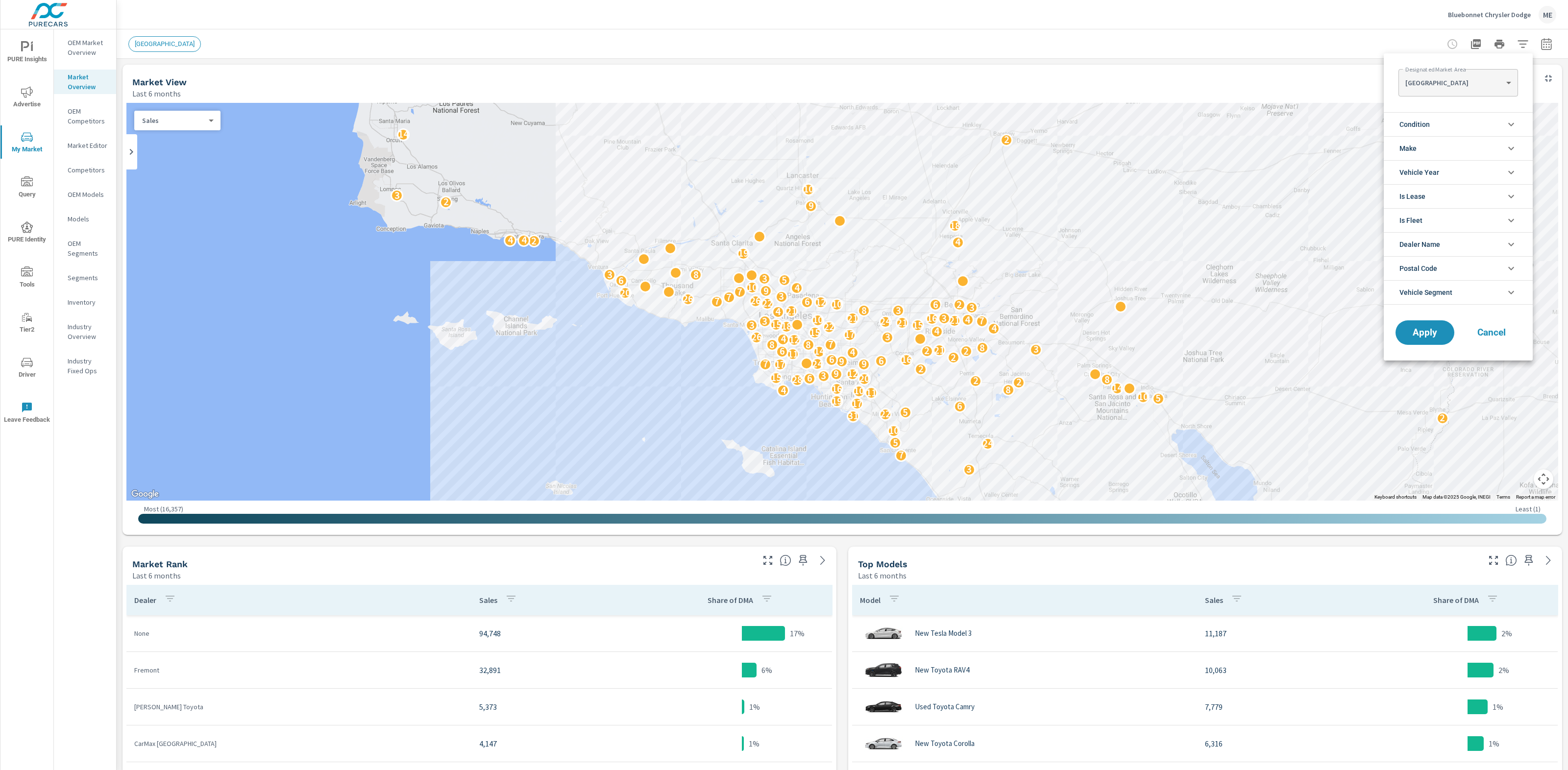
click at [1444, 294] on span "Vehicle Segment" at bounding box center [1425, 293] width 53 height 23
click at [1456, 338] on span "Compact Utility" at bounding box center [1470, 338] width 107 height 12
click at [1442, 88] on body "PURE Insights Advertise My Market Query PURE Identity Tools Tier2 Driver Leave …" at bounding box center [784, 385] width 1568 height 770
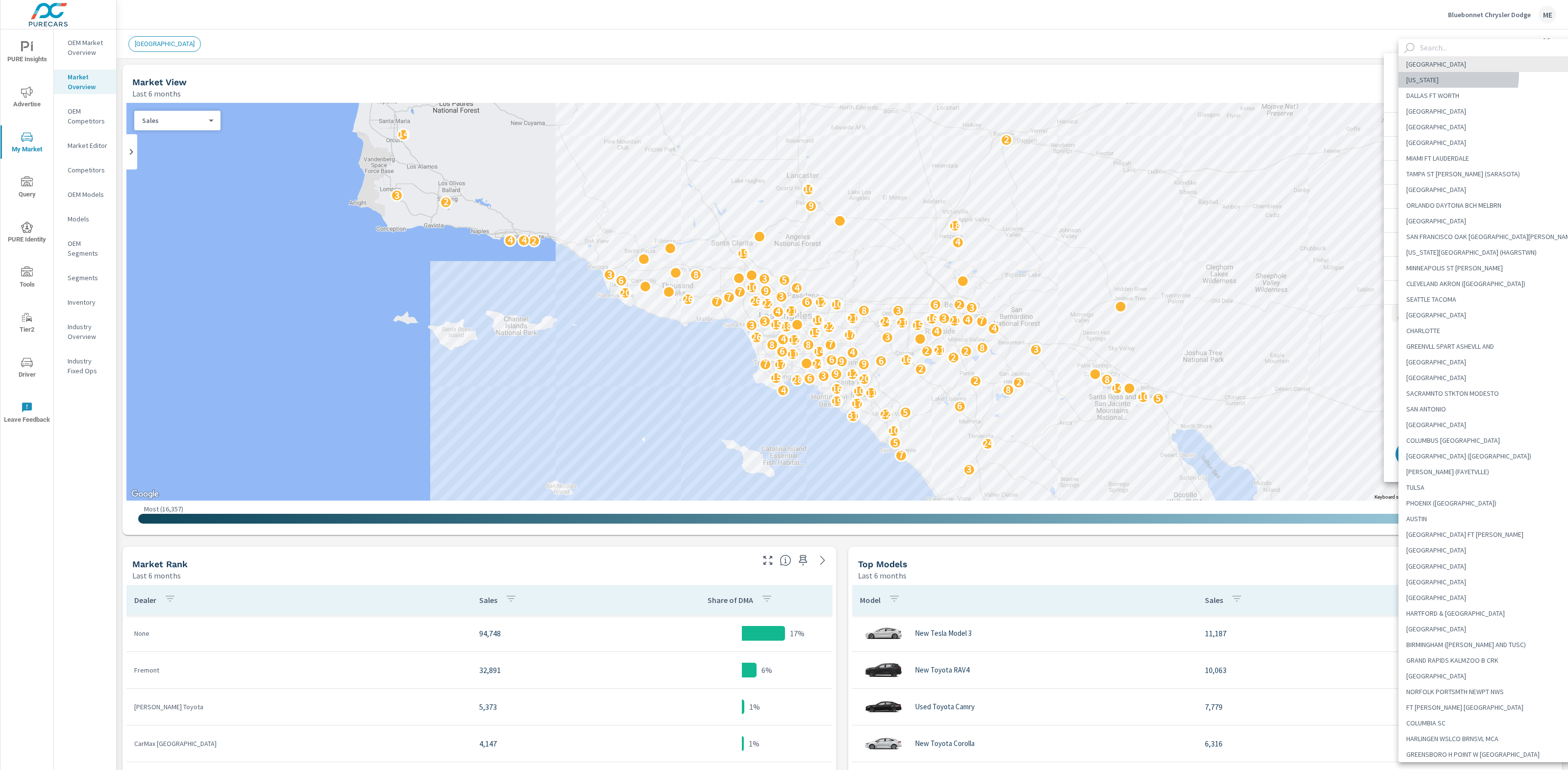
click at [1435, 75] on li "[US_STATE]" at bounding box center [1491, 80] width 185 height 16
type Area "[US_STATE]"
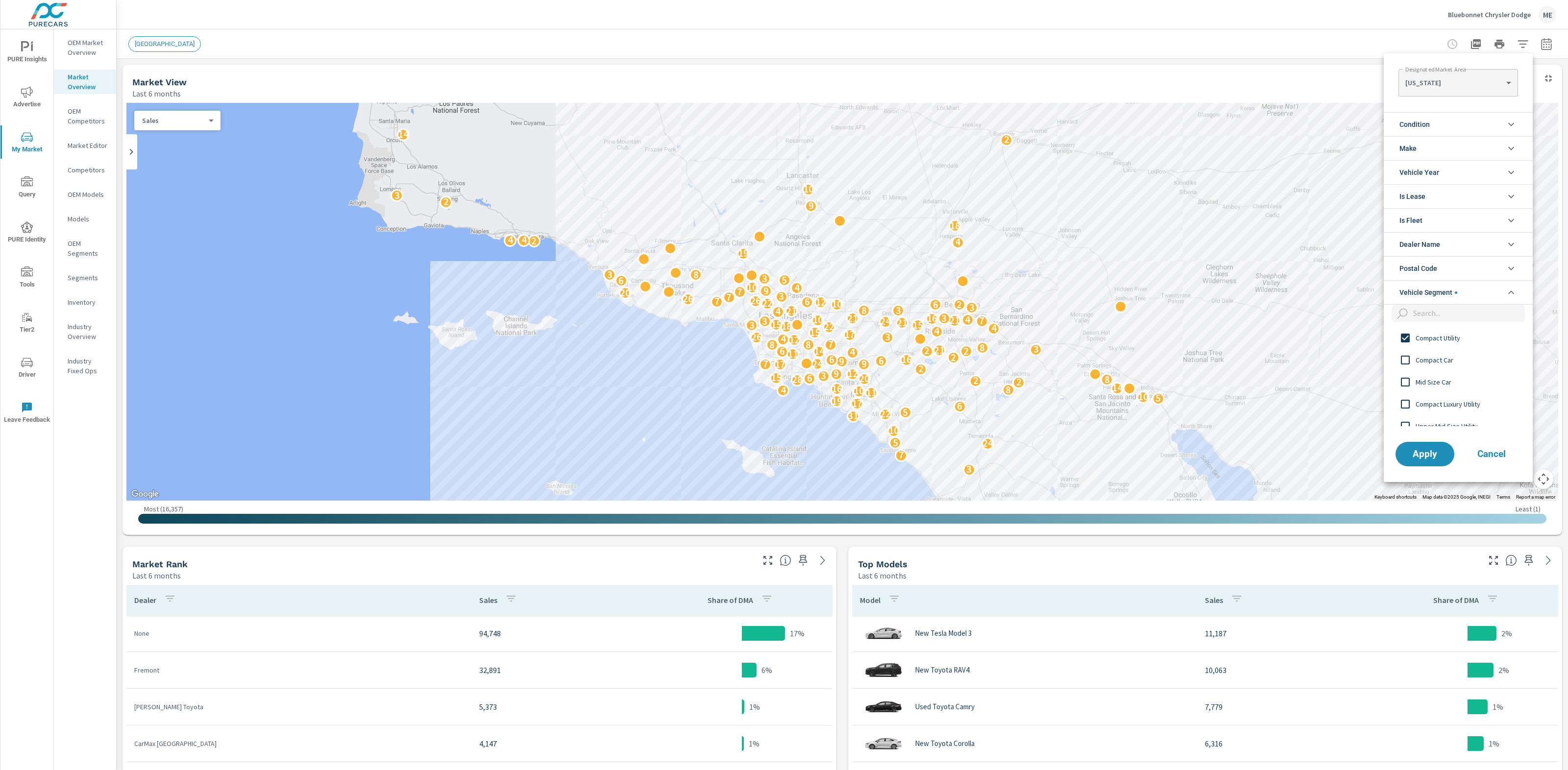
click at [1436, 139] on li "Make" at bounding box center [1459, 148] width 149 height 24
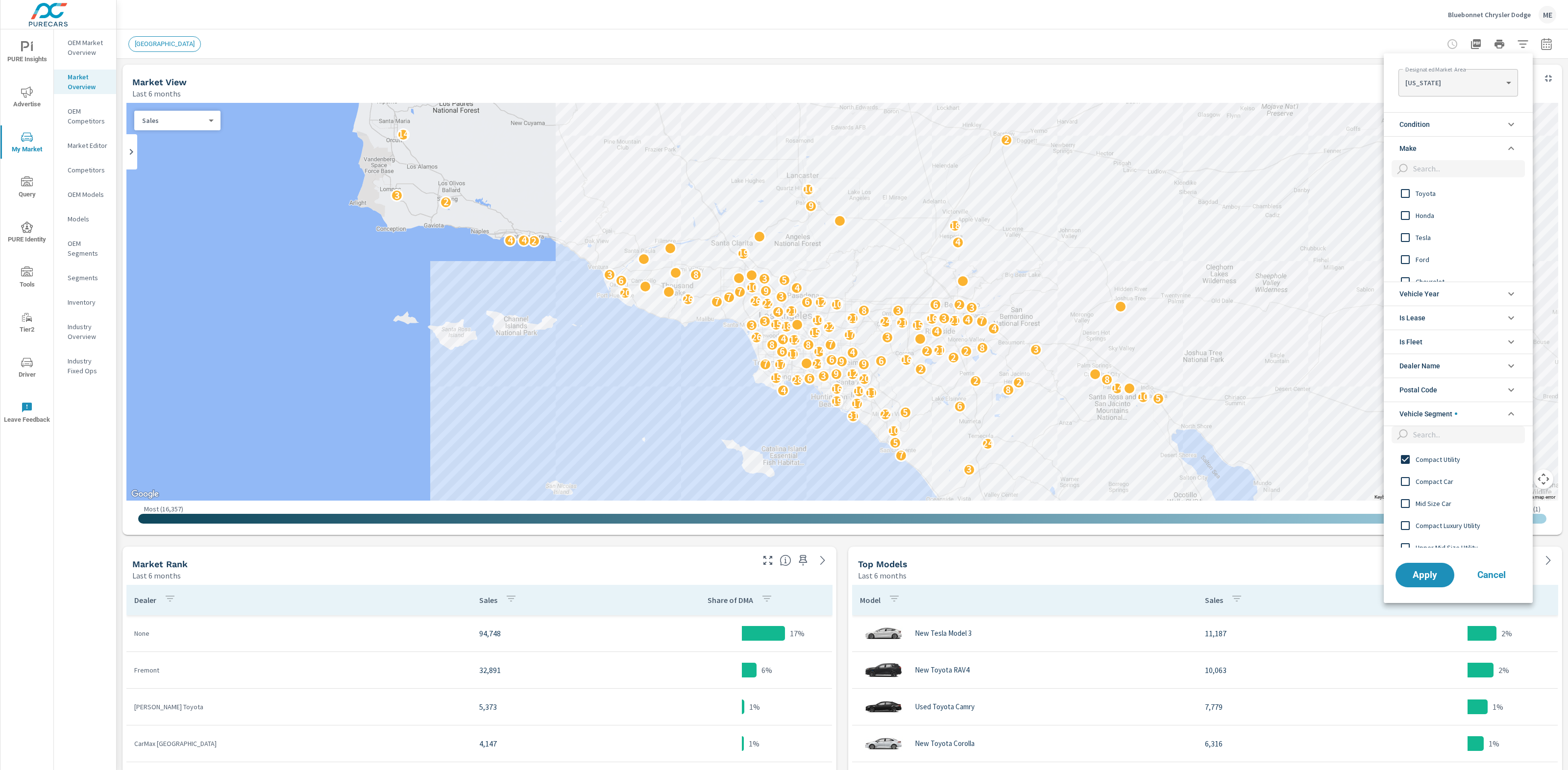
click at [1425, 132] on span "Condition" at bounding box center [1414, 124] width 30 height 23
click at [1429, 149] on span "New" at bounding box center [1470, 148] width 107 height 12
click at [1435, 624] on span "Apply" at bounding box center [1425, 619] width 40 height 9
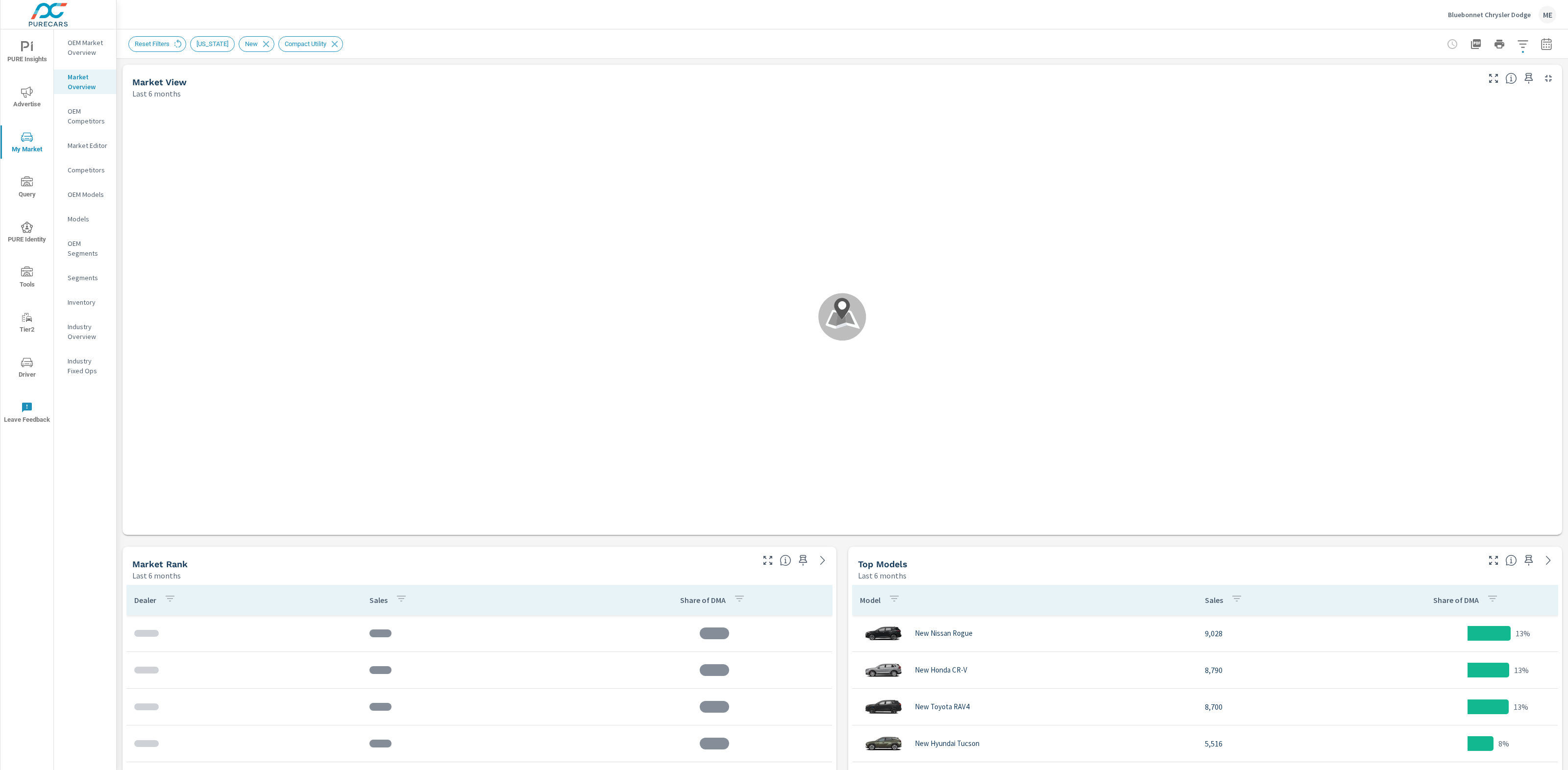
scroll to position [74, 0]
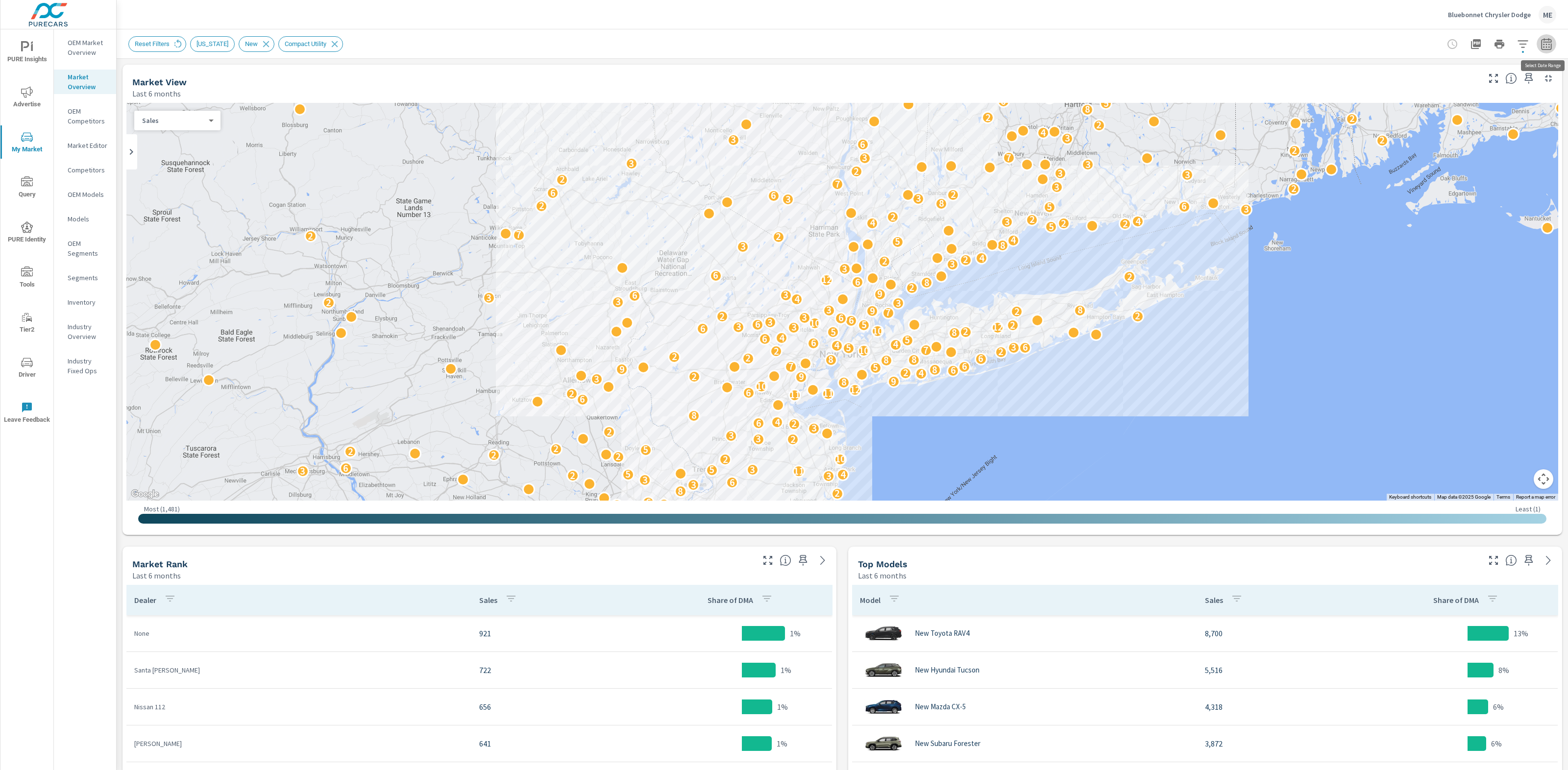
click at [1548, 45] on icon "button" at bounding box center [1547, 44] width 12 height 12
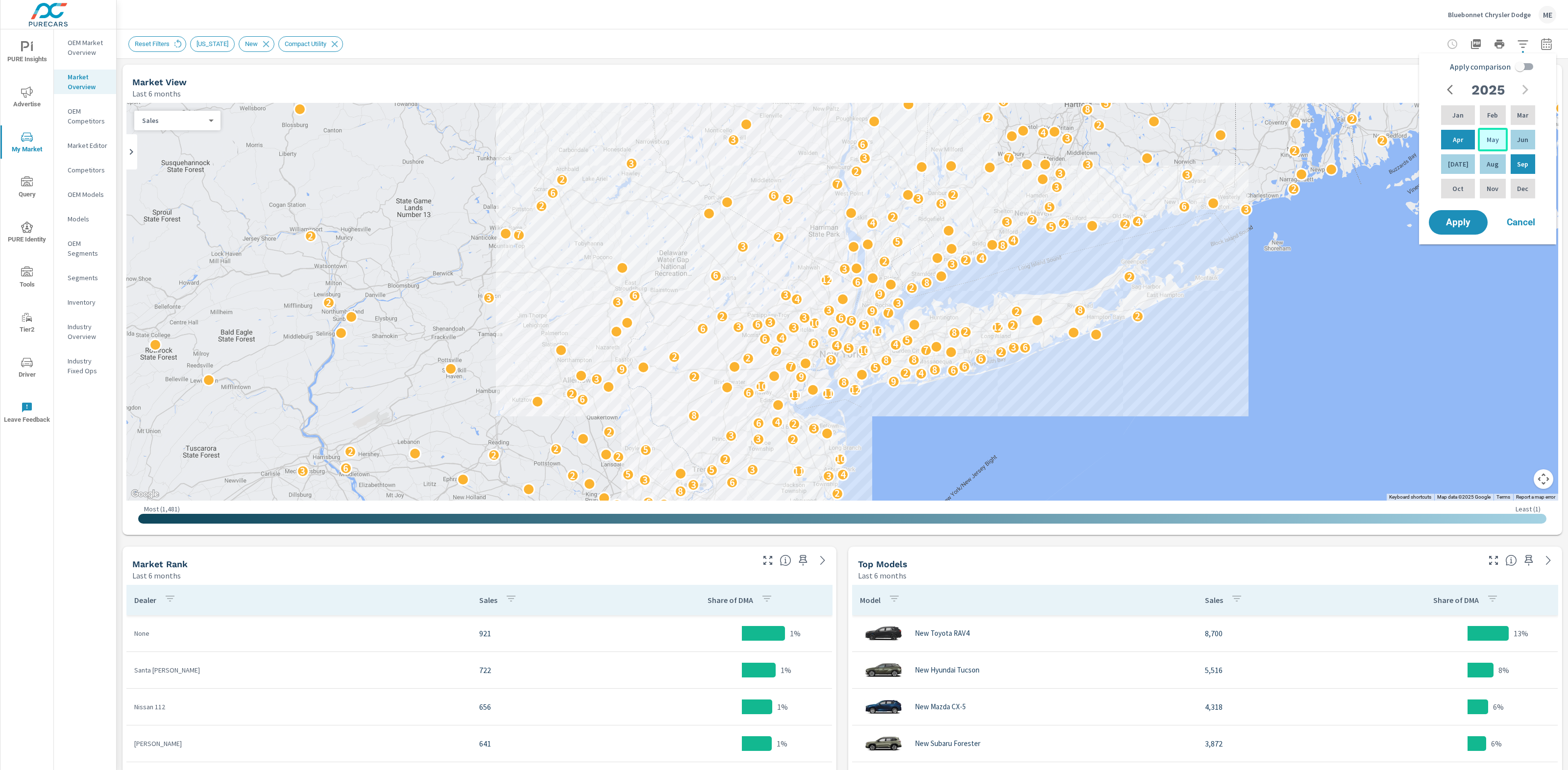
click at [1495, 135] on div "May" at bounding box center [1492, 139] width 29 height 23
click at [1466, 159] on div "[DATE]" at bounding box center [1458, 164] width 38 height 23
click at [1526, 65] on input "Apply comparison" at bounding box center [1520, 66] width 56 height 18
checkbox input "true"
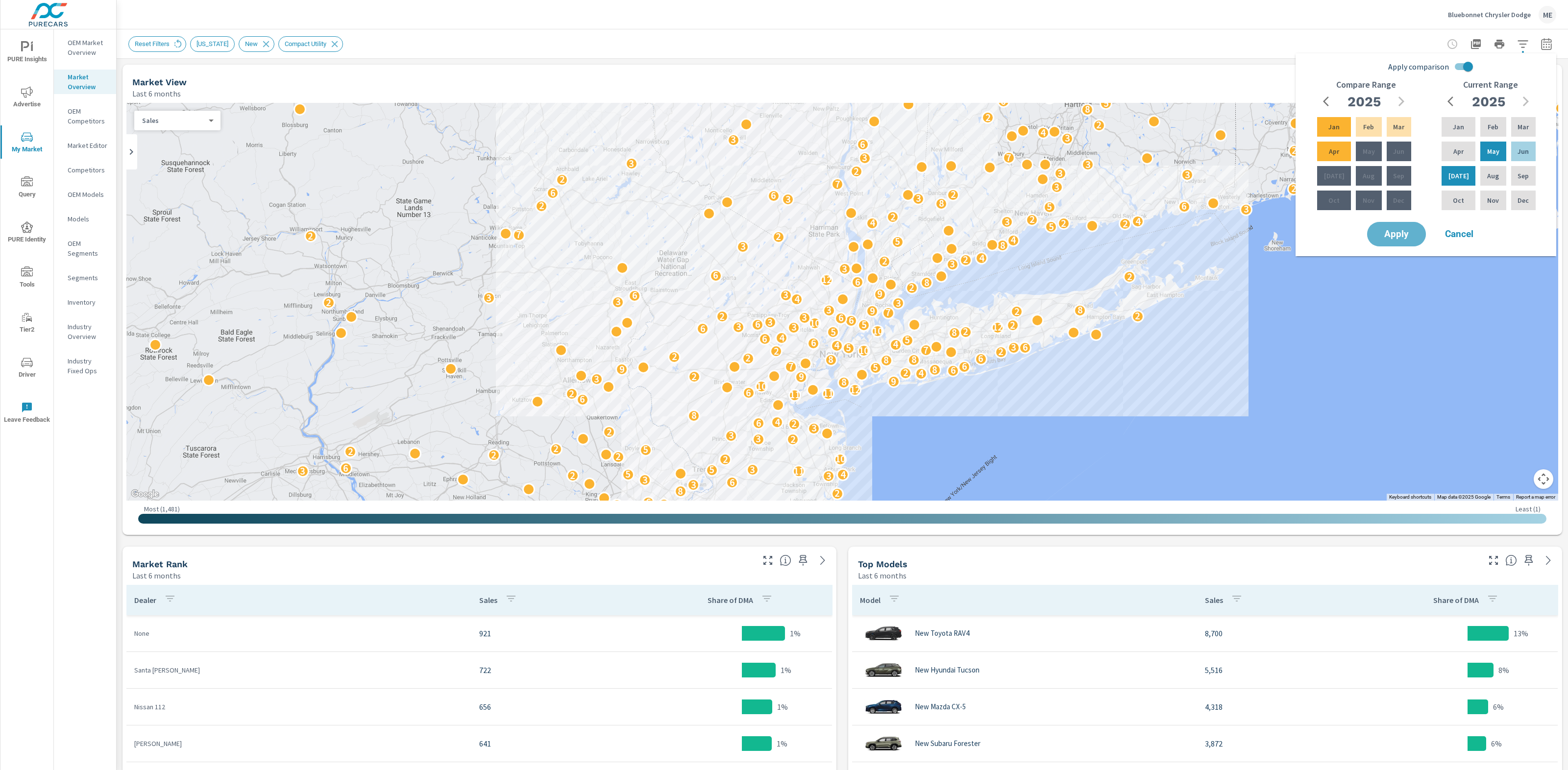
drag, startPoint x: 1393, startPoint y: 229, endPoint x: 1327, endPoint y: 196, distance: 73.8
click at [1393, 230] on span "Apply" at bounding box center [1396, 234] width 39 height 9
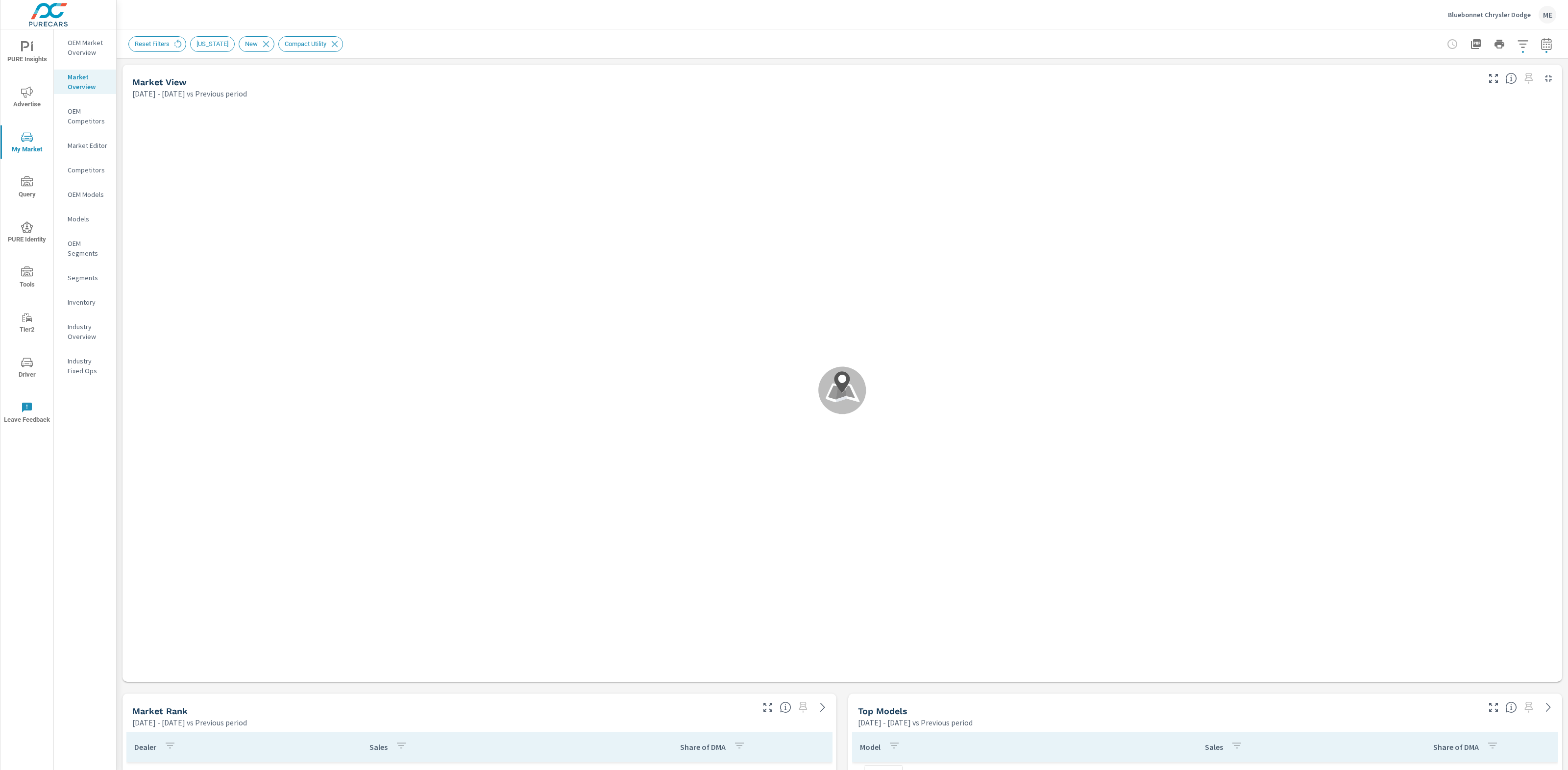
scroll to position [74, 0]
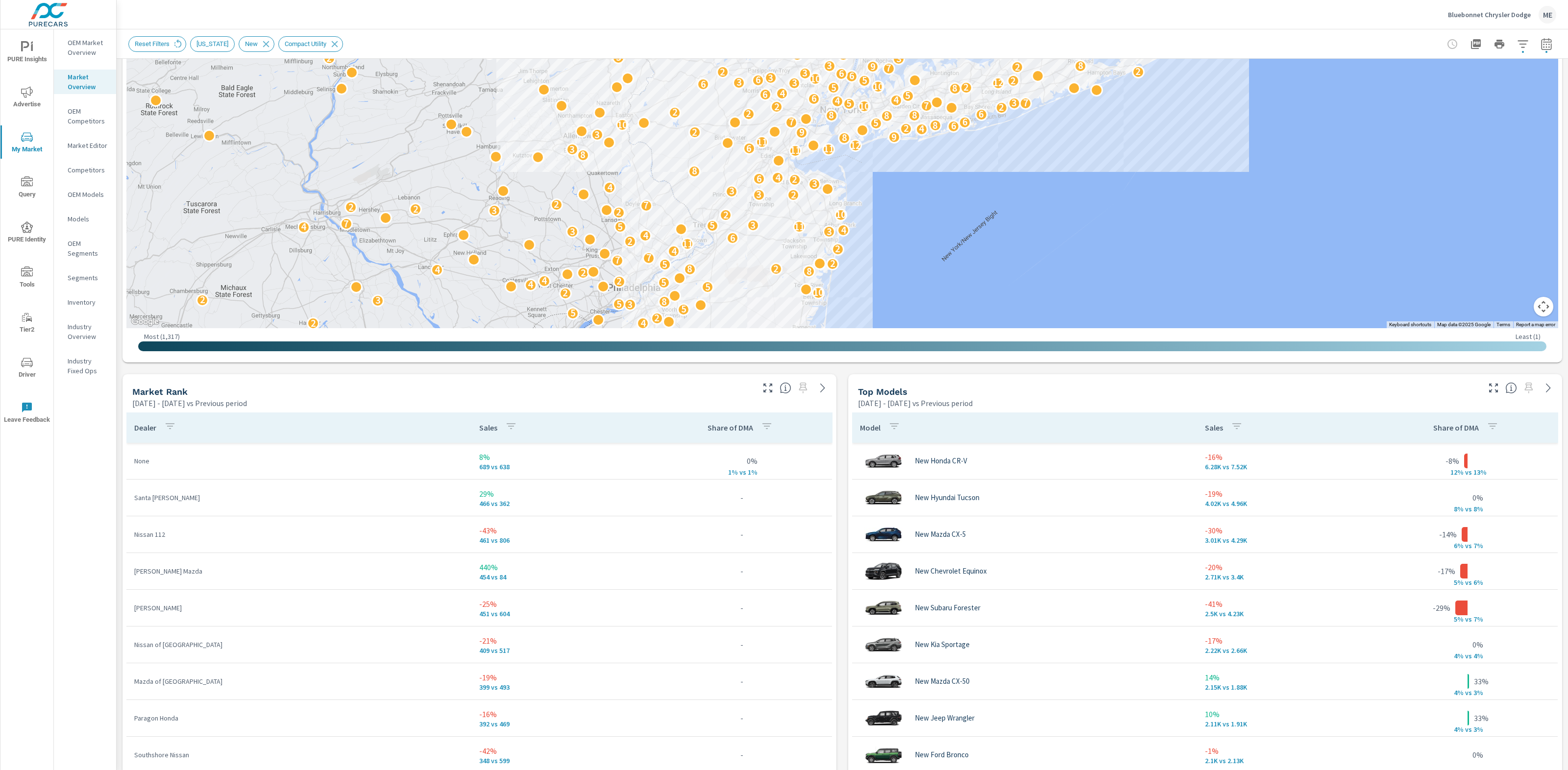
scroll to position [327, 0]
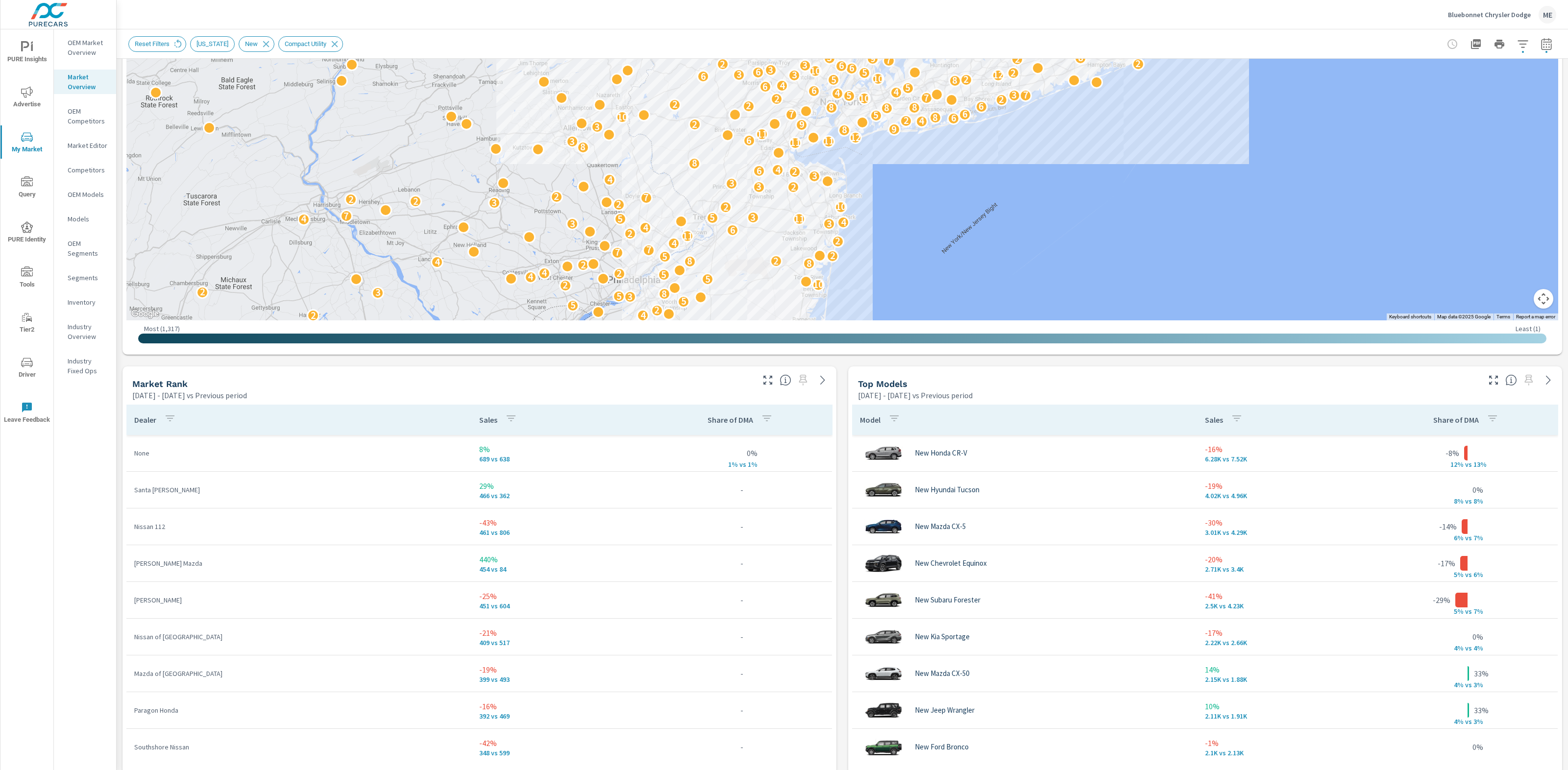
click at [844, 713] on div "Market View May 01, 2025 - Jul 31, 2025 vs Previous period ← Move left → Move r…" at bounding box center [842, 518] width 1451 height 1573
click at [844, 712] on div "Market View May 01, 2025 - Jul 31, 2025 vs Previous period ← Move left → Move r…" at bounding box center [842, 518] width 1451 height 1573
click at [1493, 379] on icon "button" at bounding box center [1493, 380] width 12 height 12
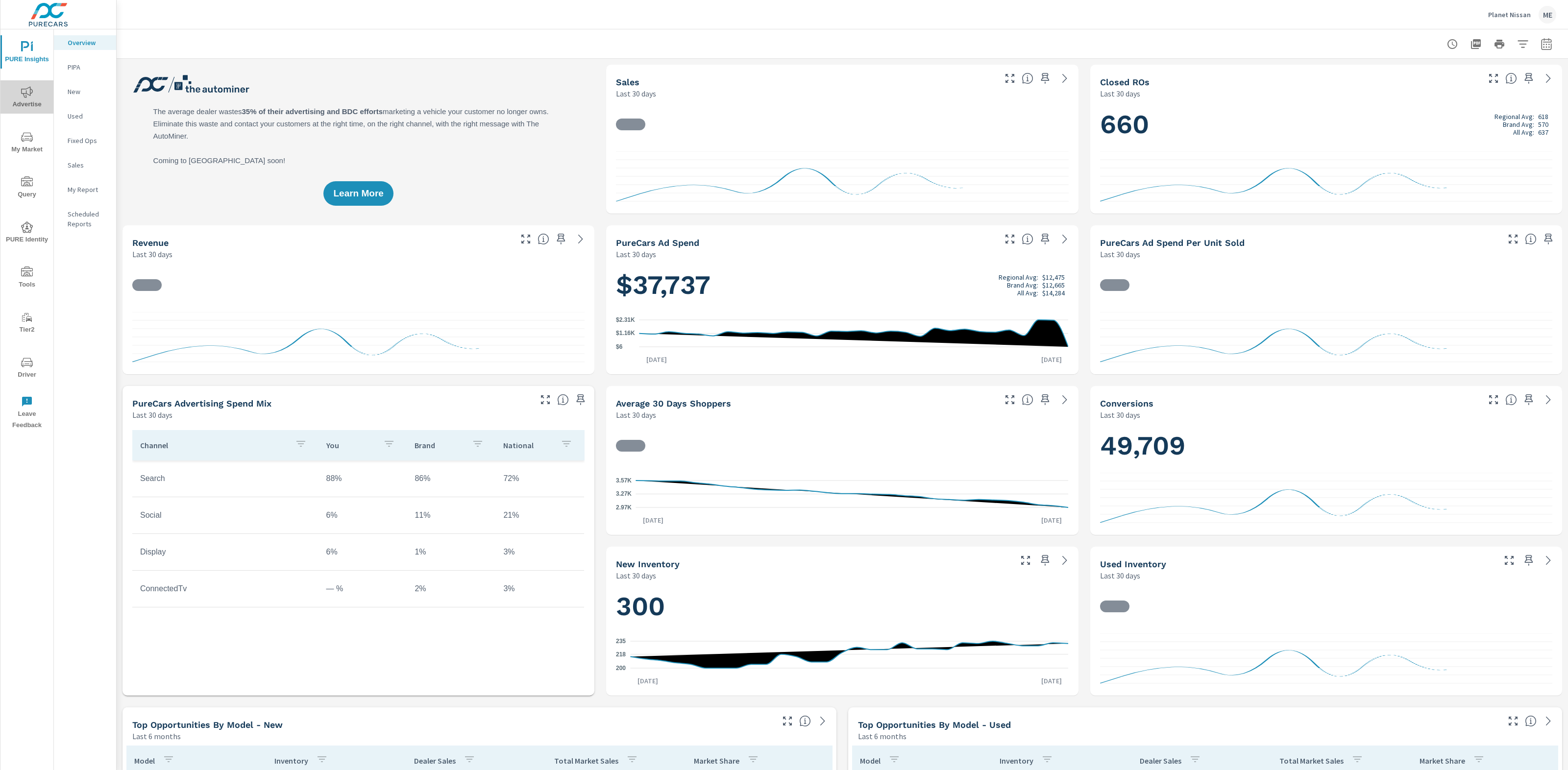
click at [28, 96] on icon "nav menu" at bounding box center [27, 92] width 12 height 12
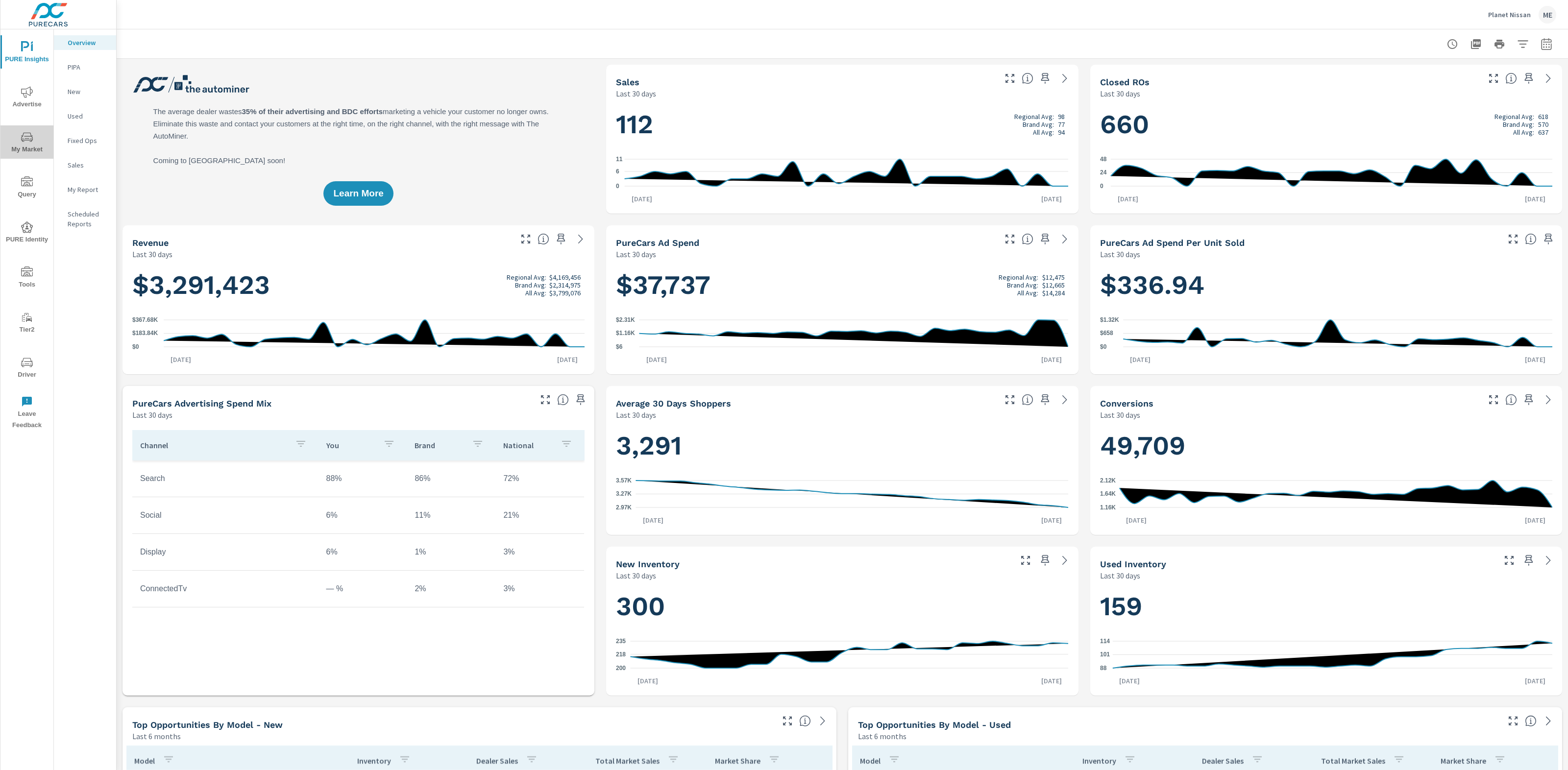
click at [28, 142] on icon "nav menu" at bounding box center [27, 138] width 12 height 12
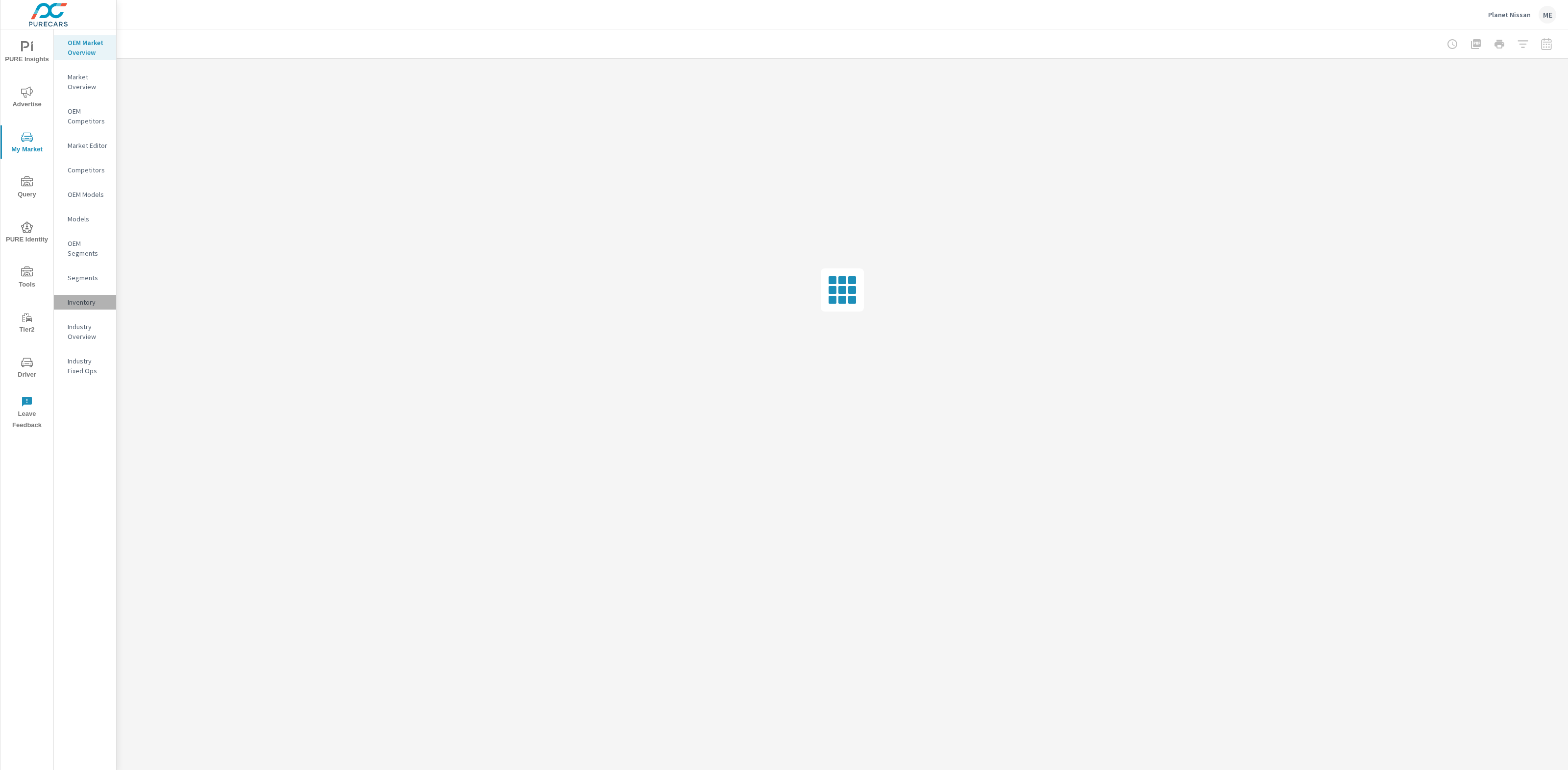
click at [80, 305] on p "Inventory" at bounding box center [88, 303] width 40 height 10
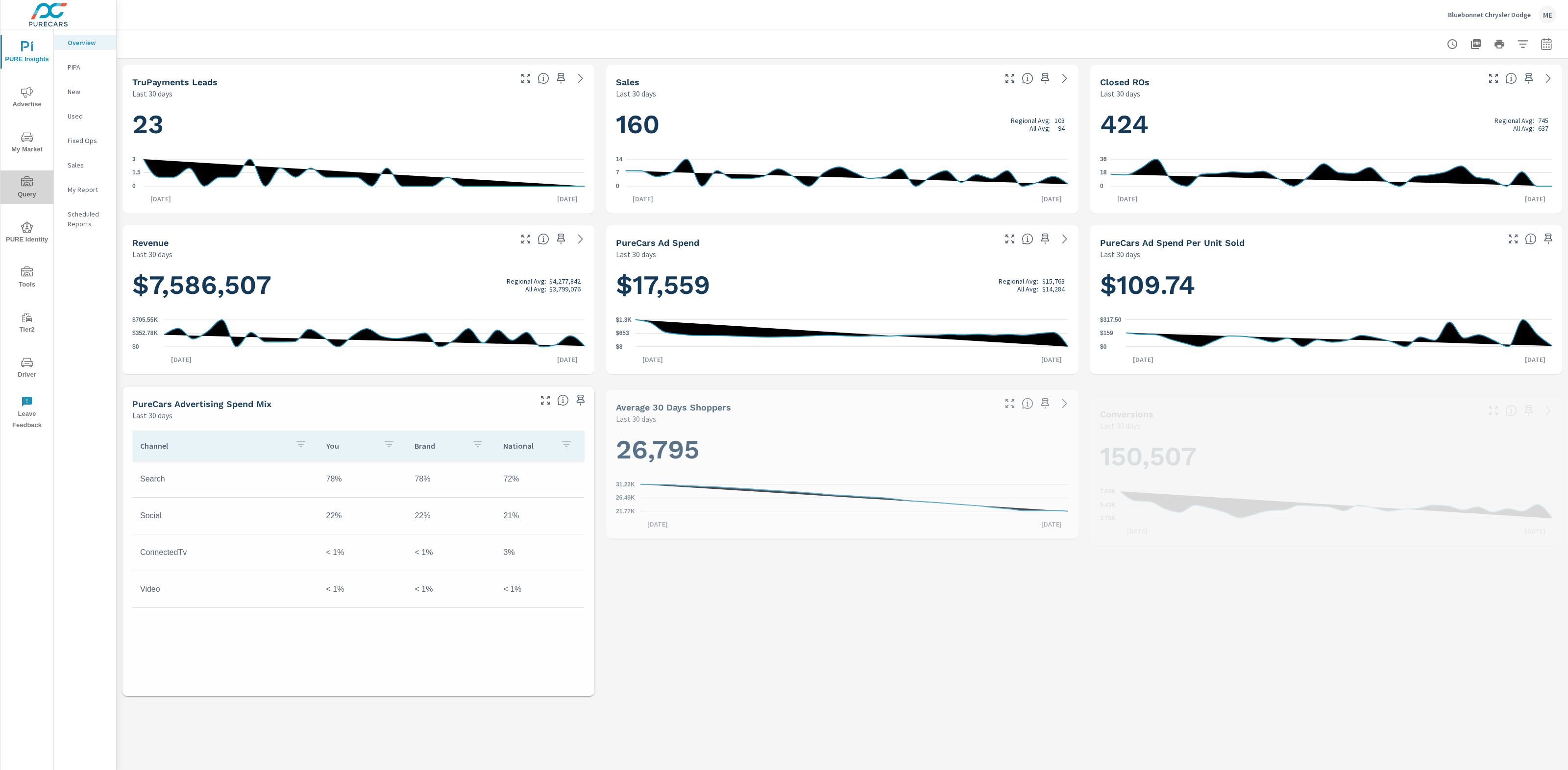
click at [29, 196] on span "Query" at bounding box center [27, 188] width 47 height 24
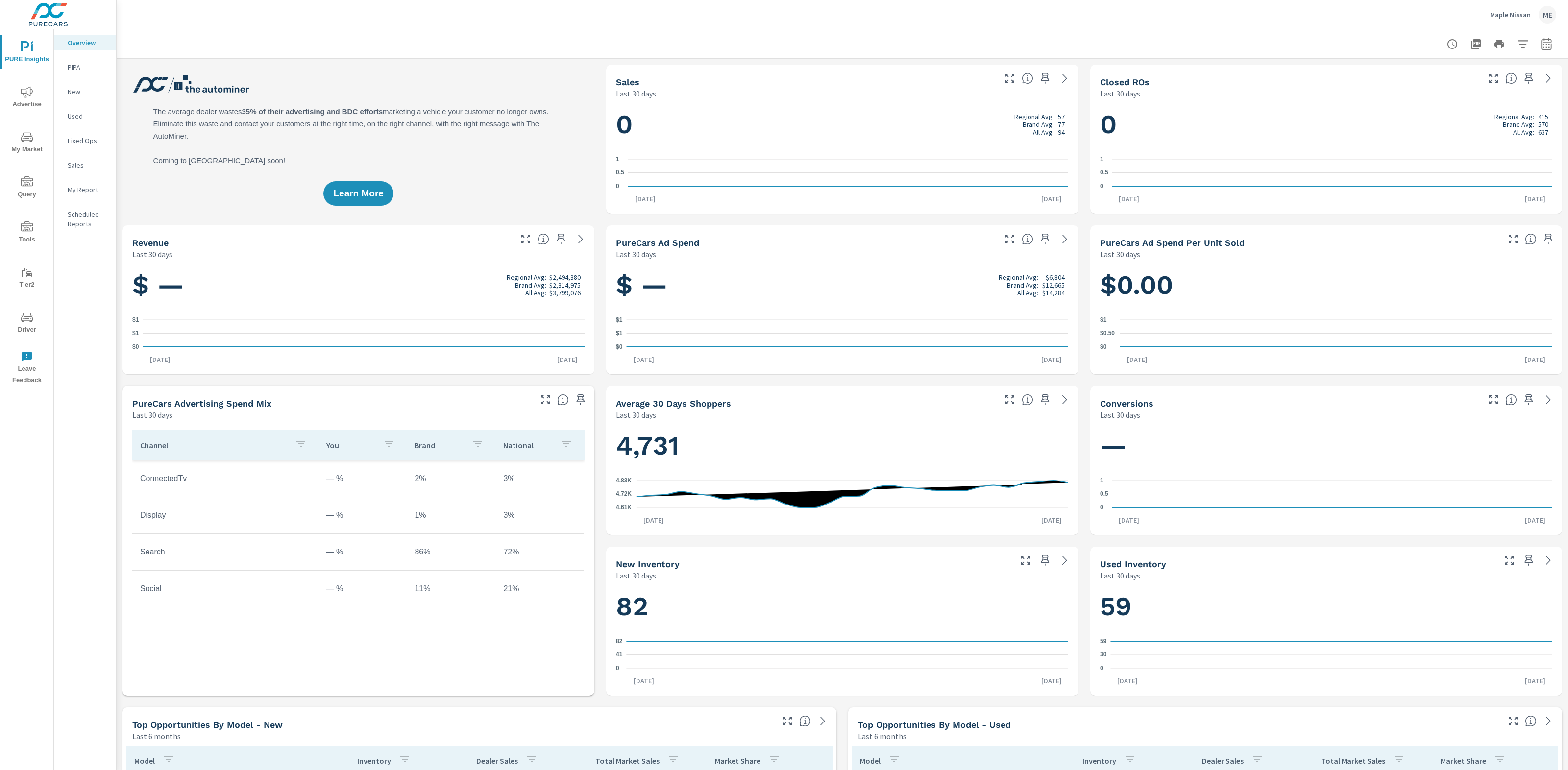
click at [23, 185] on icon "nav menu" at bounding box center [27, 181] width 12 height 10
click at [30, 220] on button "Tools" at bounding box center [27, 232] width 53 height 34
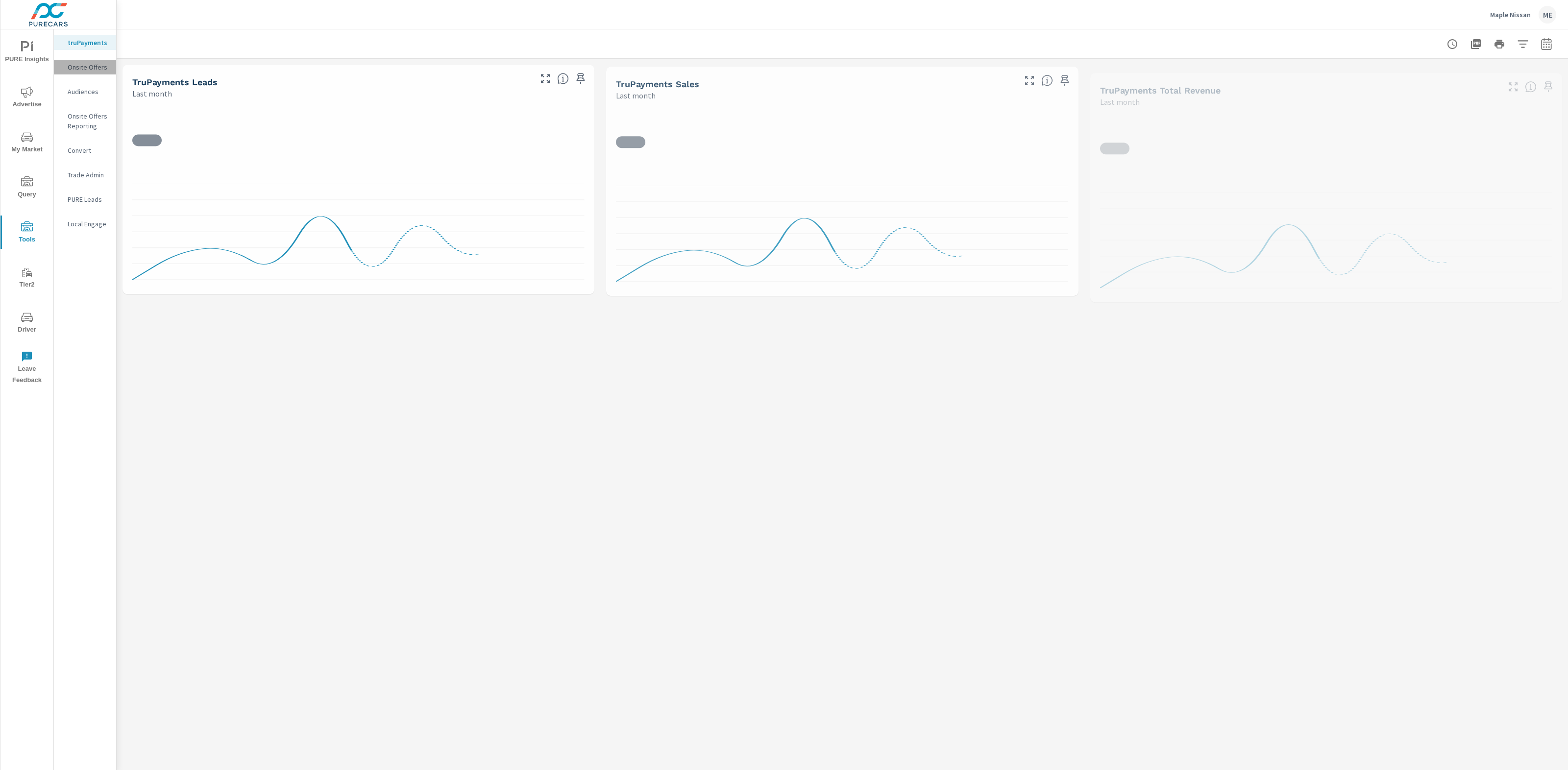
click at [86, 71] on p "Onsite Offers" at bounding box center [88, 67] width 40 height 10
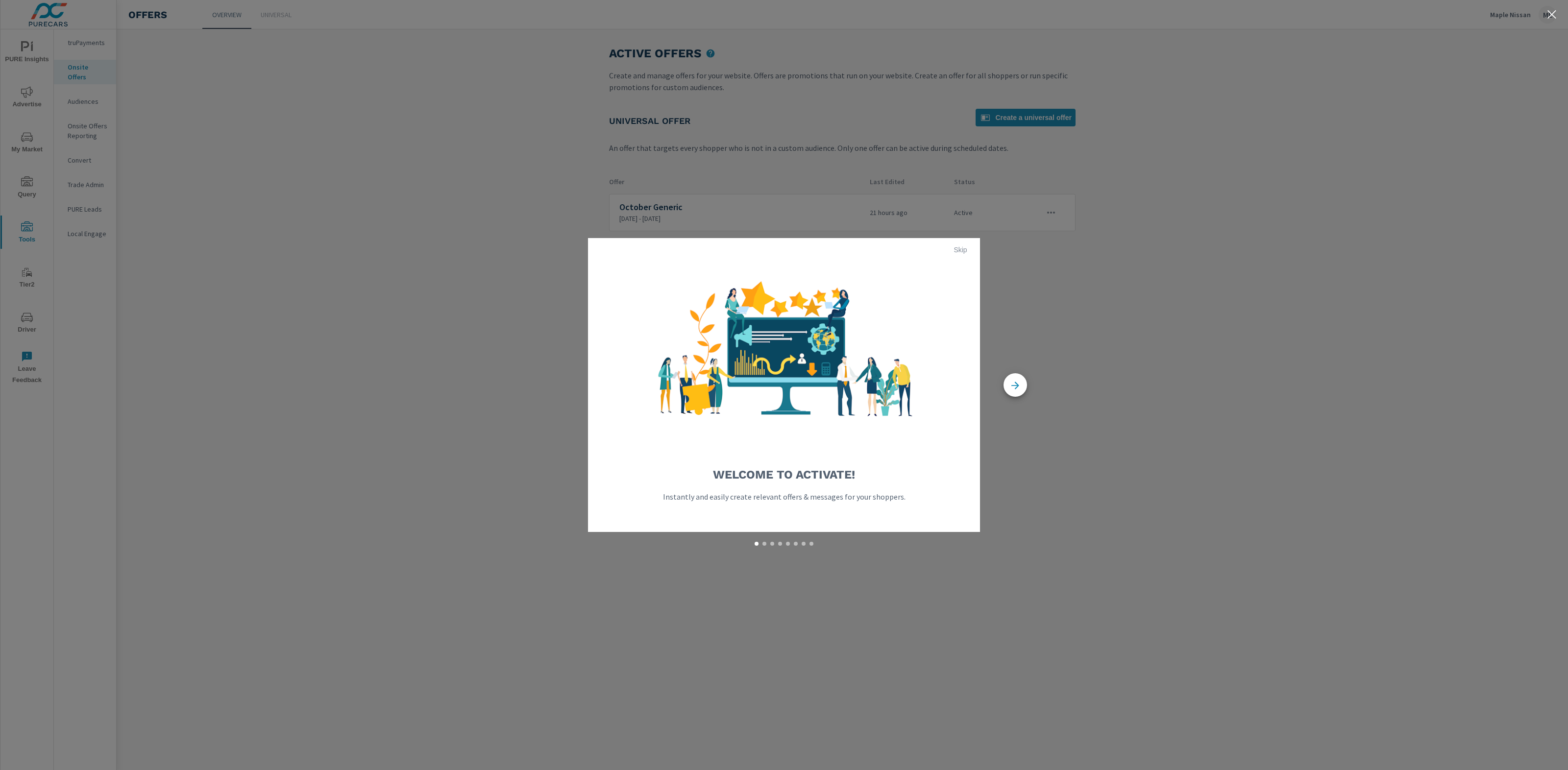
click at [954, 249] on span "Skip" at bounding box center [961, 250] width 23 height 9
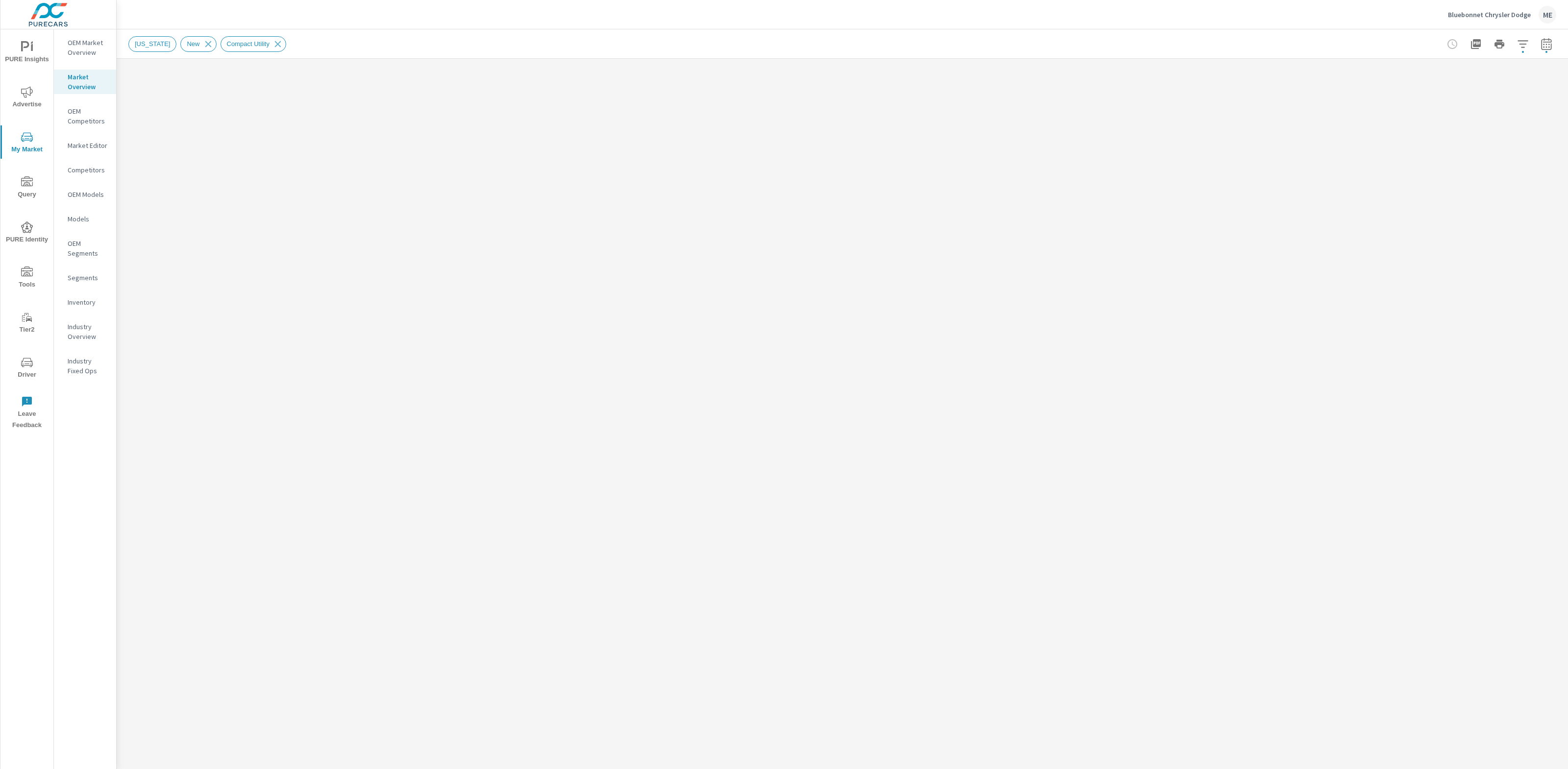
scroll to position [37, 0]
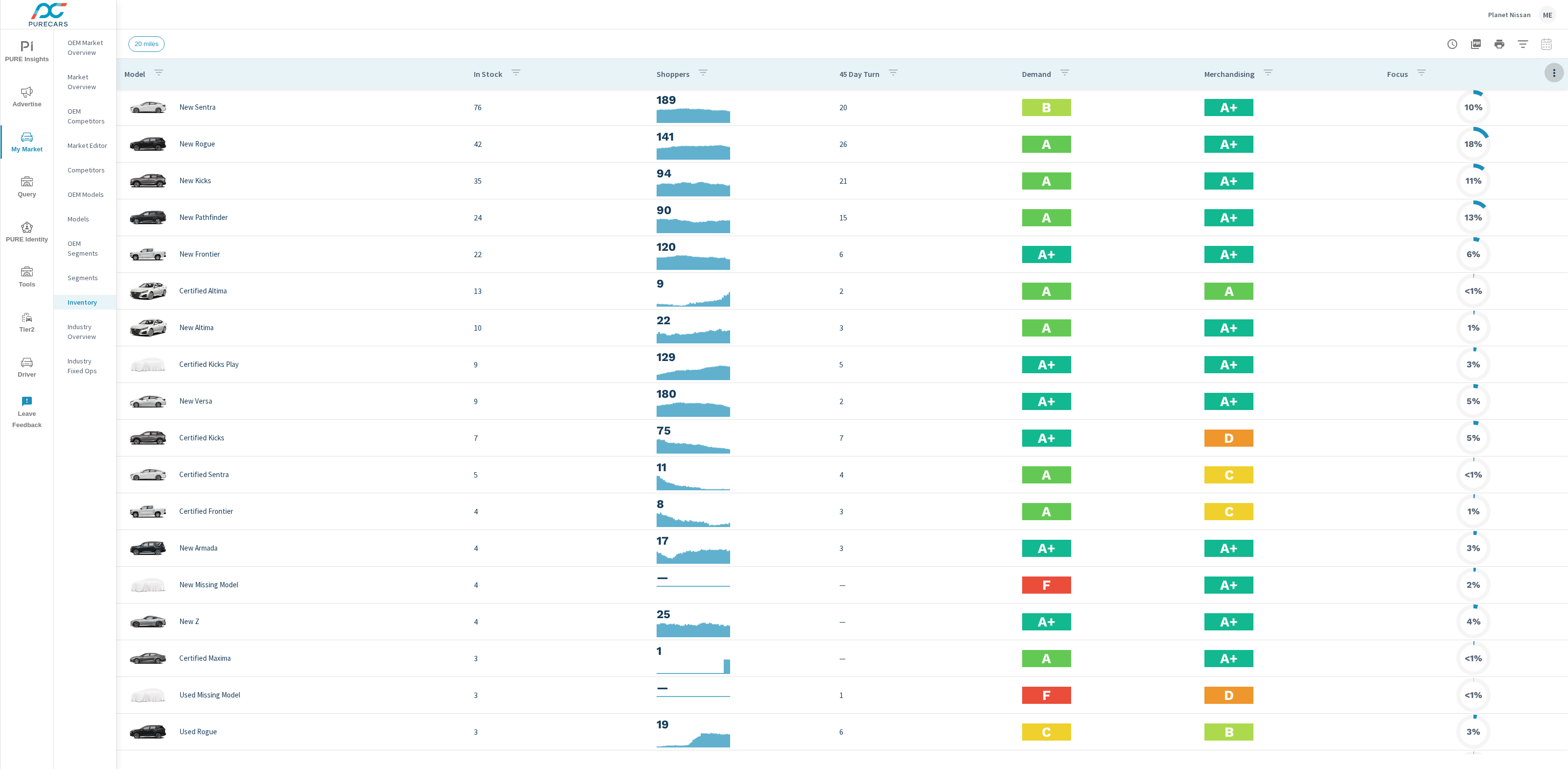
click at [1547, 70] on button "button" at bounding box center [1554, 73] width 19 height 20
click at [1513, 225] on span "Customize columns..." at bounding box center [1523, 227] width 62 height 10
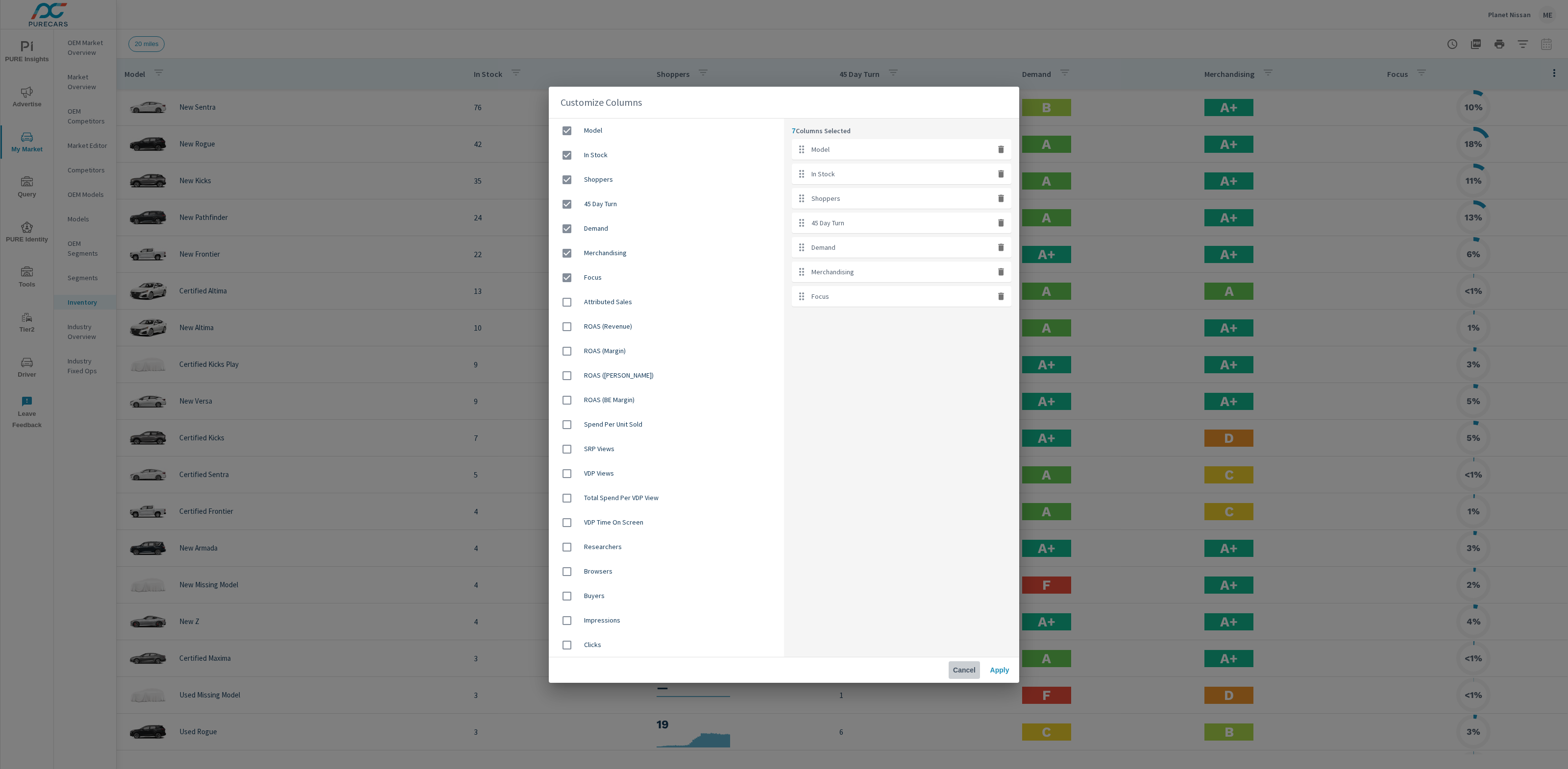
drag, startPoint x: 965, startPoint y: 672, endPoint x: 969, endPoint y: 670, distance: 4.5
click at [965, 672] on span "Cancel" at bounding box center [965, 670] width 23 height 9
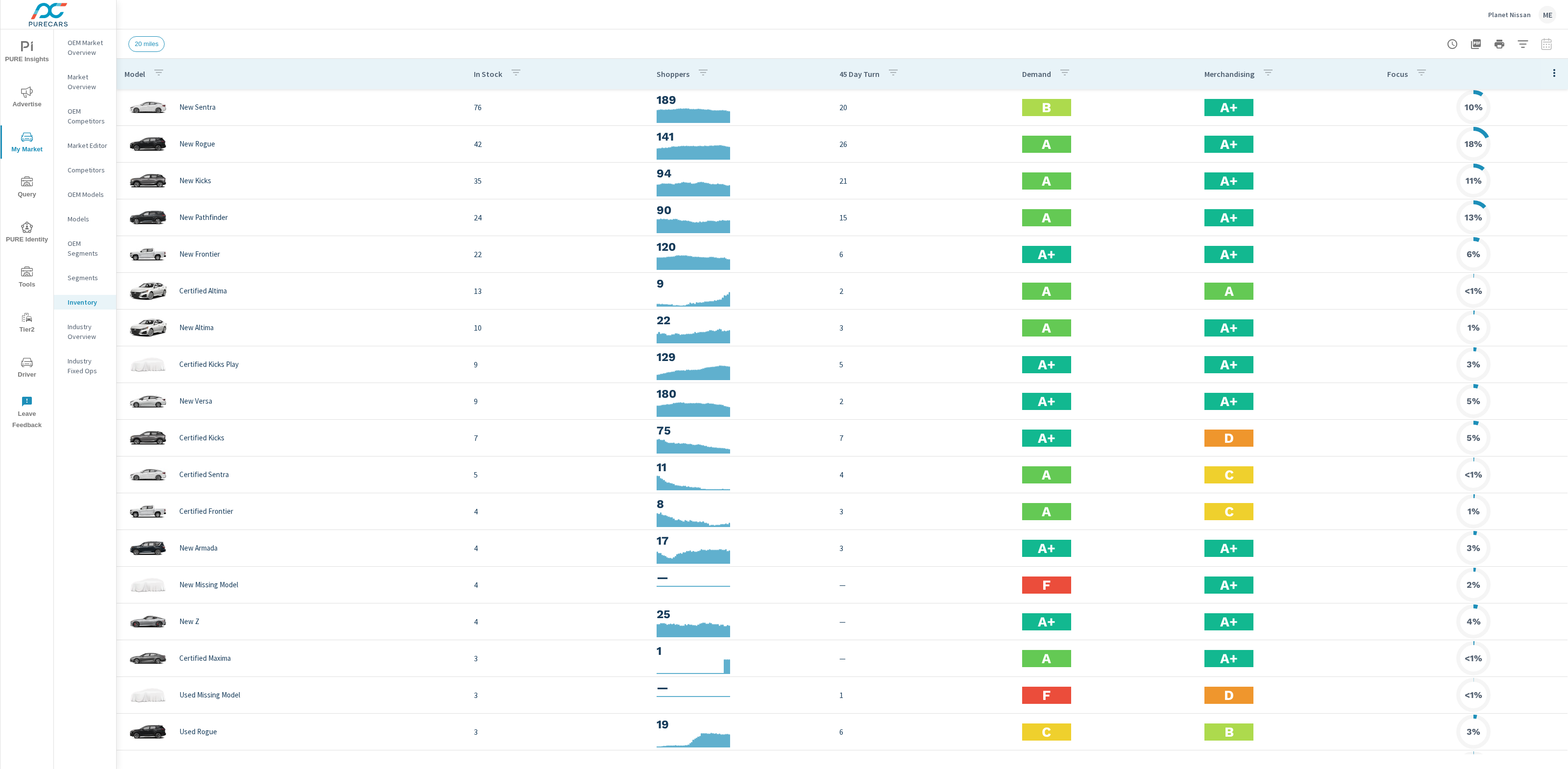
click at [1557, 75] on icon "button" at bounding box center [1555, 73] width 12 height 12
click at [1515, 132] on span "Audience" at bounding box center [1523, 131] width 62 height 10
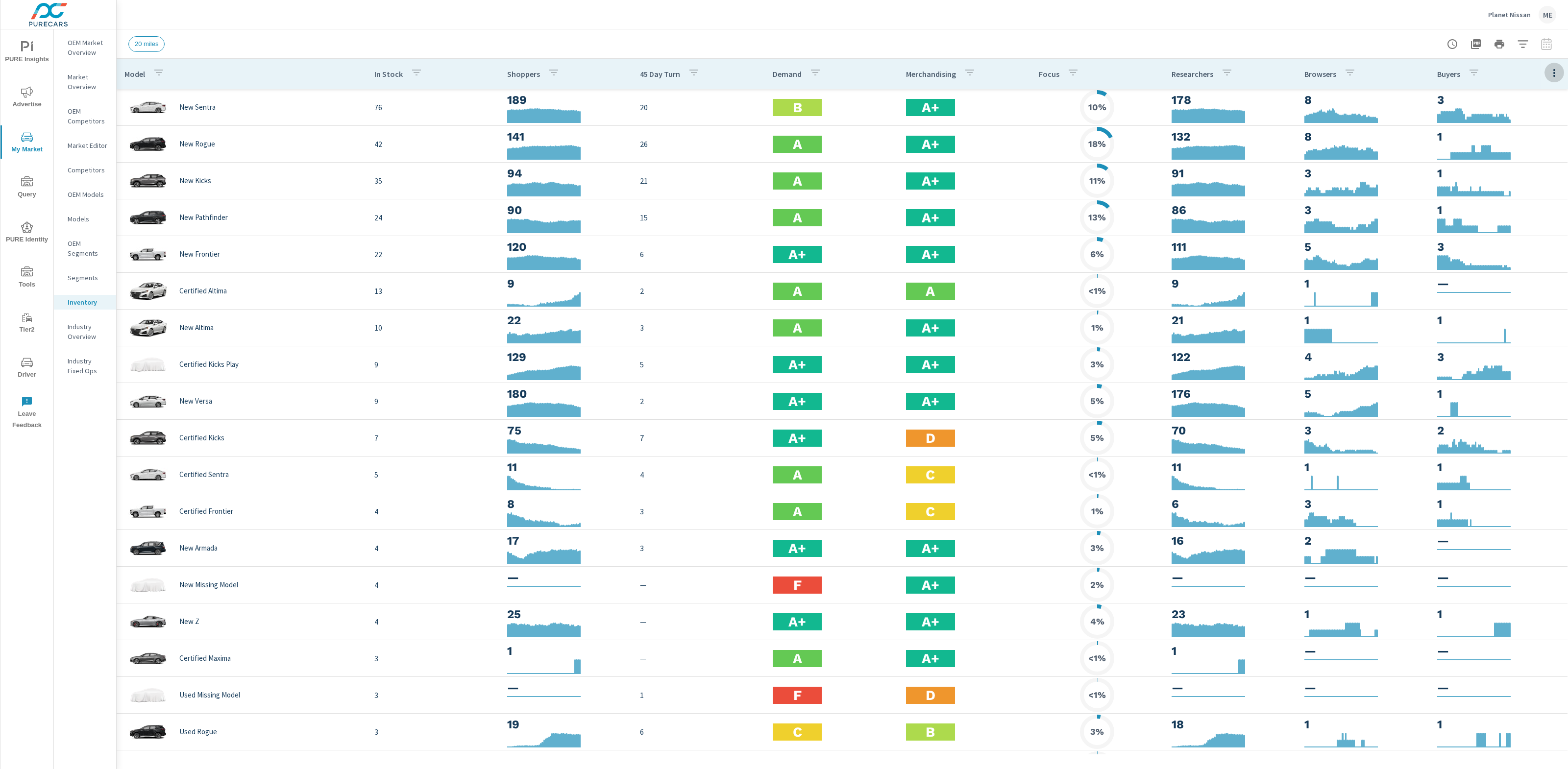
click at [1553, 70] on icon "button" at bounding box center [1555, 73] width 12 height 12
click at [1524, 226] on span "Customize columns..." at bounding box center [1523, 227] width 62 height 10
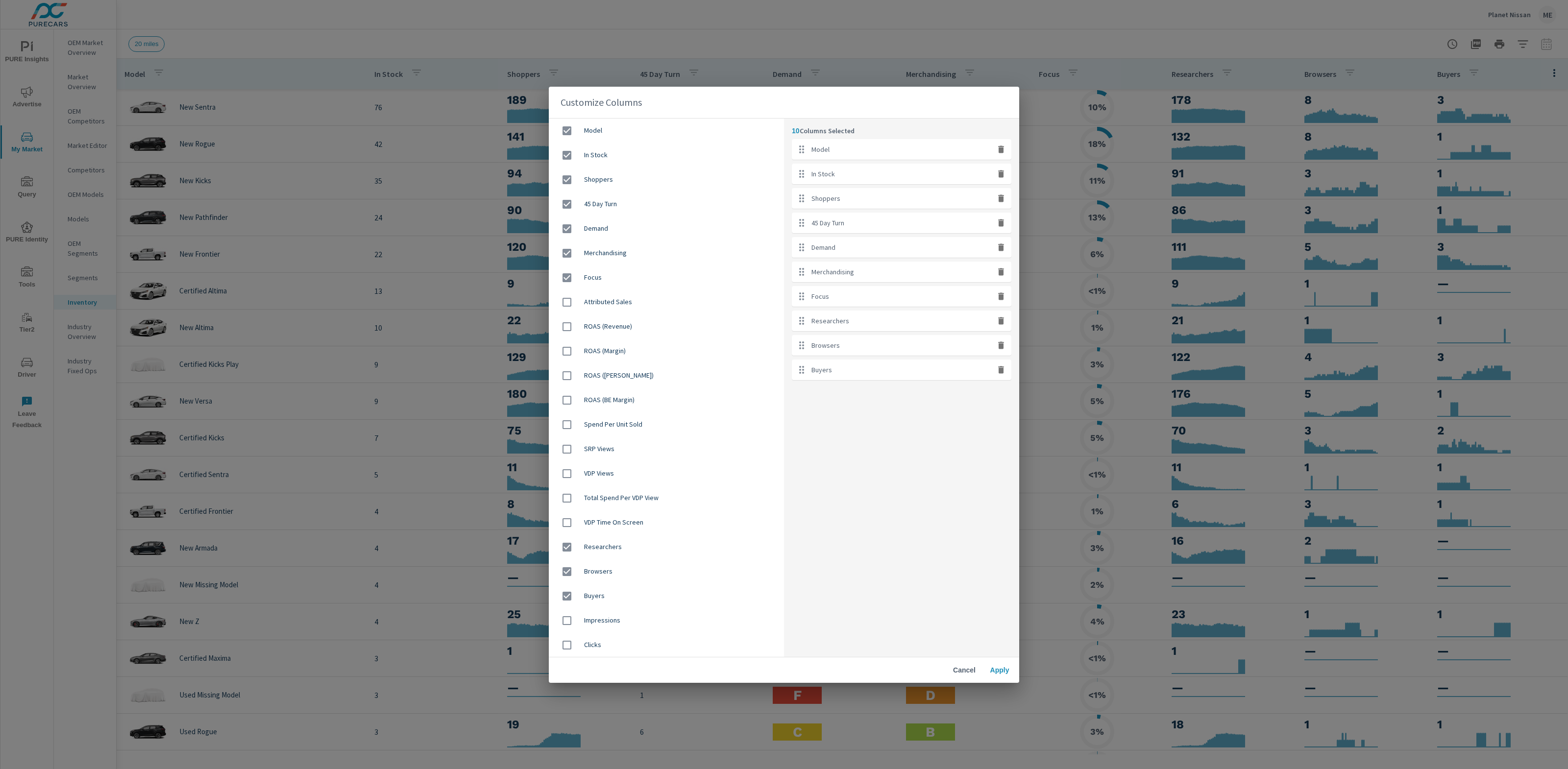
click at [1000, 296] on icon "button" at bounding box center [1001, 296] width 6 height 8
checkbox input "false"
click at [997, 667] on span "Apply" at bounding box center [1000, 670] width 23 height 9
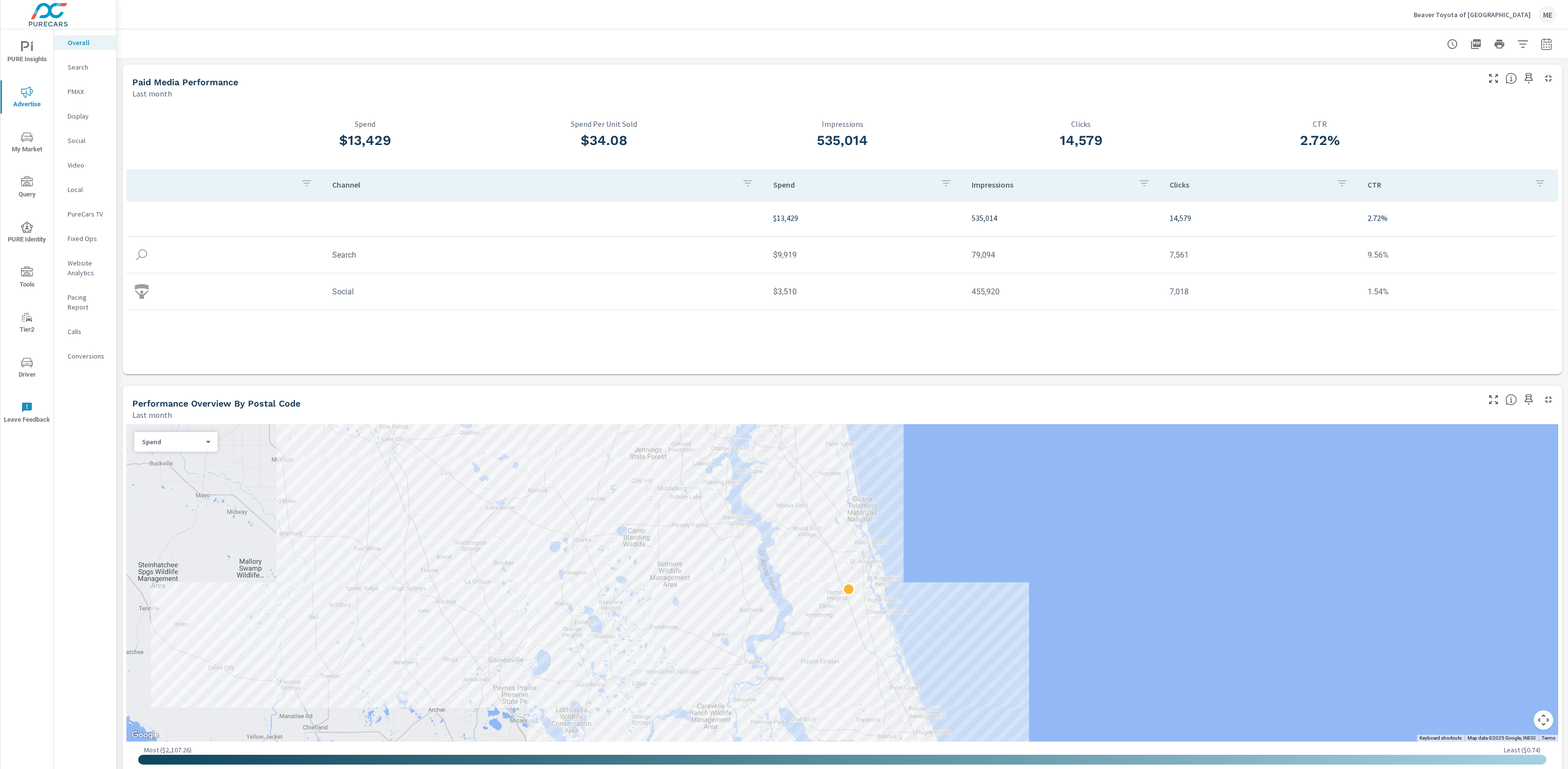
click at [811, 372] on div "$13,429 Spend $34.08 Spend Per Unit Sold 535,014 Impressions 14,579 Clicks 2.72…" at bounding box center [842, 236] width 1440 height 275
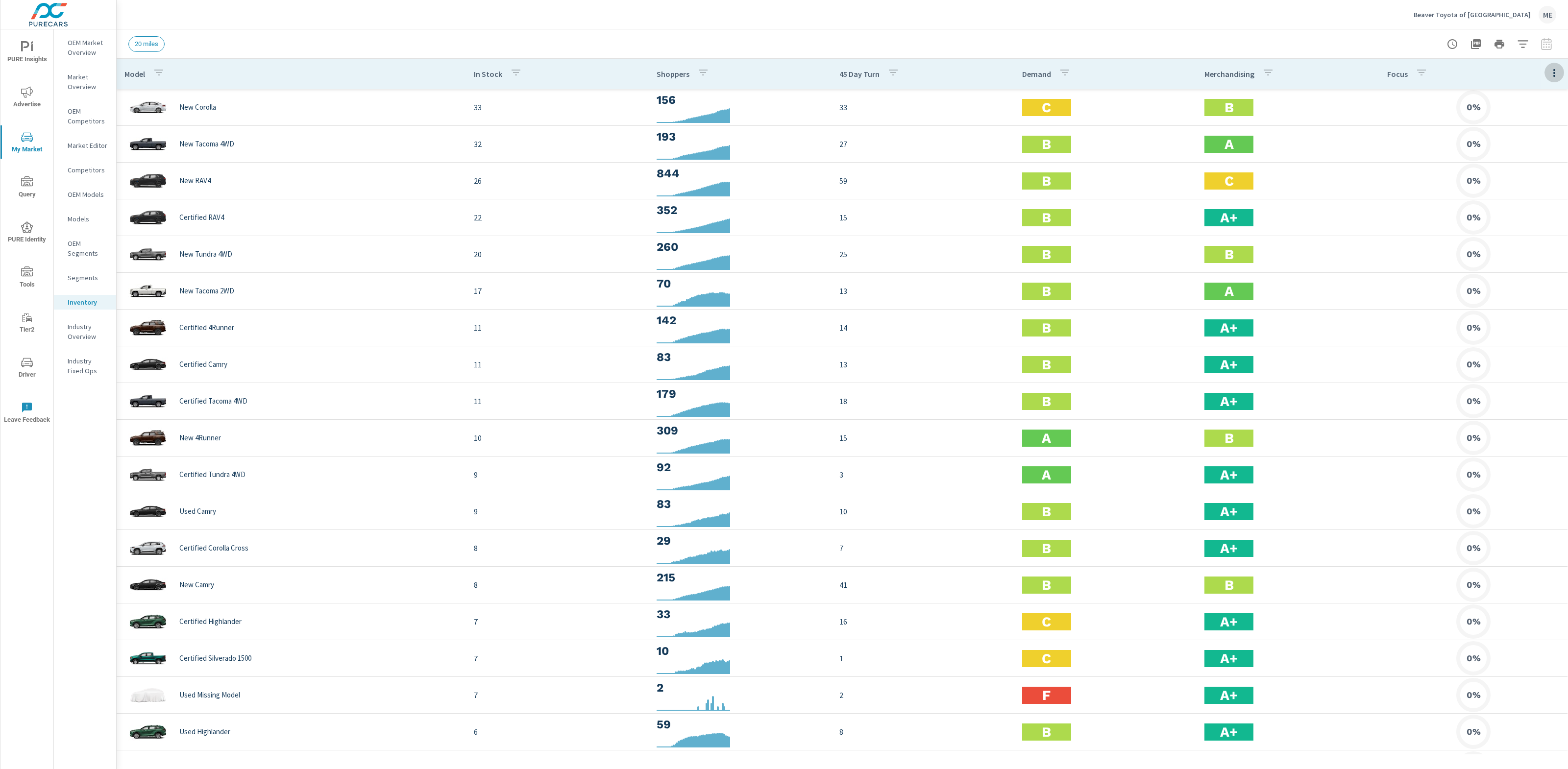
click at [1555, 75] on icon "button" at bounding box center [1555, 73] width 12 height 12
click at [1526, 124] on div "Audience" at bounding box center [1523, 130] width 77 height 18
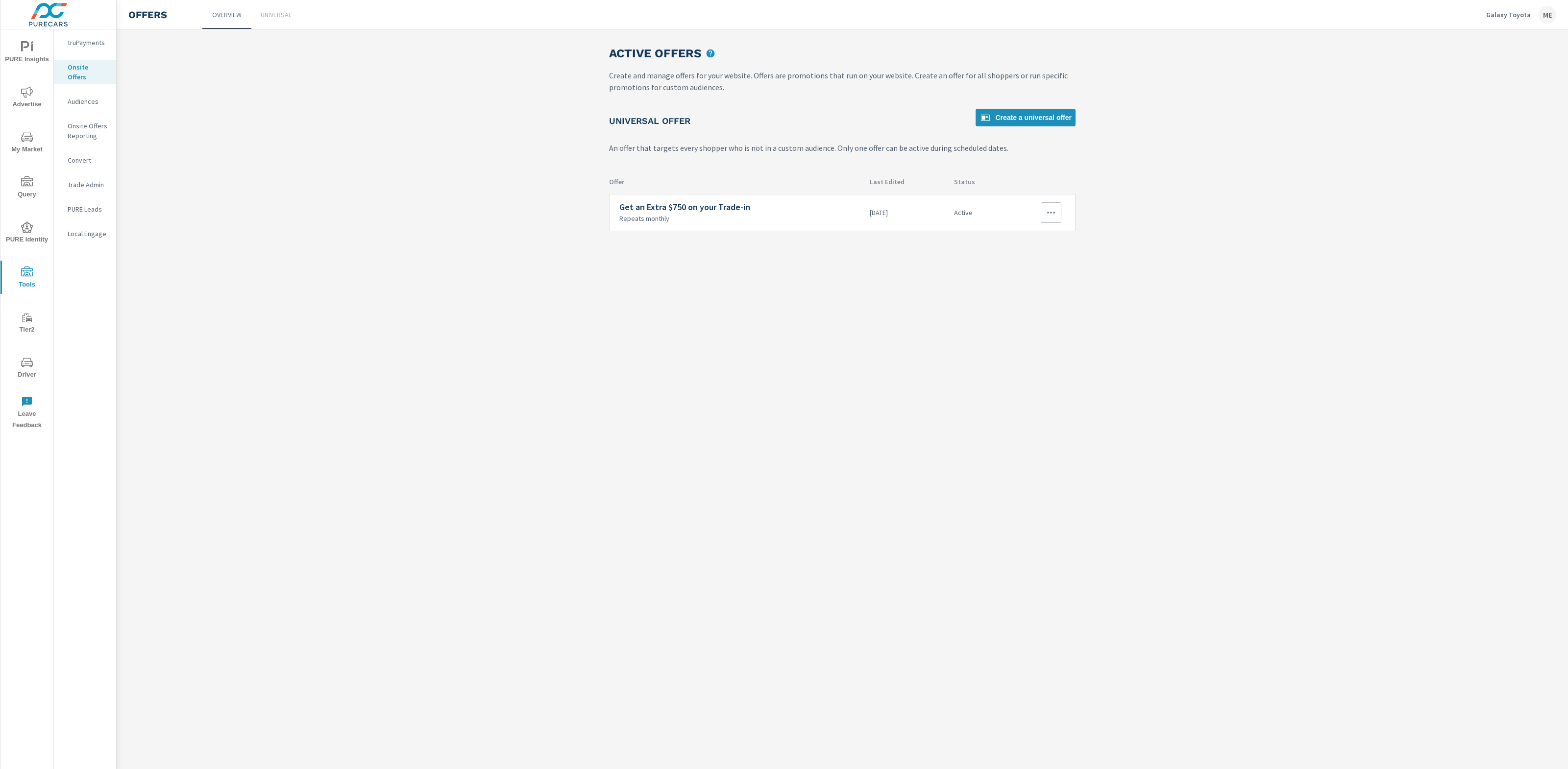
click at [1055, 215] on icon "button" at bounding box center [1051, 213] width 12 height 12
click at [1033, 232] on link "Edit" at bounding box center [1033, 235] width 55 height 23
